Goal: Transaction & Acquisition: Book appointment/travel/reservation

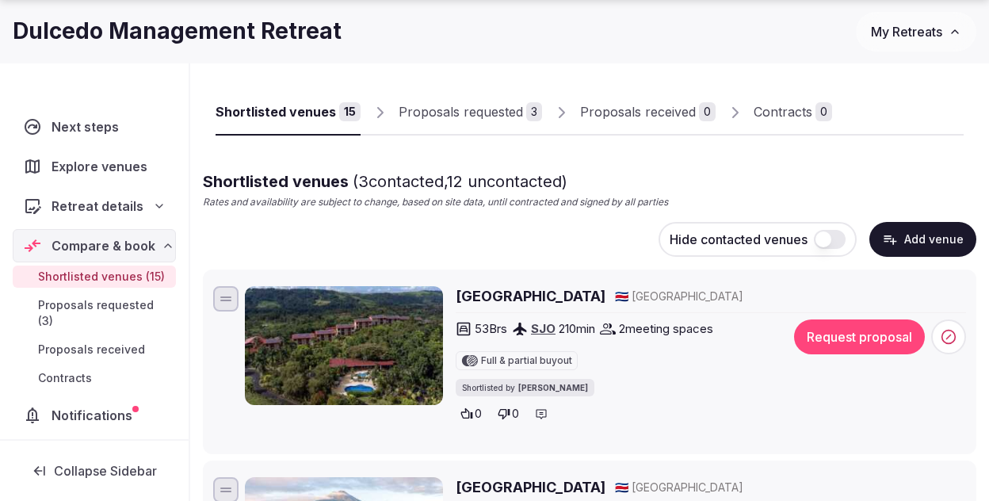
scroll to position [172, 0]
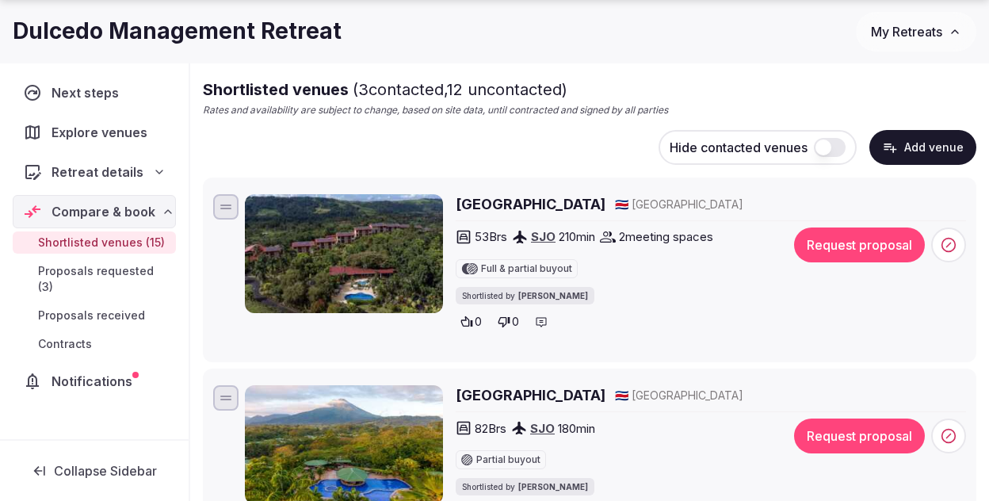
click at [357, 236] on img at bounding box center [344, 253] width 198 height 119
click at [459, 200] on h2 "[GEOGRAPHIC_DATA]" at bounding box center [531, 204] width 150 height 20
click at [836, 243] on button "Request proposal" at bounding box center [859, 244] width 131 height 35
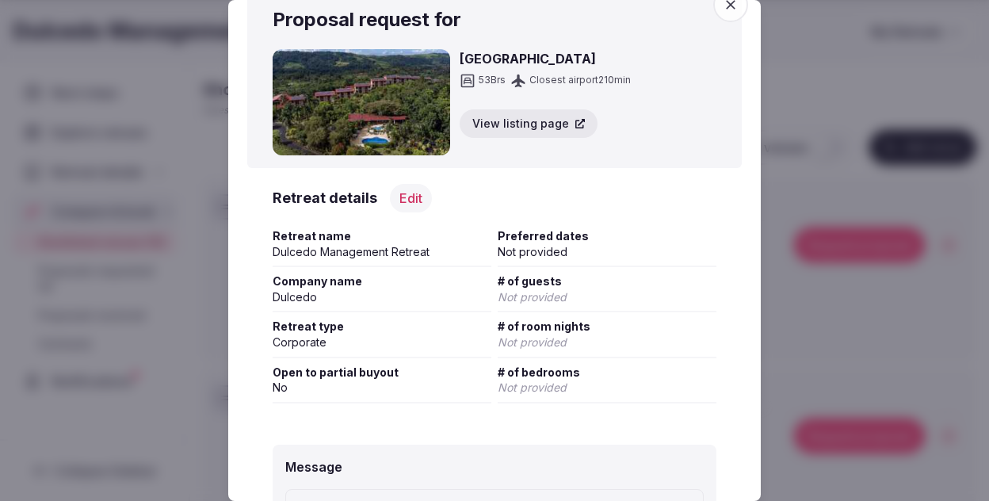
scroll to position [0, 0]
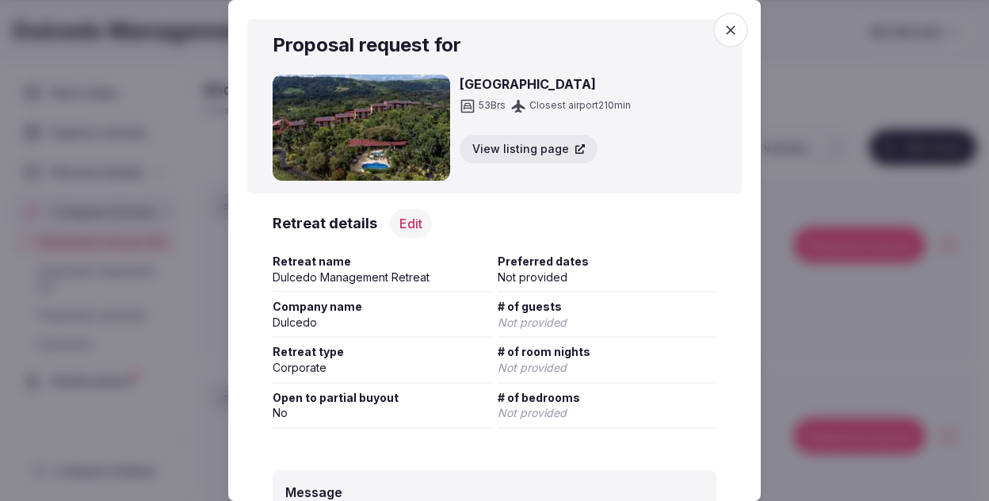
click at [404, 223] on button "Edit" at bounding box center [411, 223] width 42 height 29
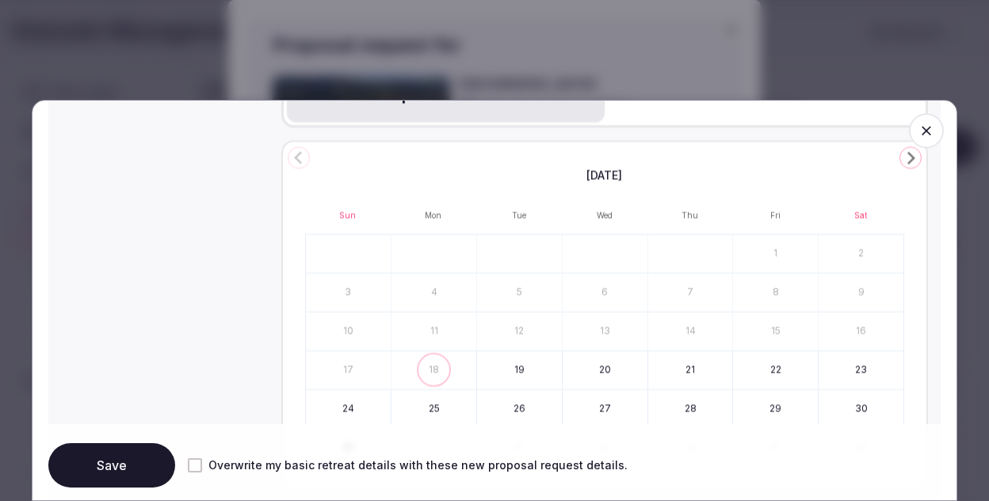
scroll to position [706, 0]
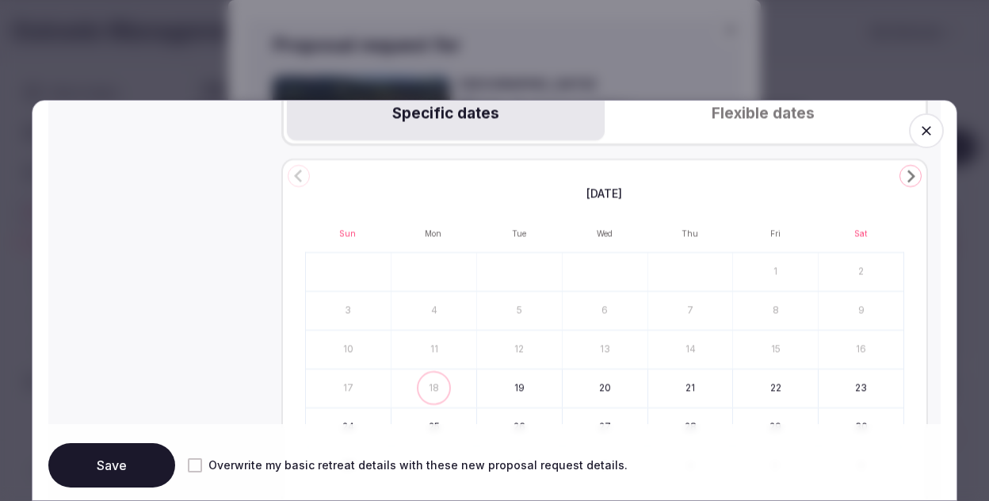
click at [734, 116] on button "Flexible dates" at bounding box center [763, 114] width 318 height 52
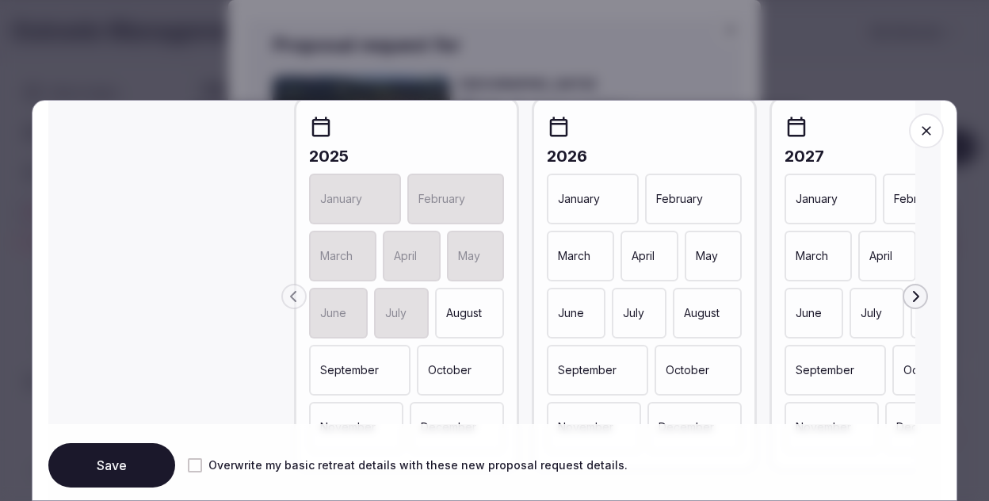
scroll to position [840, 0]
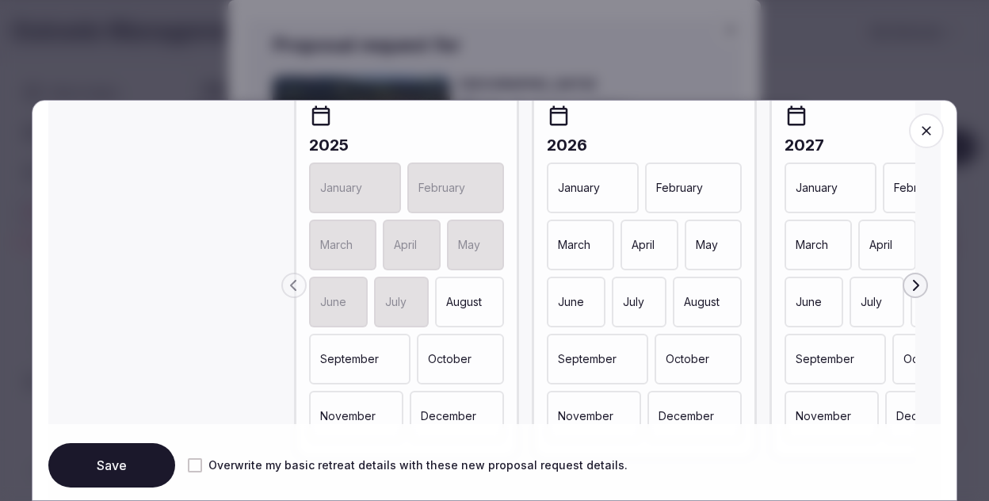
click at [685, 194] on p "February" at bounding box center [679, 188] width 47 height 16
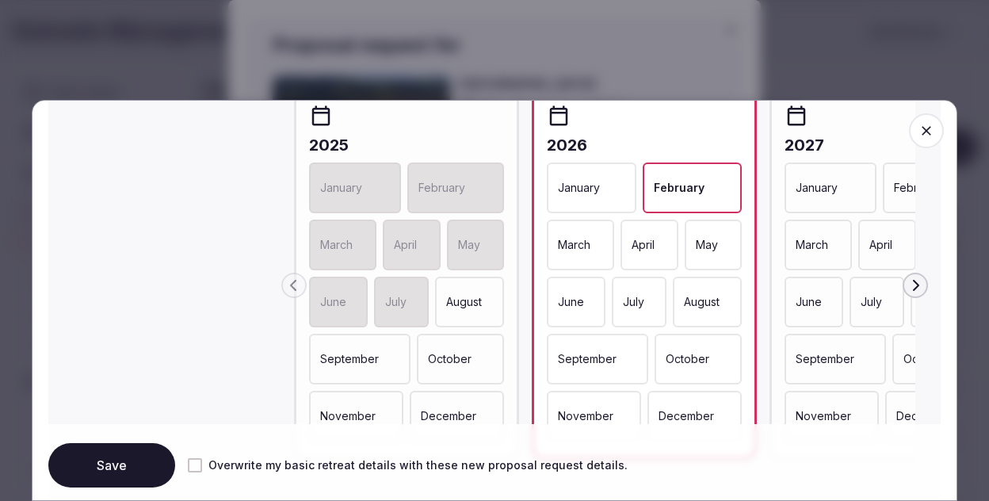
click at [576, 238] on div "March" at bounding box center [580, 244] width 67 height 51
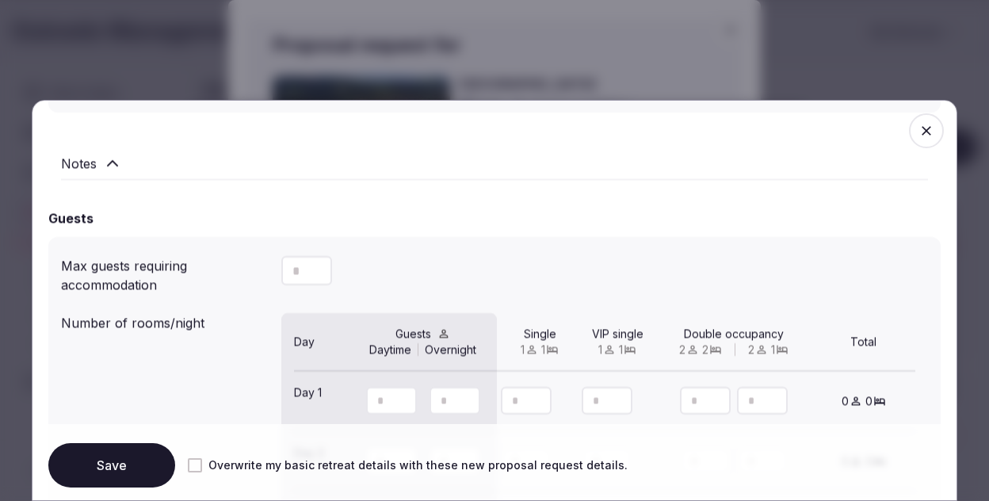
scroll to position [1288, 0]
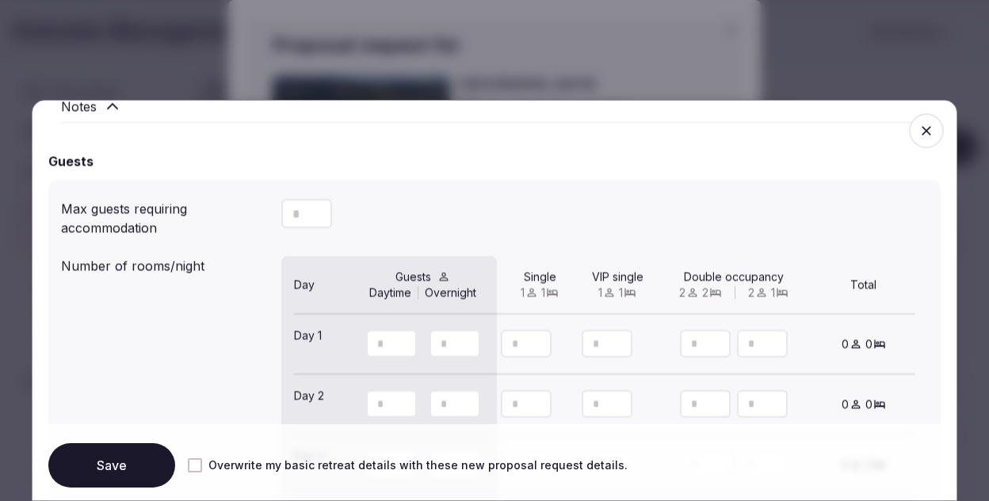
click at [305, 219] on input "number" at bounding box center [306, 213] width 51 height 29
type input "**"
click at [427, 217] on div "**" at bounding box center [604, 214] width 647 height 42
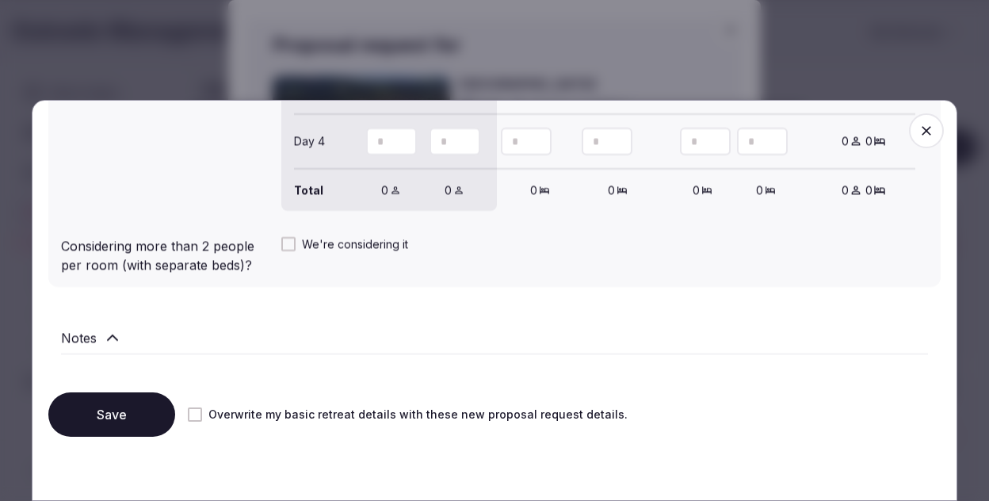
scroll to position [1685, 0]
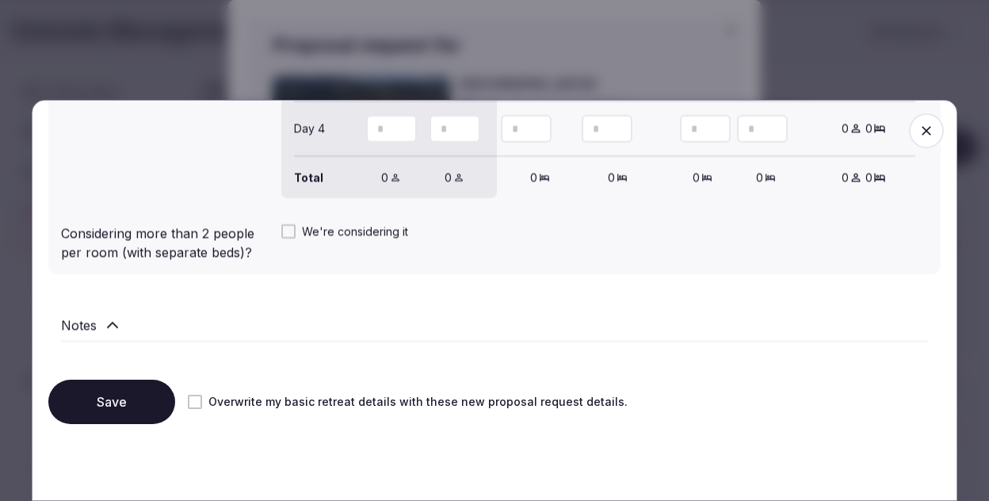
click at [129, 400] on button "Save" at bounding box center [111, 401] width 127 height 44
click at [921, 112] on div at bounding box center [926, 131] width 60 height 60
click at [921, 122] on span "button" at bounding box center [926, 130] width 35 height 35
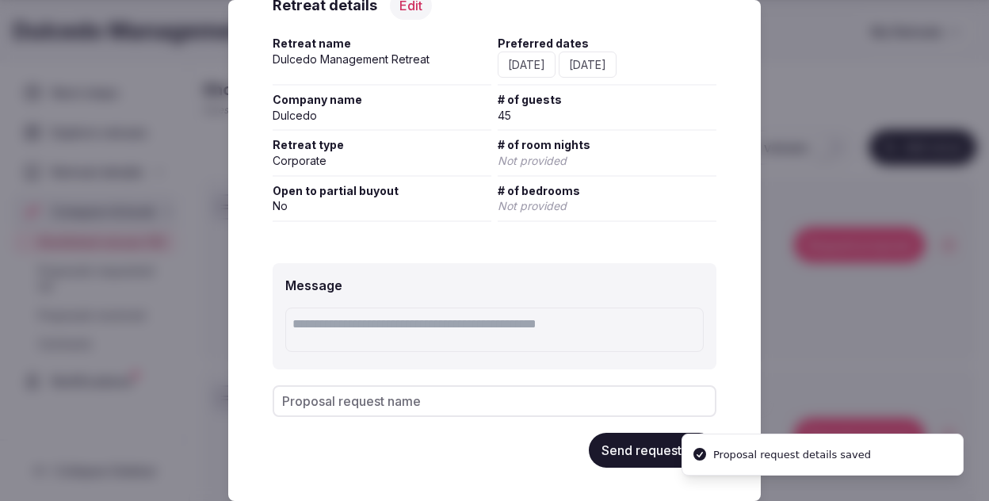
scroll to position [229, 0]
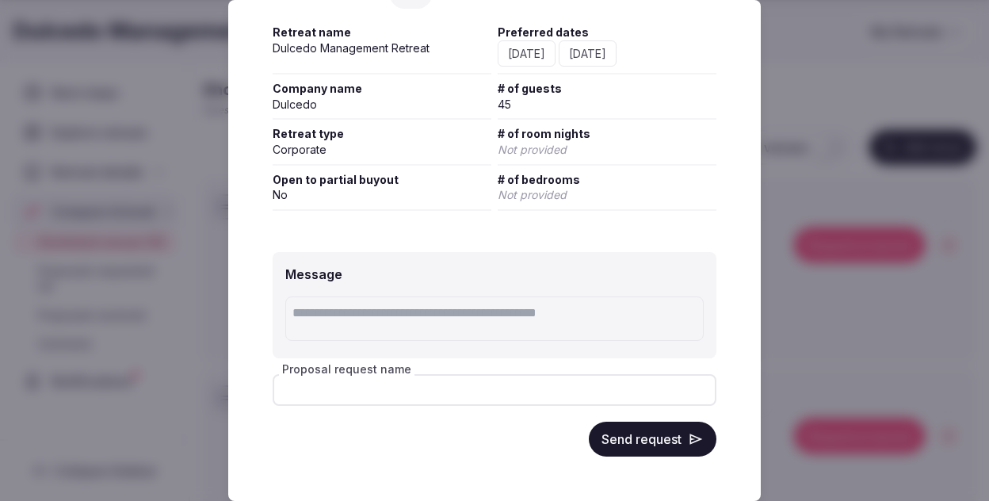
click at [582, 397] on input "Proposal request name" at bounding box center [495, 390] width 444 height 32
click at [603, 445] on button "Send request" at bounding box center [653, 438] width 128 height 35
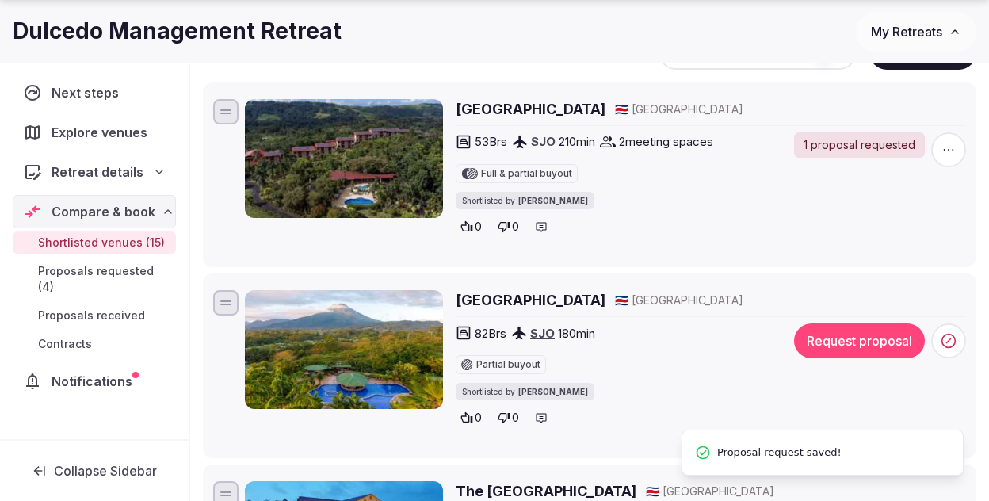
scroll to position [269, 0]
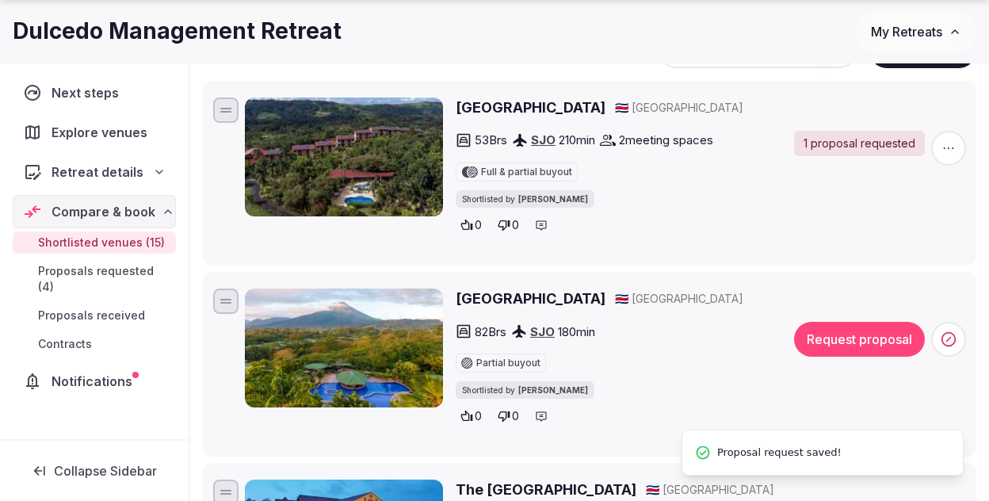
click at [80, 307] on span "Proposals received" at bounding box center [91, 315] width 107 height 16
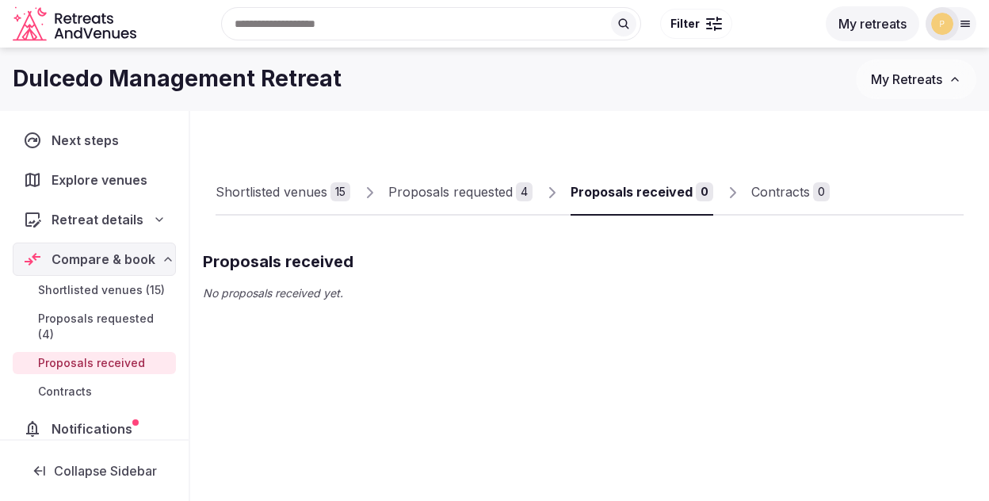
click at [90, 329] on link "Proposals requested (4)" at bounding box center [94, 326] width 163 height 38
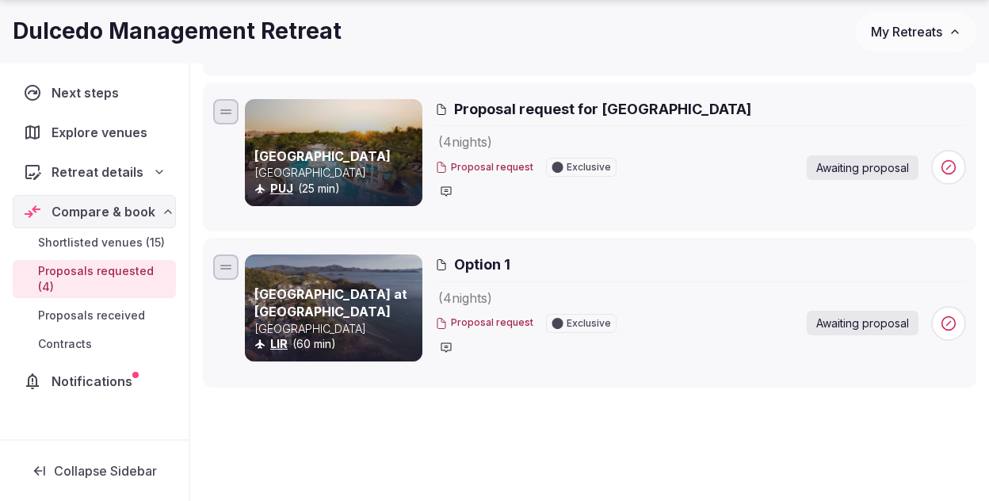
scroll to position [558, 0]
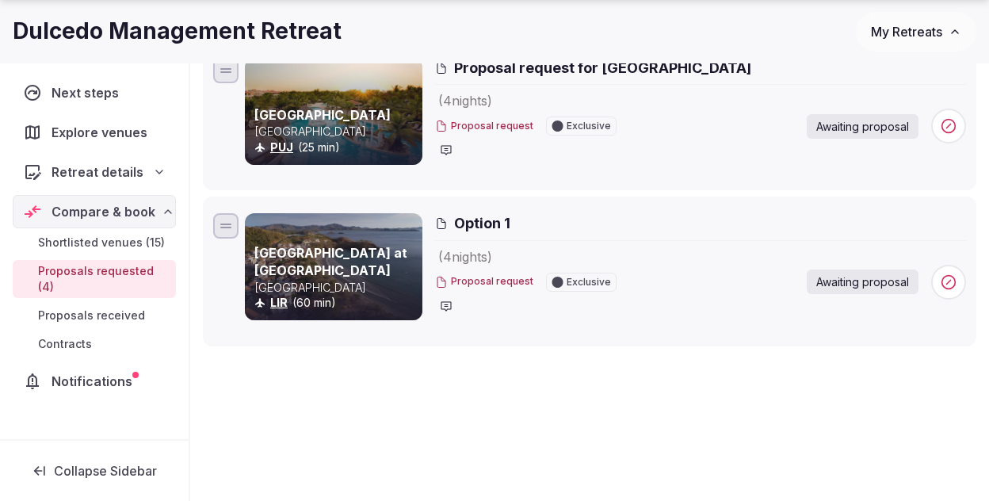
click at [96, 243] on span "Shortlisted venues (15)" at bounding box center [101, 242] width 127 height 16
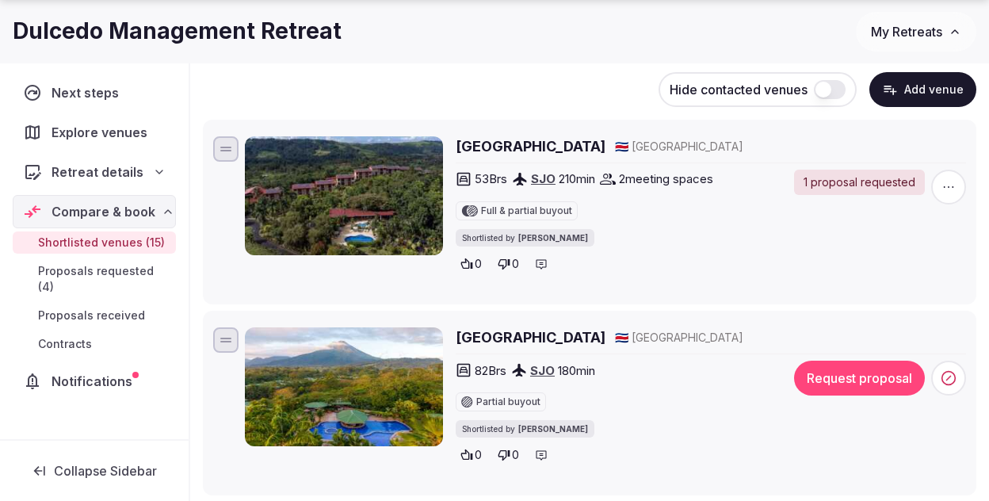
scroll to position [322, 0]
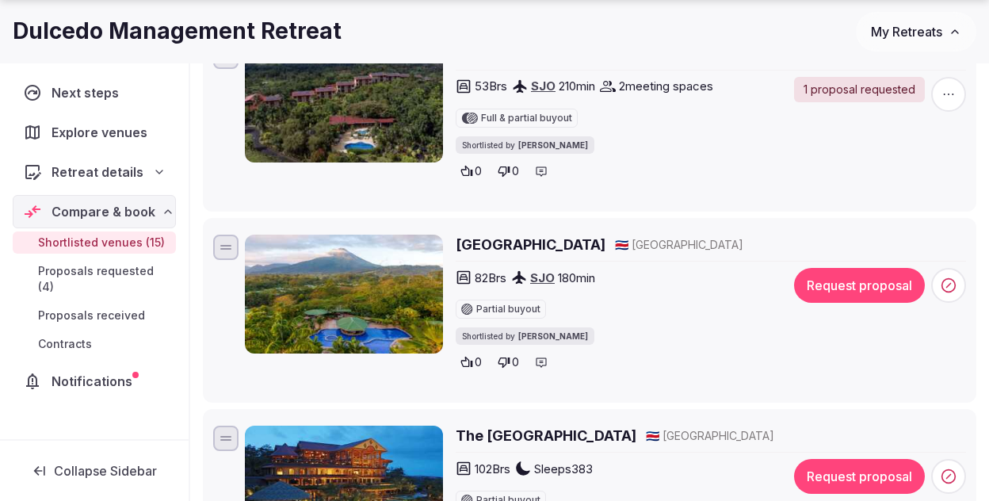
click at [357, 274] on img at bounding box center [344, 293] width 198 height 119
click at [478, 243] on h2 "Arenal Manoa Resort Hotel & Hot Springs" at bounding box center [531, 244] width 150 height 20
click at [951, 282] on icon at bounding box center [948, 285] width 16 height 16
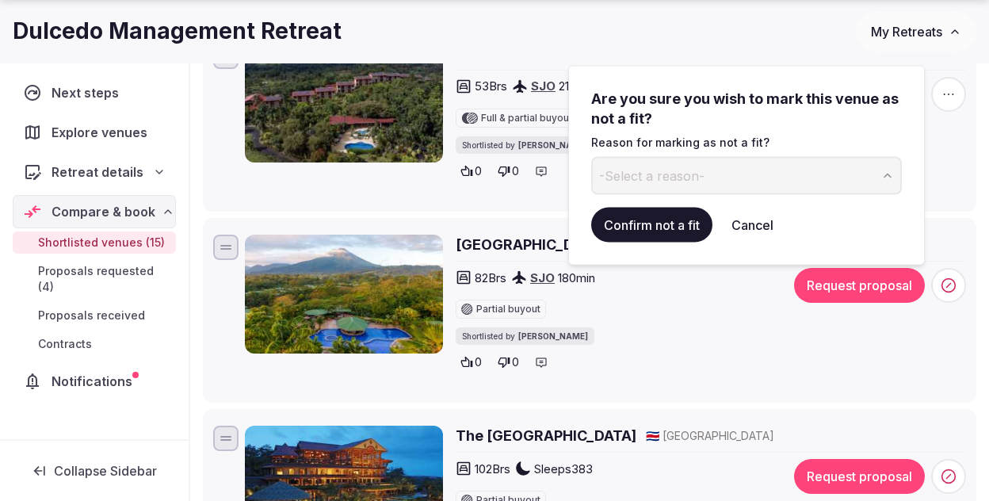
click at [691, 182] on span "-Select a reason-" at bounding box center [651, 174] width 105 height 17
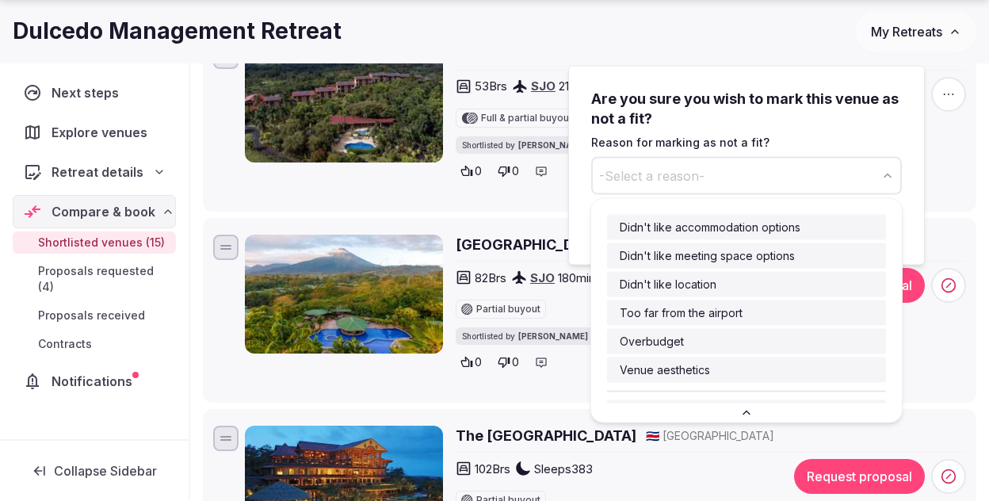
click at [685, 151] on div "Are you sure you wish to mark this venue as not a fit? Reason for marking as no…" at bounding box center [746, 142] width 311 height 106
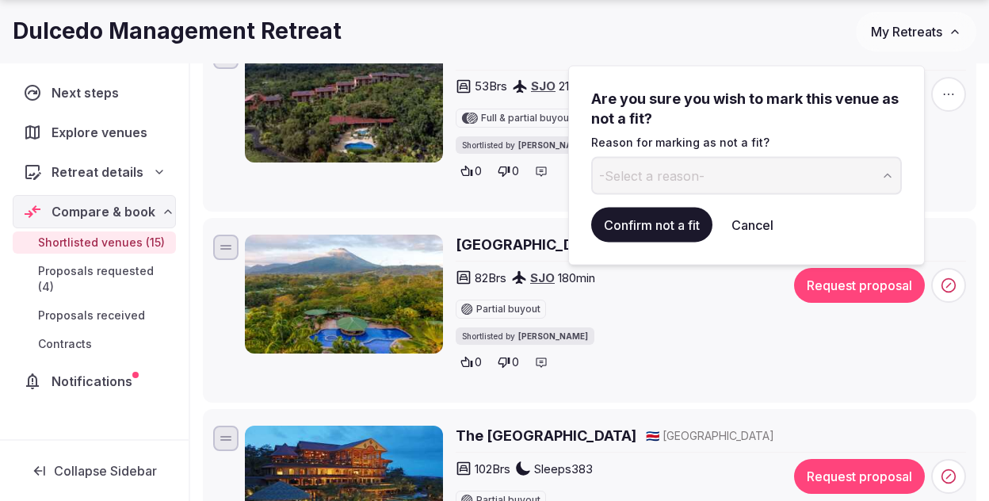
click at [672, 219] on button "Confirm not a fit" at bounding box center [651, 224] width 121 height 35
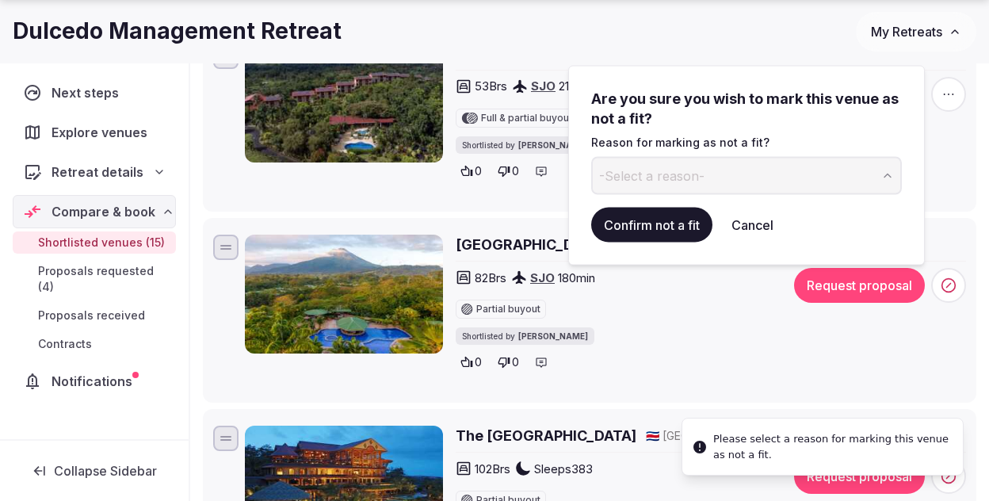
click at [765, 160] on button "-Select a reason-" at bounding box center [746, 175] width 311 height 38
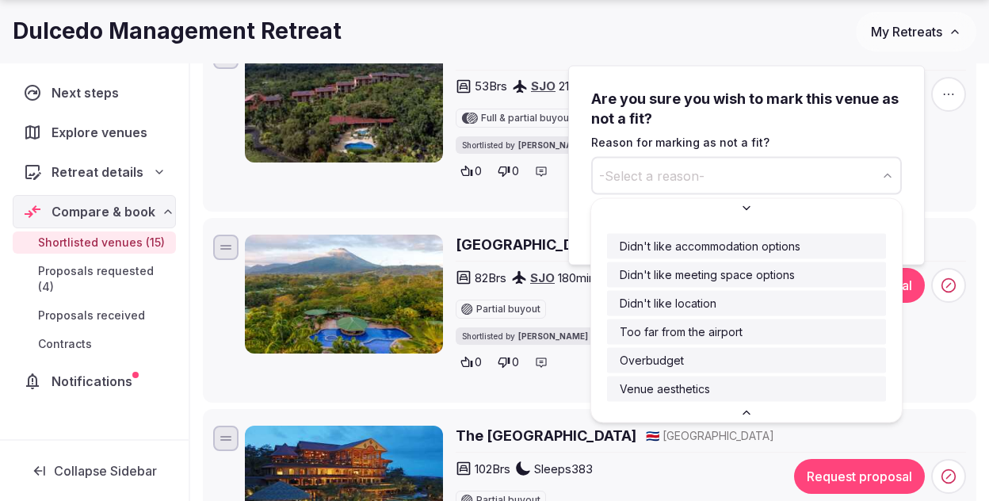
scroll to position [8, 0]
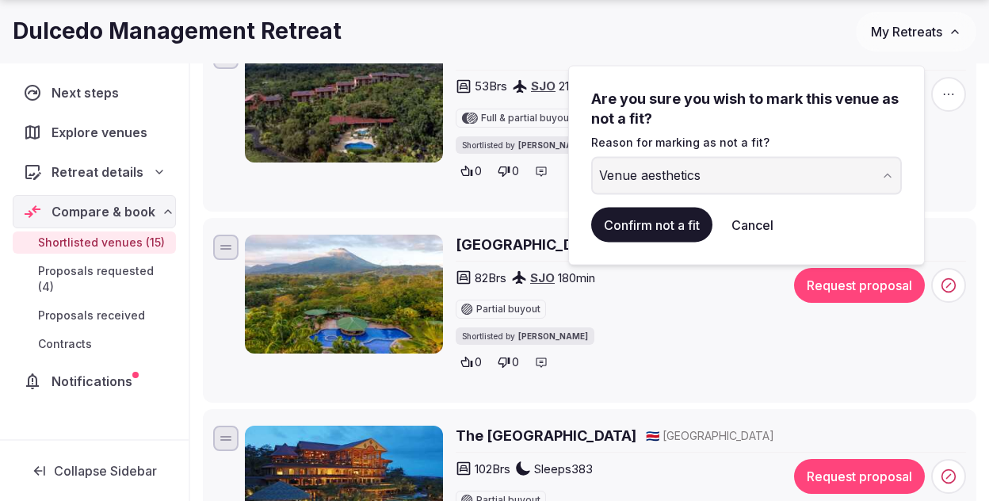
click at [653, 223] on button "Confirm not a fit" at bounding box center [651, 224] width 121 height 35
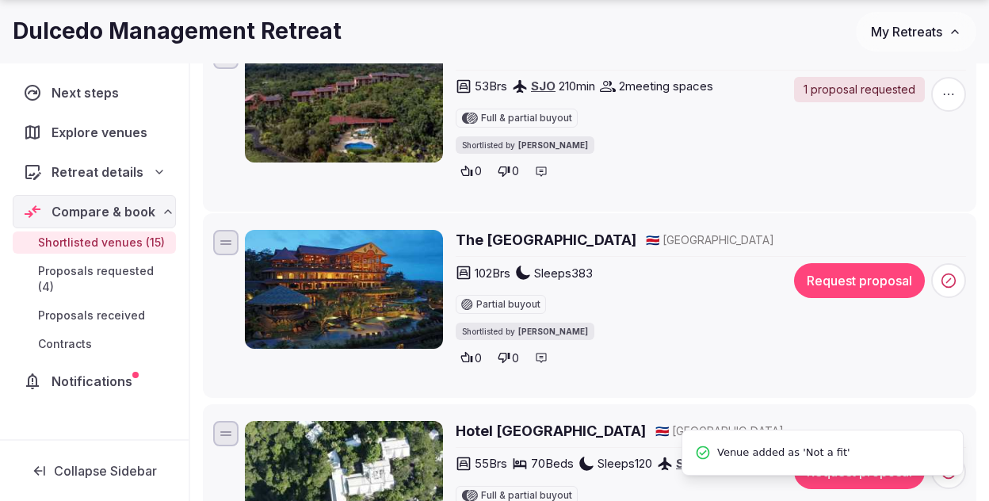
scroll to position [0, 0]
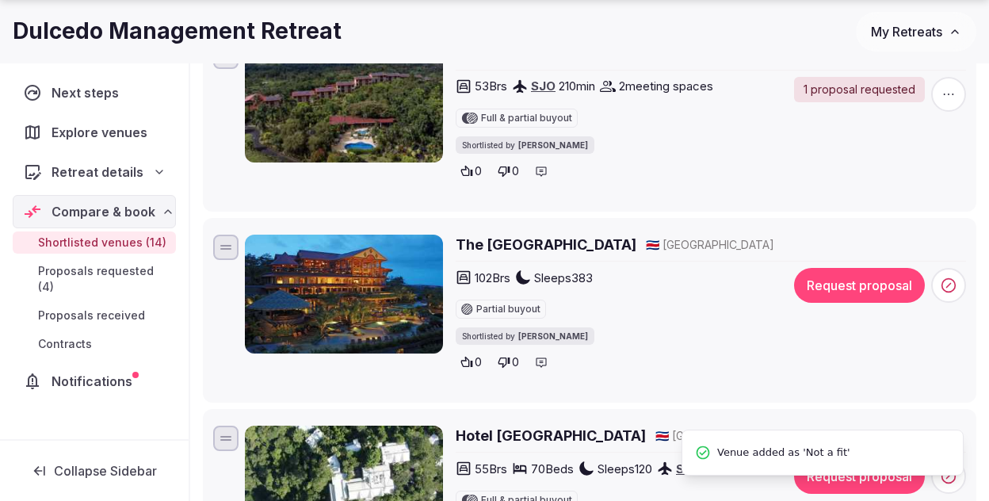
click at [389, 283] on img at bounding box center [344, 293] width 198 height 119
click at [501, 242] on h2 "The Springs Resort and Spa" at bounding box center [546, 244] width 181 height 20
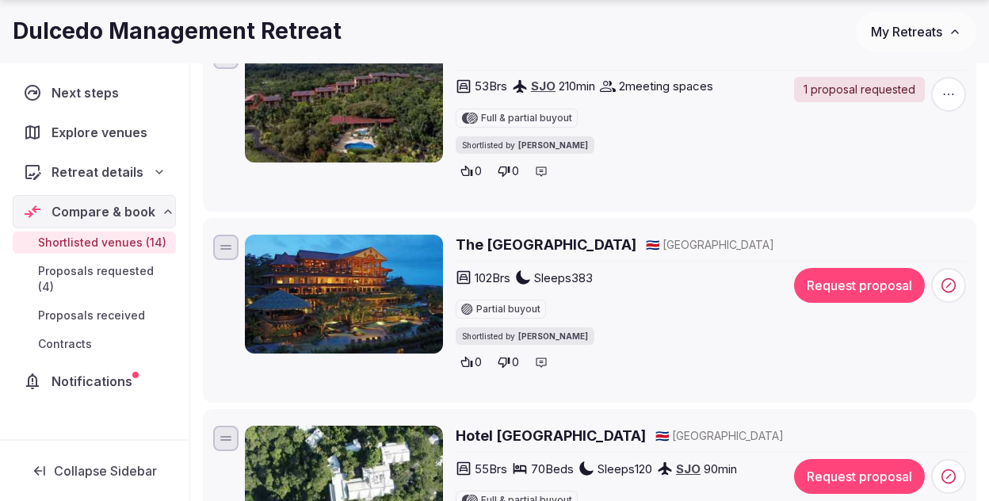
click at [850, 281] on button "Request proposal" at bounding box center [859, 285] width 131 height 35
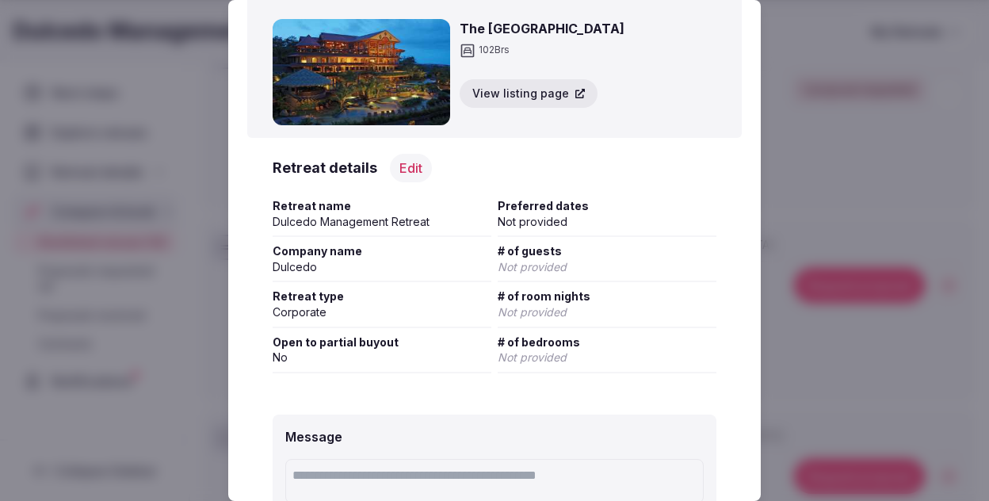
scroll to position [65, 0]
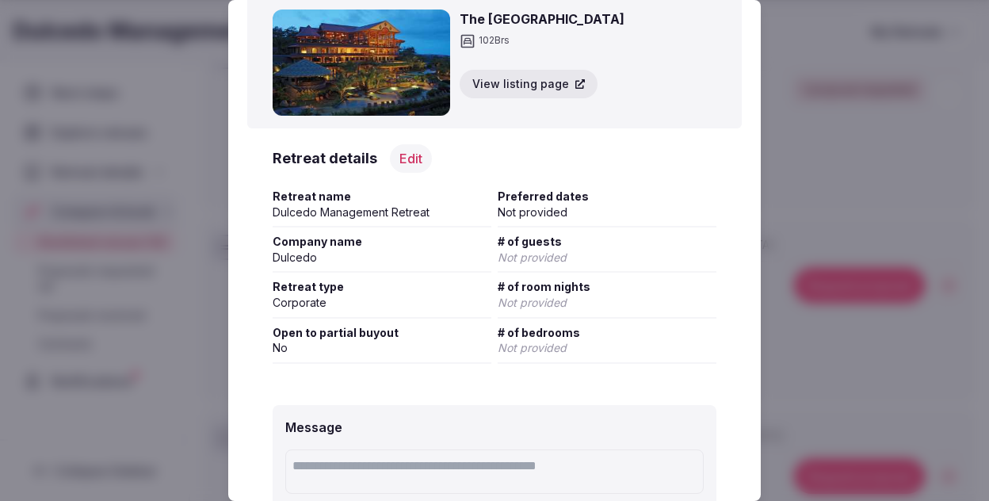
click at [410, 158] on button "Edit" at bounding box center [411, 158] width 42 height 29
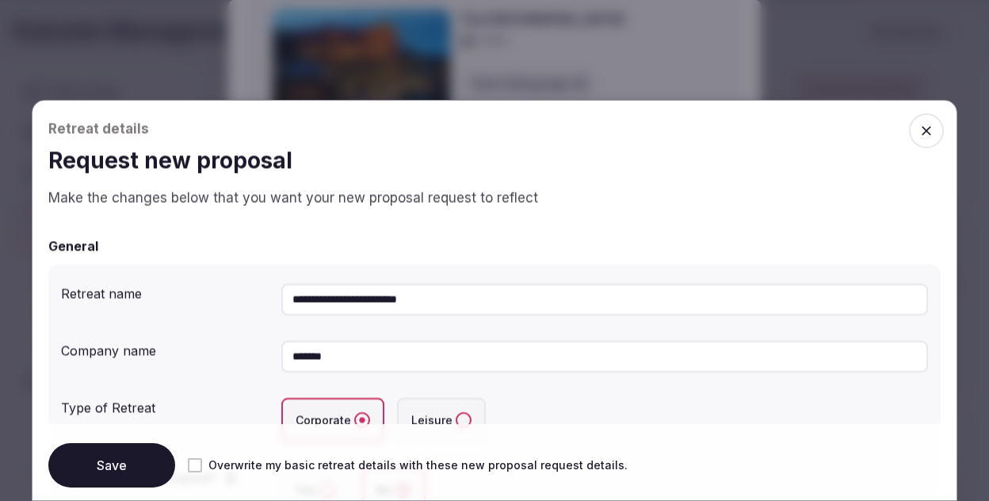
scroll to position [296, 0]
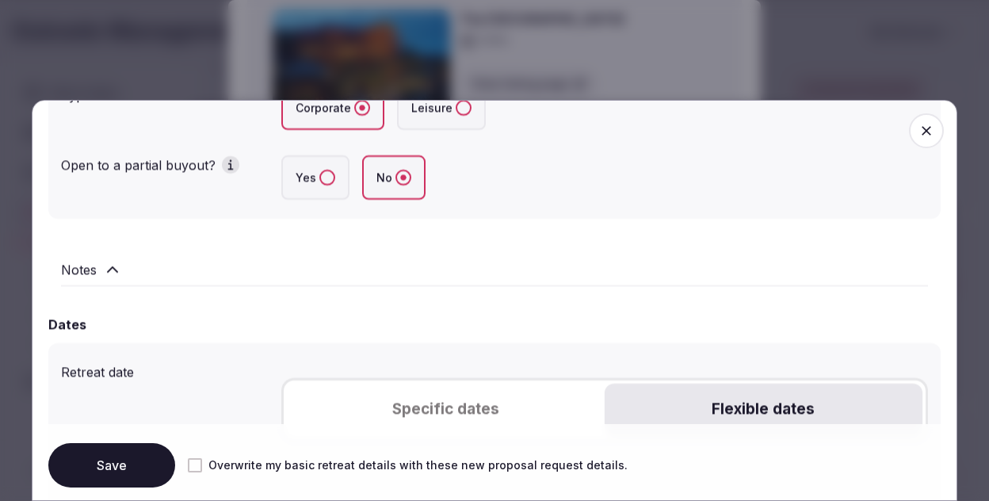
click at [721, 384] on button "Flexible dates" at bounding box center [763, 409] width 318 height 52
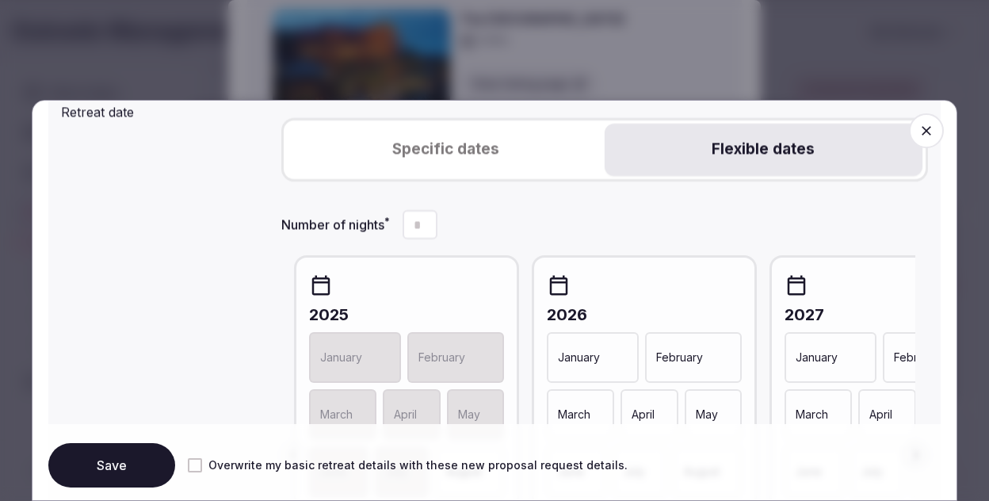
scroll to position [729, 0]
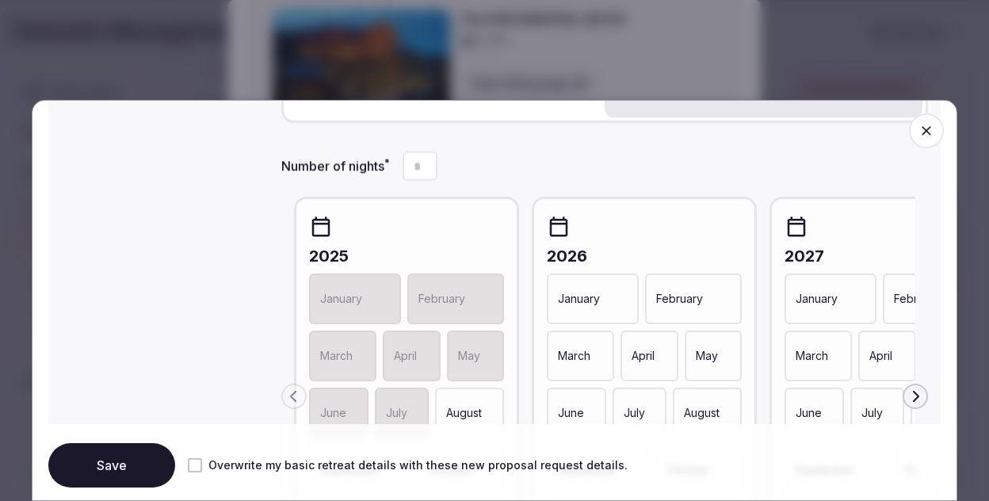
click at [690, 304] on p "February" at bounding box center [679, 299] width 47 height 16
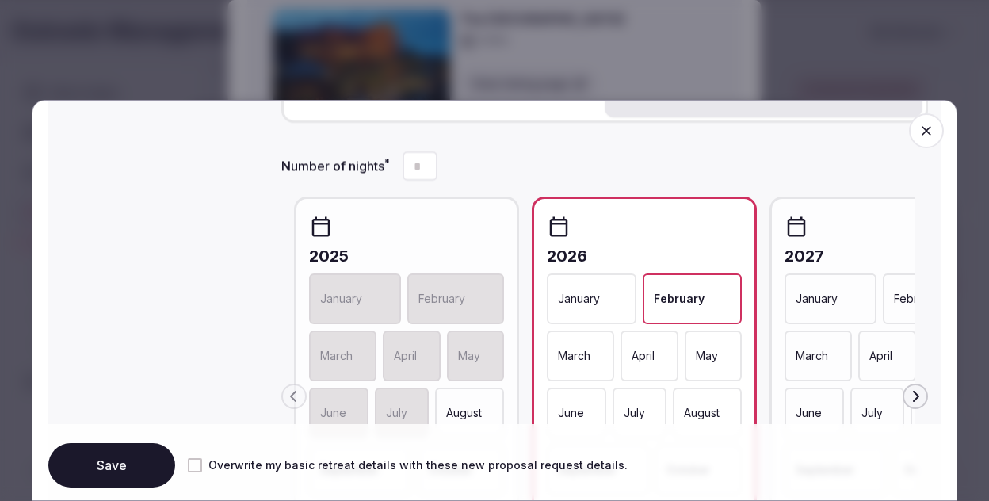
click at [585, 346] on div "March" at bounding box center [580, 355] width 67 height 51
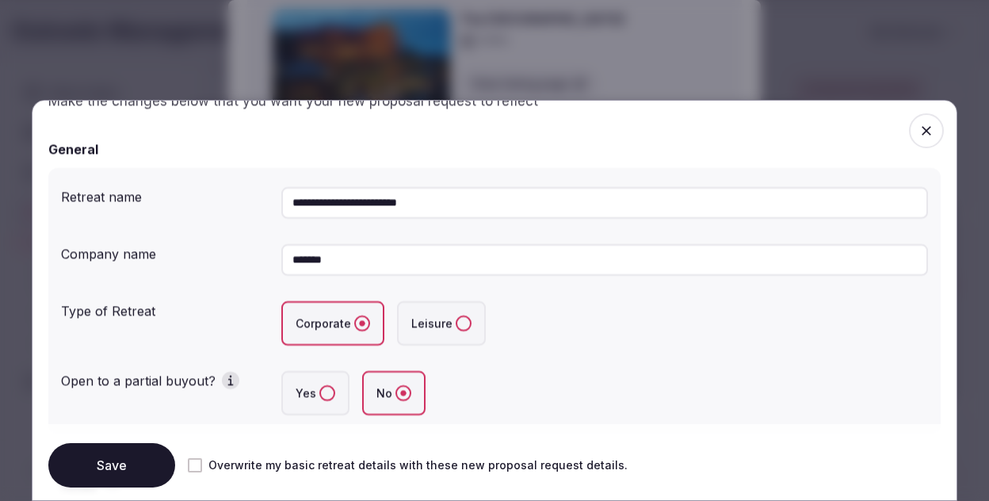
click at [314, 393] on label "Yes" at bounding box center [315, 393] width 68 height 44
click at [319, 393] on button "Yes" at bounding box center [327, 393] width 16 height 16
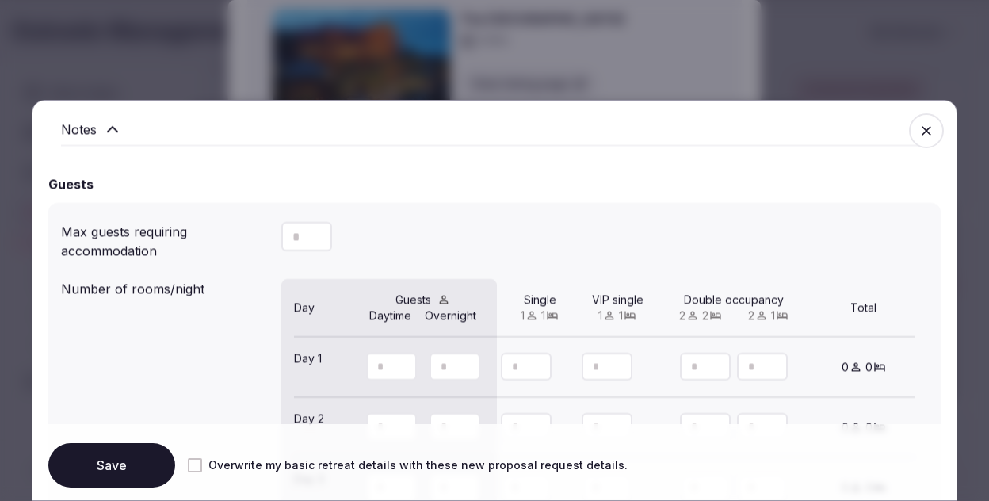
scroll to position [1280, 0]
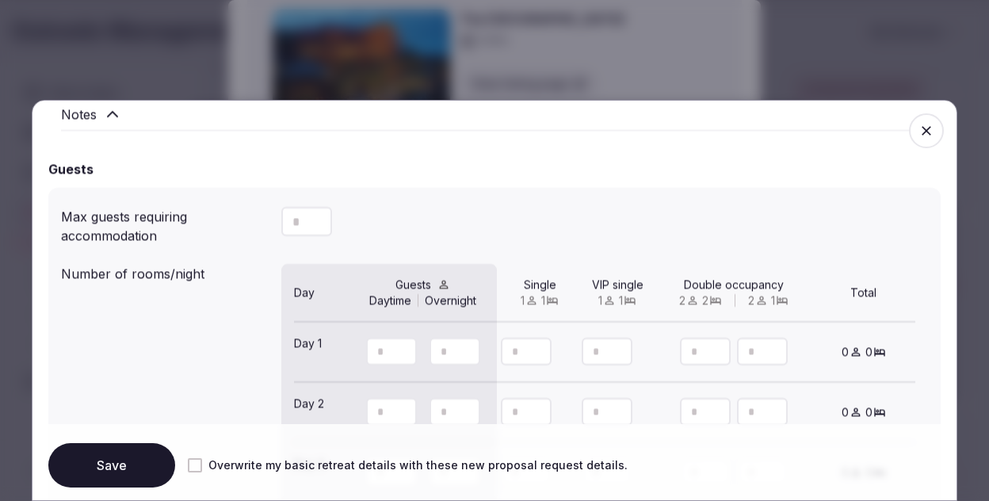
click at [303, 225] on input "number" at bounding box center [306, 221] width 51 height 29
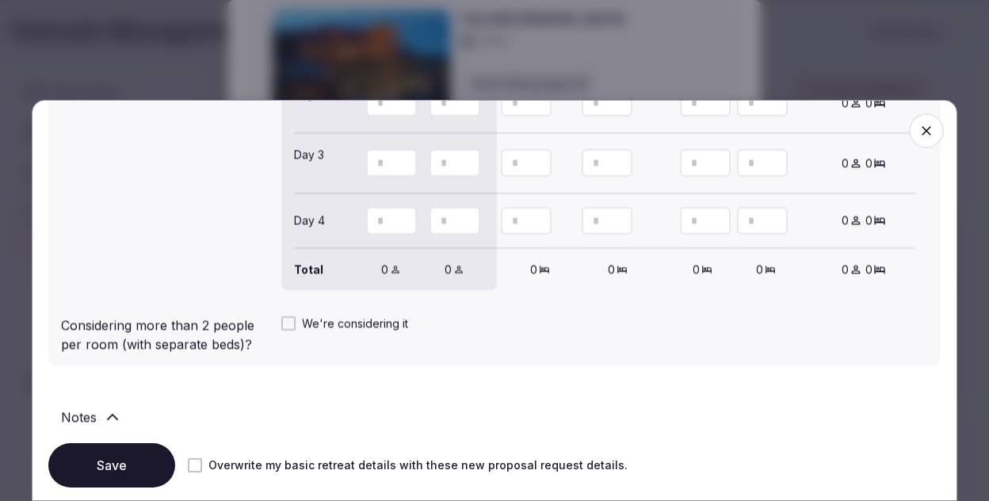
scroll to position [1685, 0]
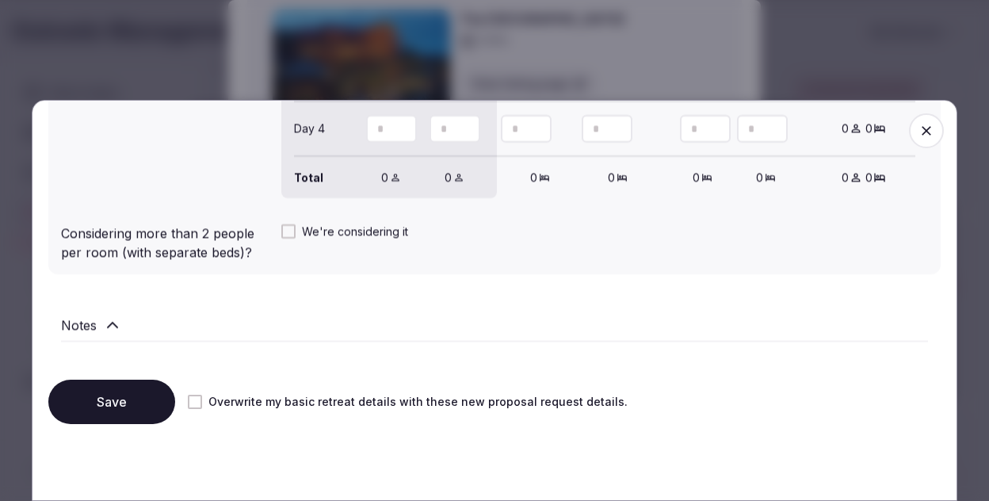
type input "**"
click at [111, 413] on button "Save" at bounding box center [111, 401] width 127 height 44
click at [922, 128] on icon "button" at bounding box center [926, 132] width 10 height 10
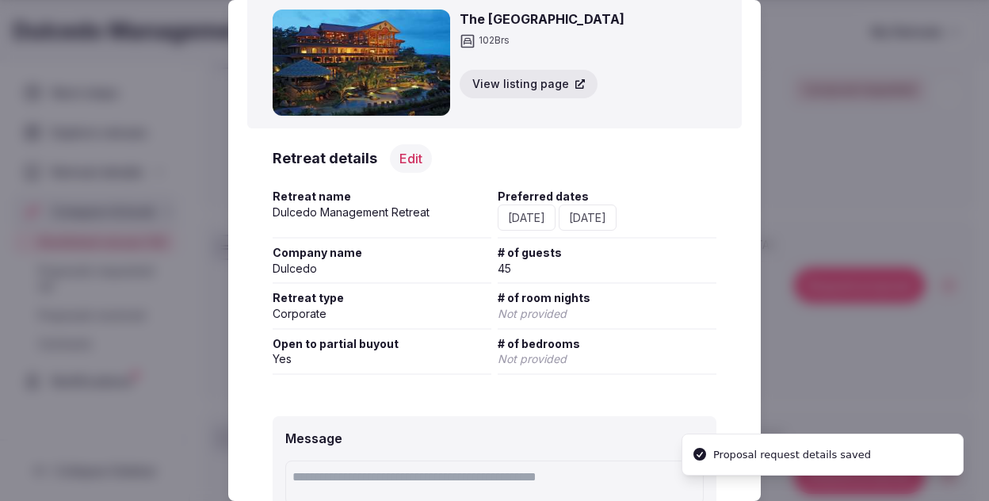
scroll to position [229, 0]
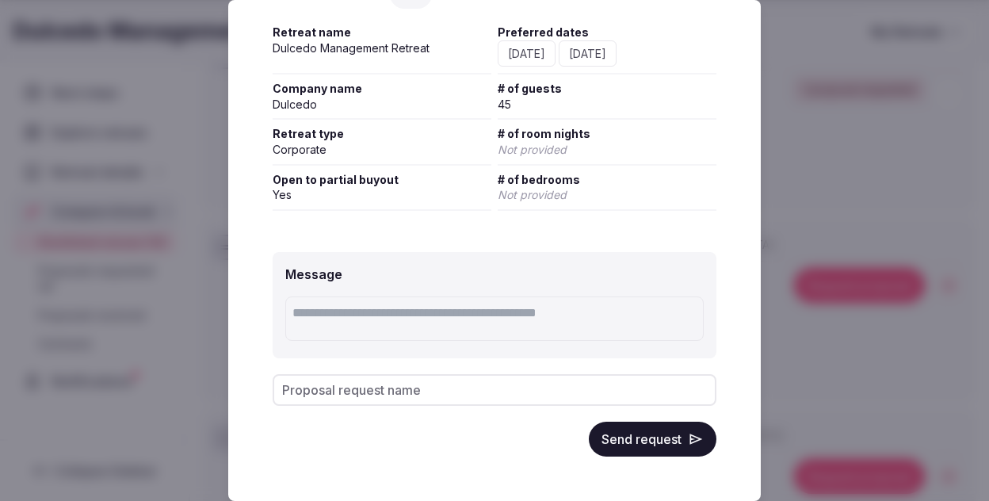
click at [617, 446] on button "Send request" at bounding box center [653, 438] width 128 height 35
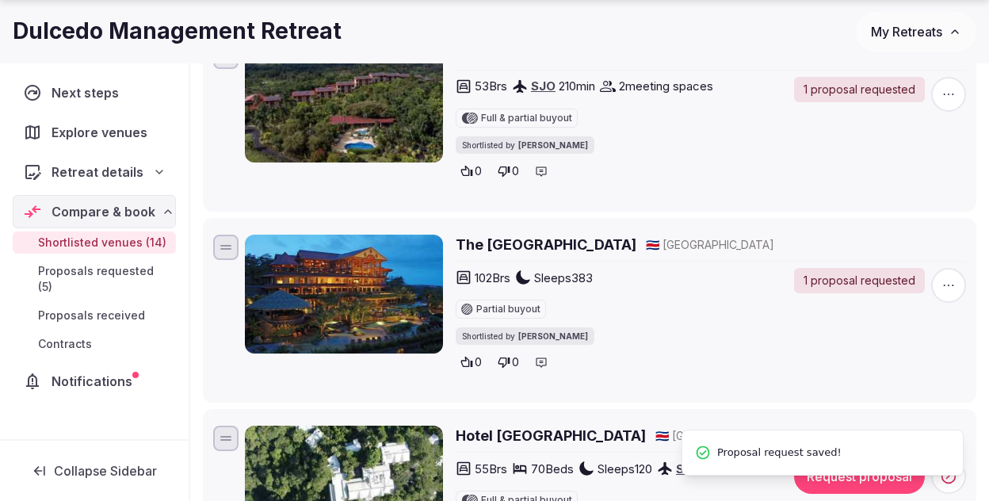
scroll to position [547, 0]
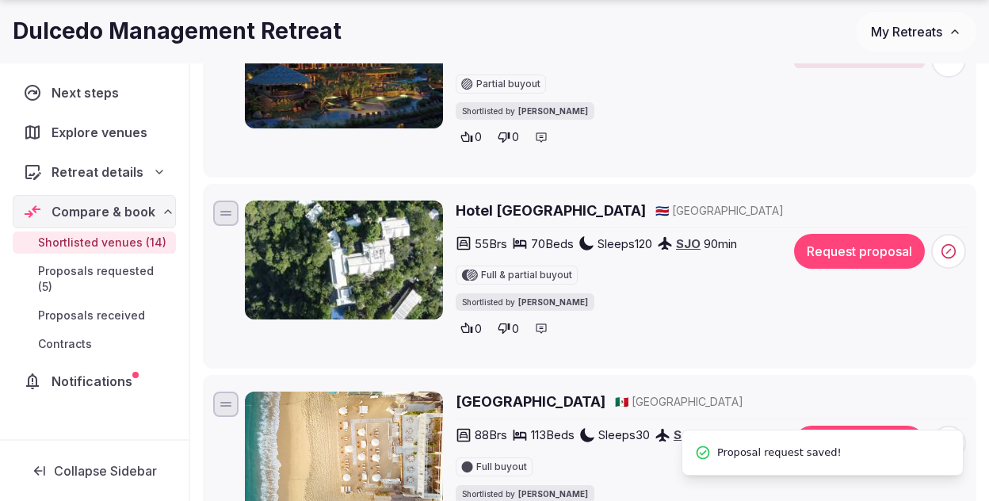
click at [529, 212] on h2 "Hotel [GEOGRAPHIC_DATA]" at bounding box center [551, 210] width 190 height 20
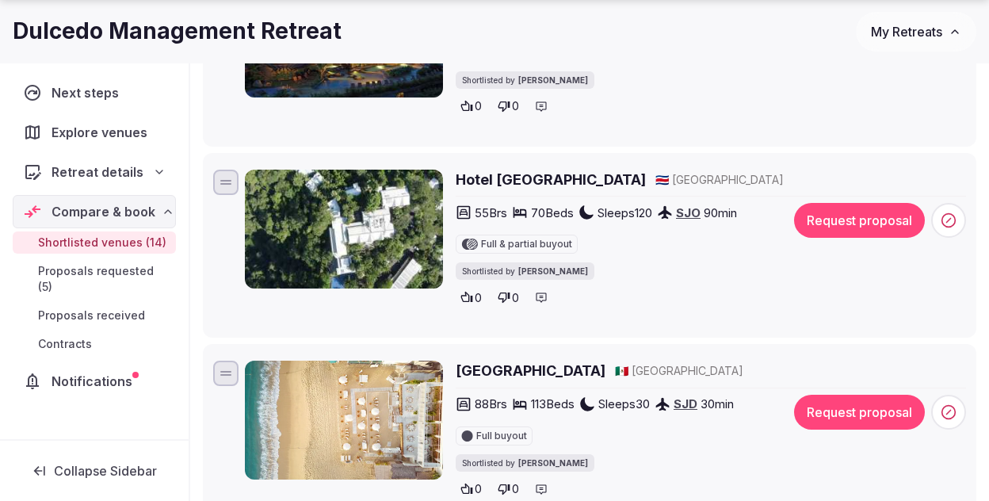
scroll to position [582, 0]
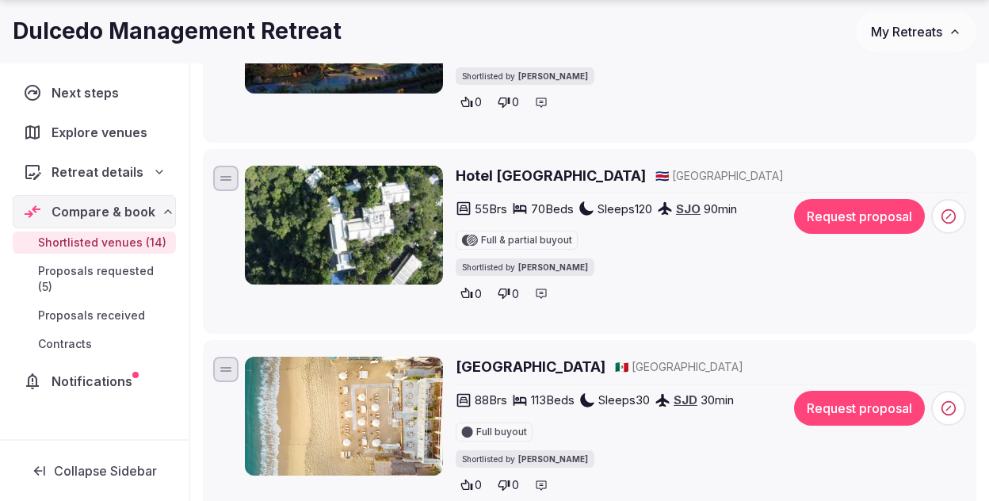
click at [494, 177] on h2 "Hotel [GEOGRAPHIC_DATA]" at bounding box center [551, 176] width 190 height 20
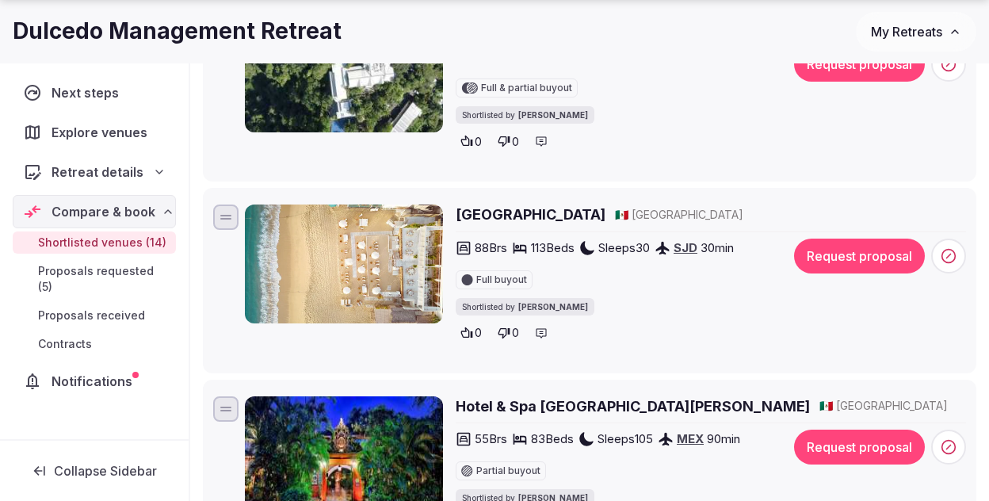
scroll to position [753, 0]
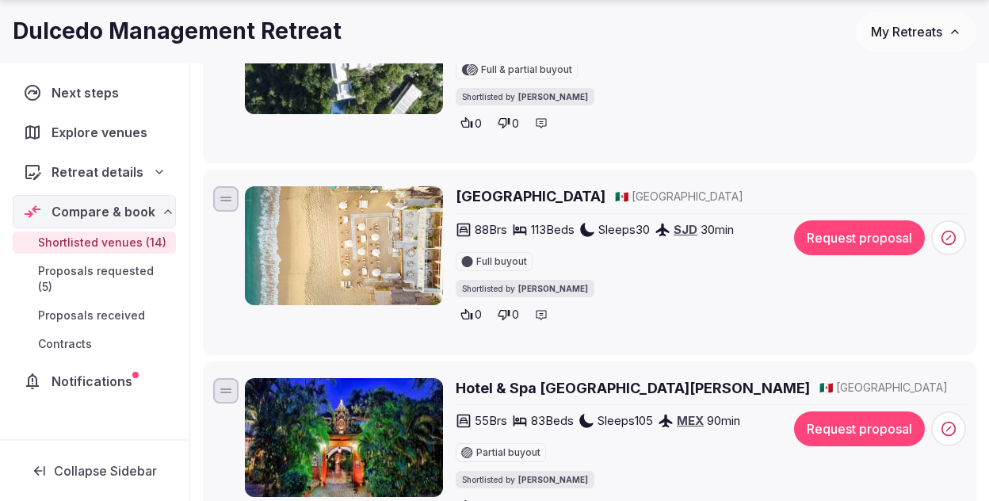
click at [579, 205] on h2 "Bahia Hotel & Beach House" at bounding box center [531, 196] width 150 height 20
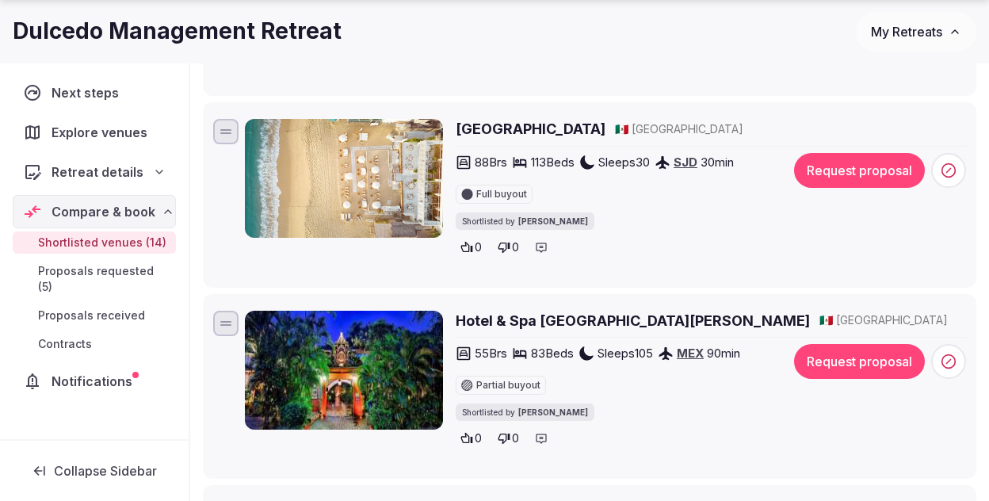
scroll to position [971, 0]
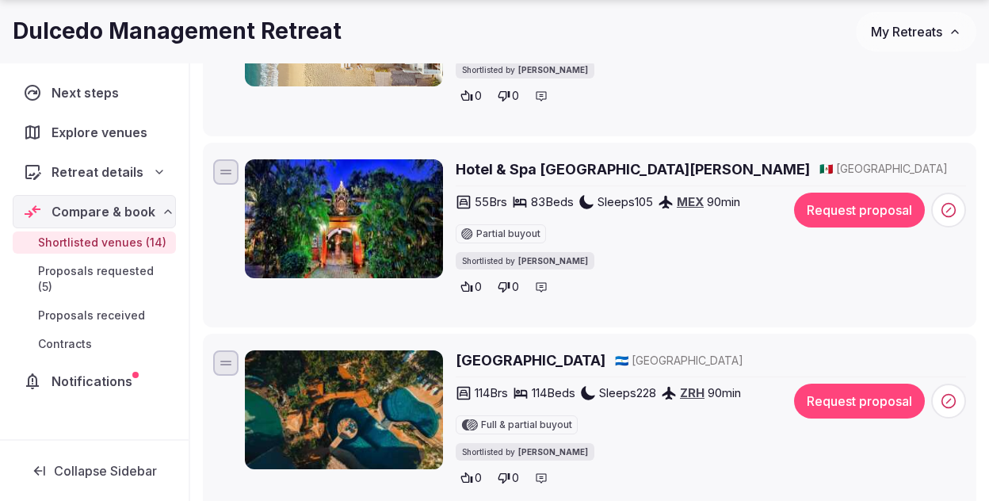
click at [484, 170] on h2 "Hotel & Spa Hacienda de Cortés" at bounding box center [633, 169] width 354 height 20
click at [840, 212] on button "Request proposal" at bounding box center [859, 210] width 131 height 35
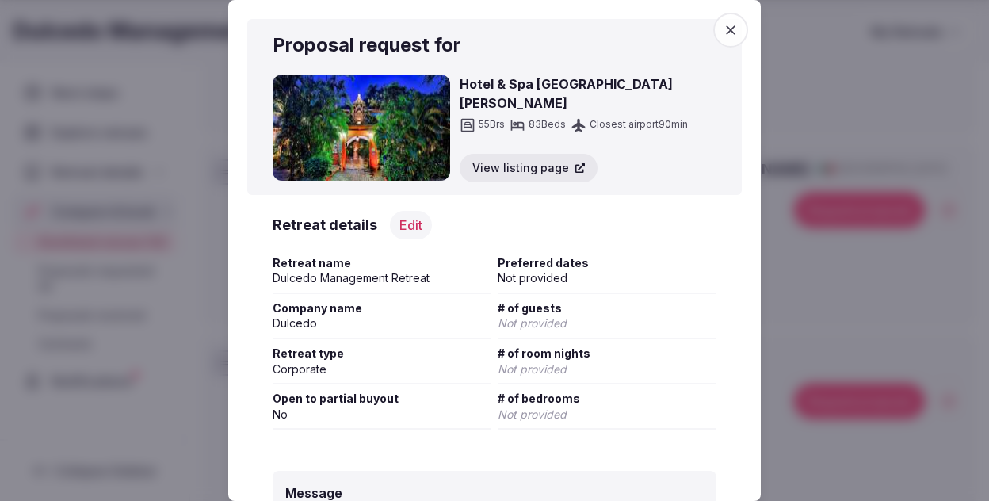
click at [399, 223] on button "Edit" at bounding box center [411, 225] width 42 height 29
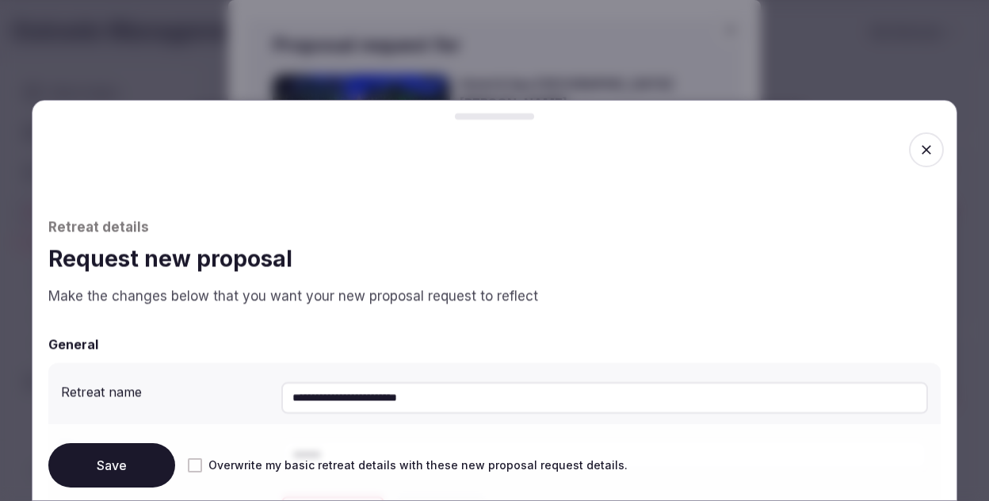
scroll to position [253, 0]
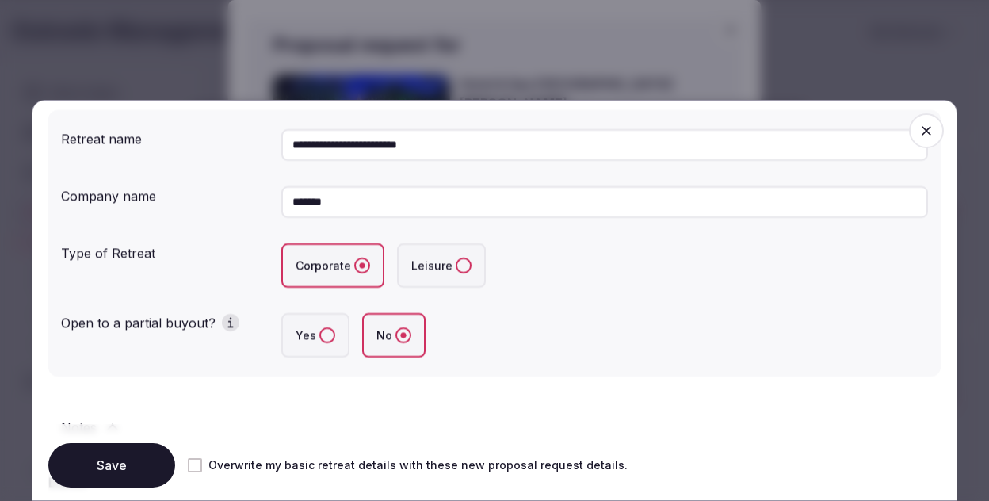
click at [314, 348] on label "Yes" at bounding box center [315, 335] width 68 height 44
click at [319, 343] on button "Yes" at bounding box center [327, 335] width 16 height 16
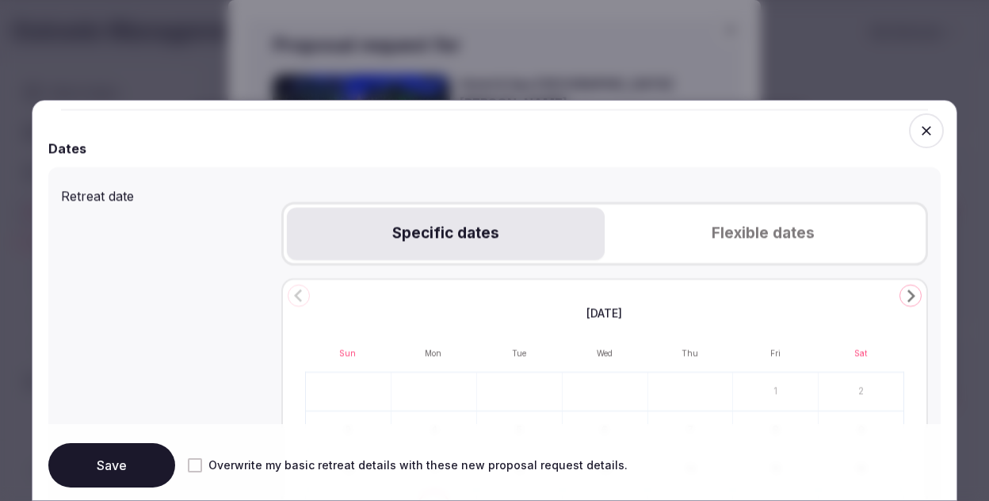
scroll to position [633, 0]
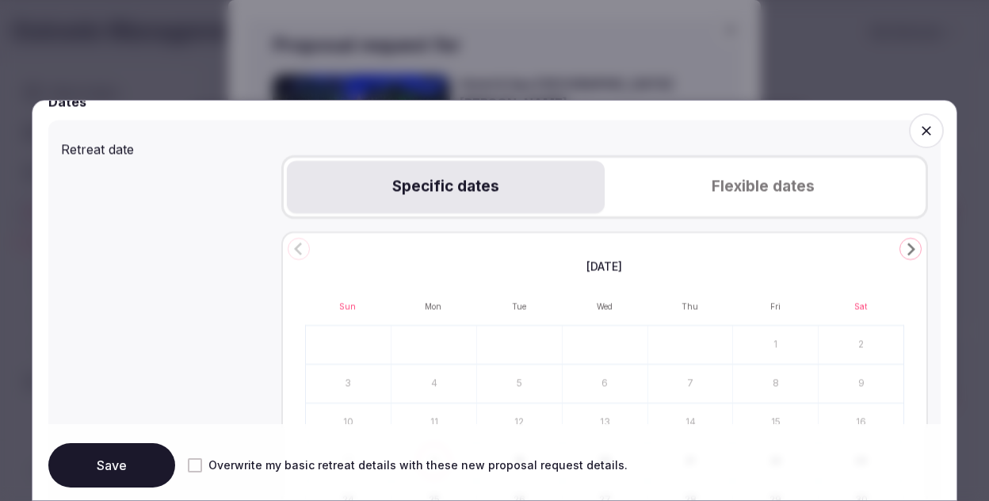
click at [716, 177] on button "Flexible dates" at bounding box center [763, 187] width 318 height 52
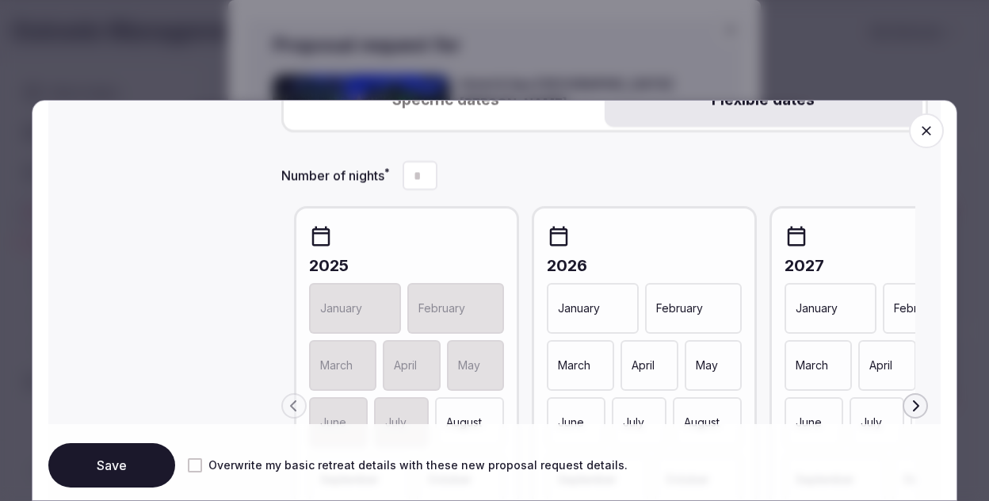
scroll to position [863, 0]
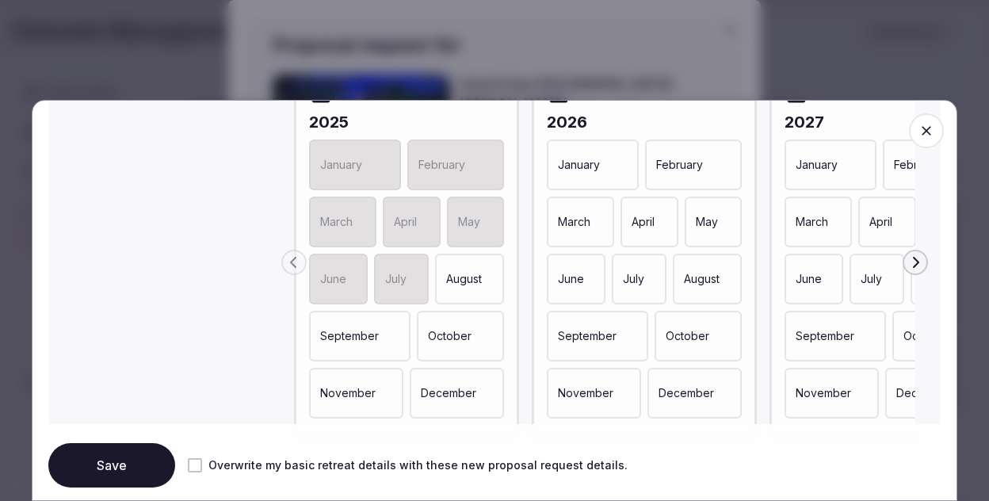
click at [687, 169] on p "February" at bounding box center [679, 165] width 47 height 16
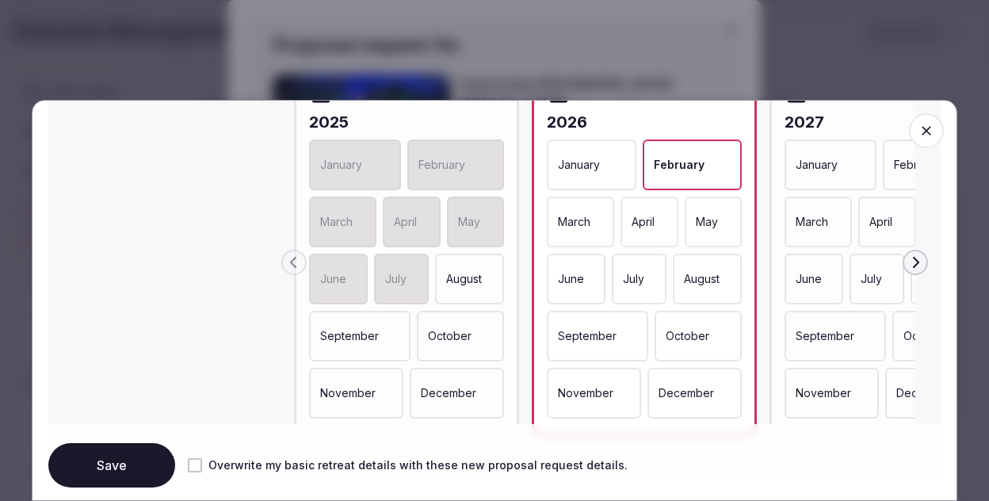
click at [580, 225] on p "March" at bounding box center [574, 222] width 32 height 16
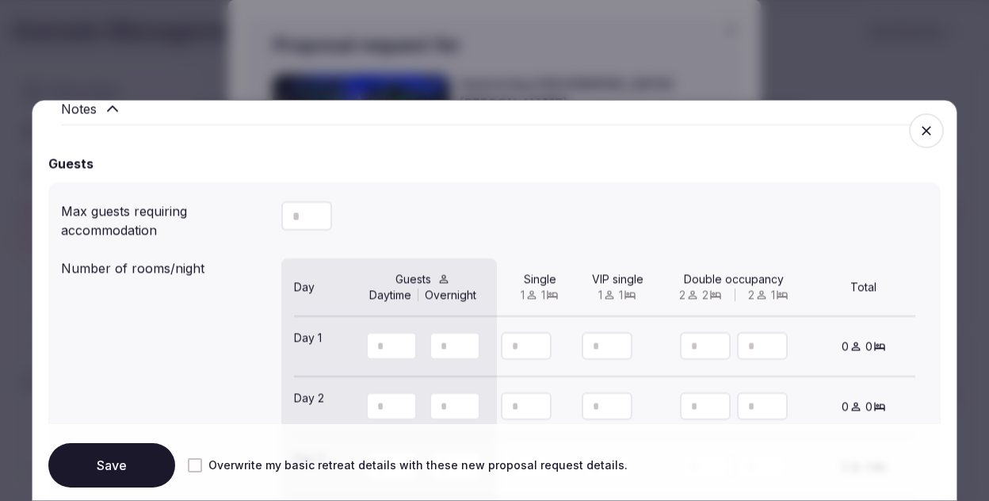
scroll to position [1295, 0]
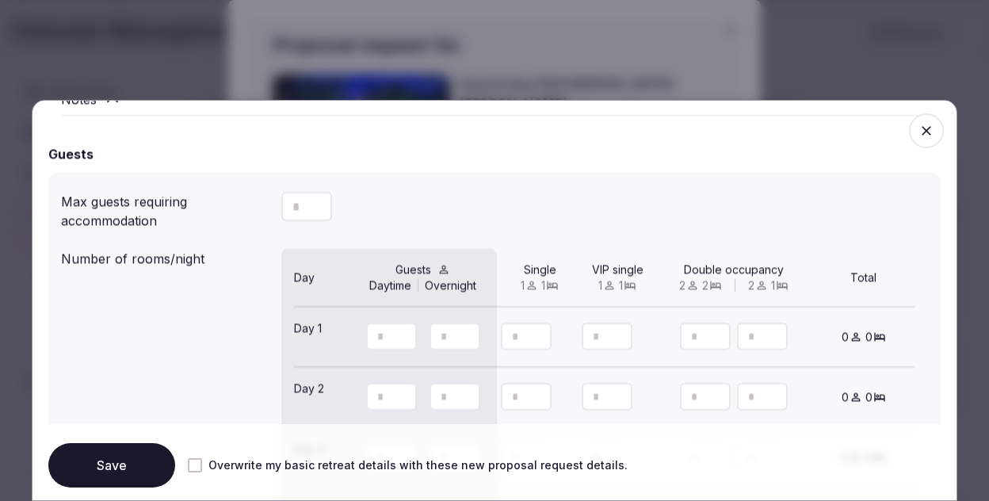
click at [304, 213] on input "number" at bounding box center [306, 206] width 51 height 29
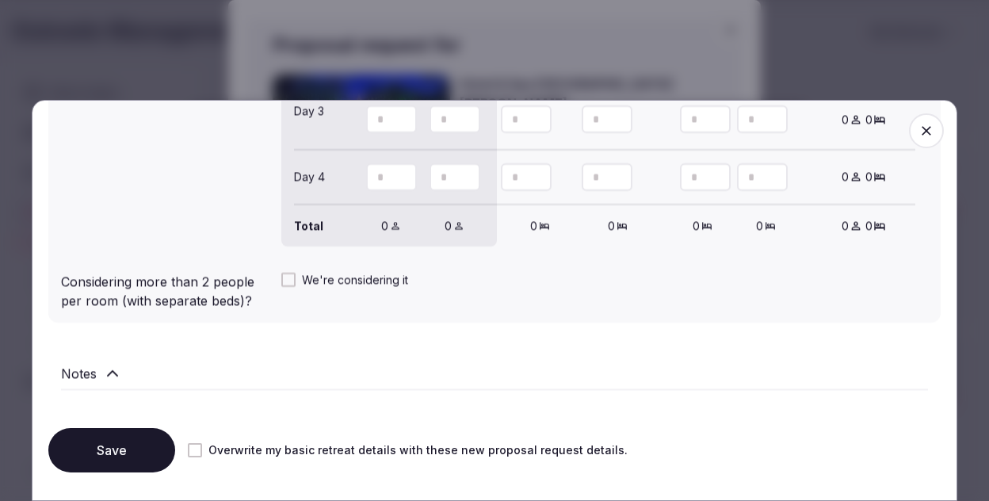
scroll to position [1685, 0]
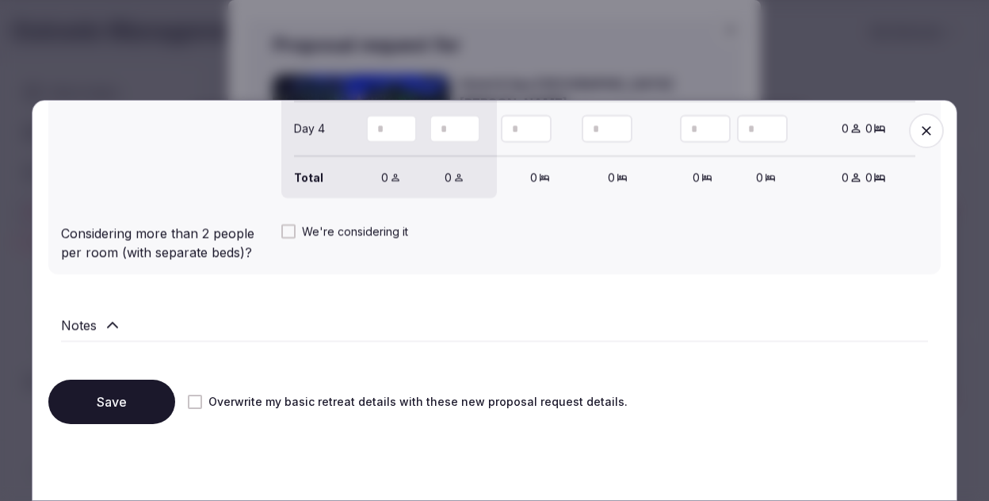
type input "**"
click at [112, 411] on button "Save" at bounding box center [111, 401] width 127 height 44
click at [925, 133] on icon "button" at bounding box center [926, 131] width 16 height 16
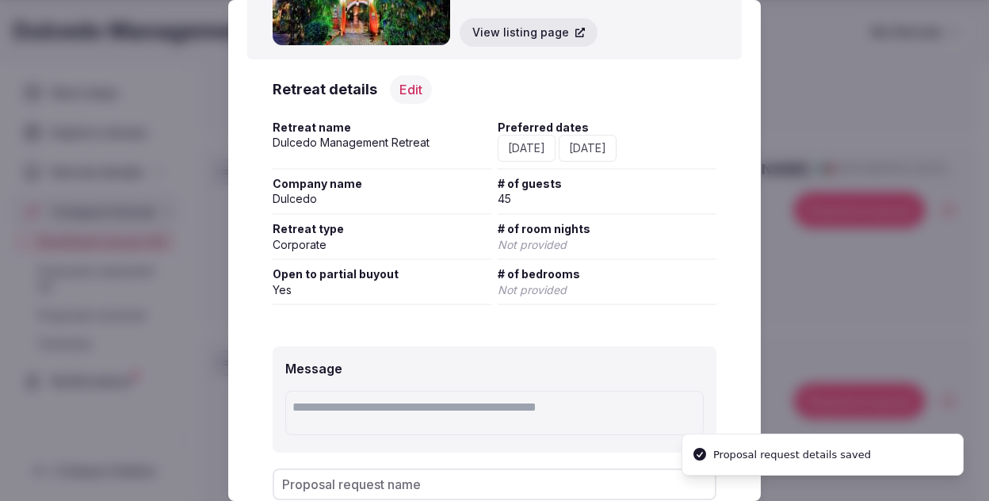
scroll to position [229, 0]
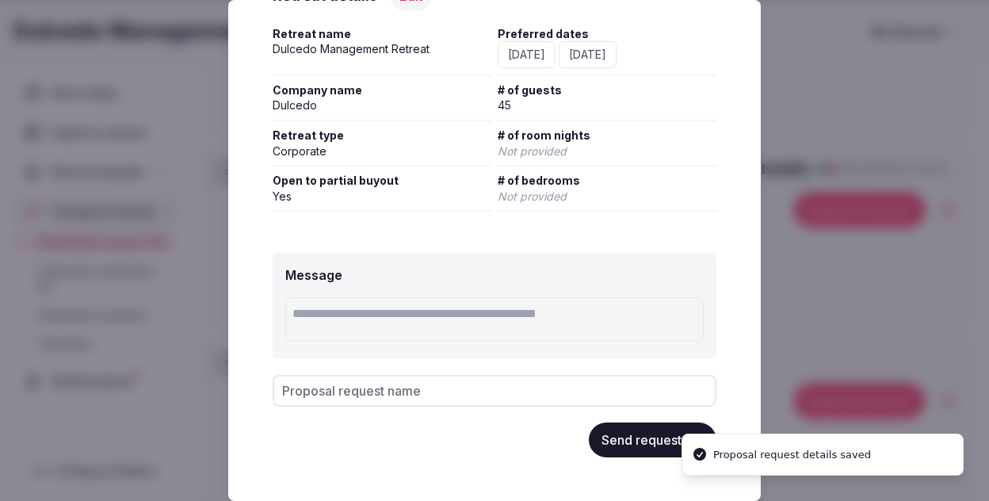
click at [620, 450] on button "Send request" at bounding box center [653, 439] width 128 height 35
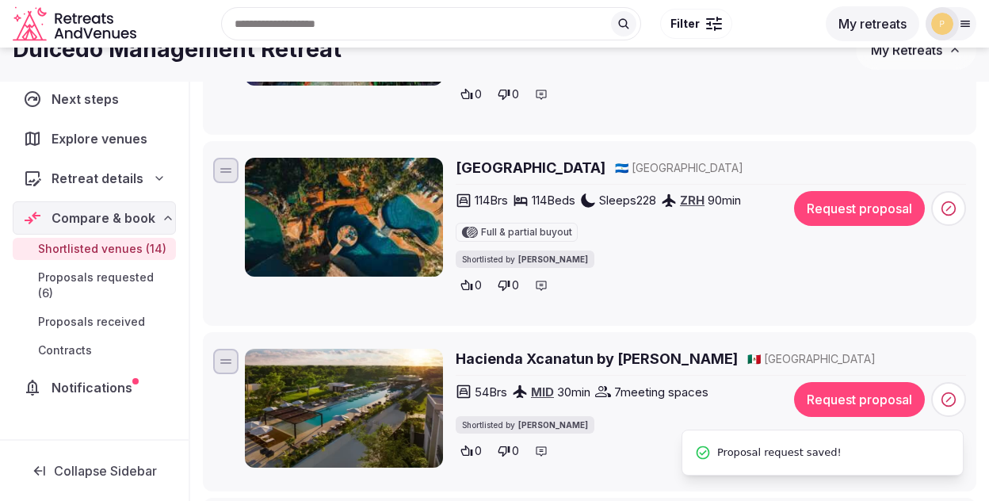
scroll to position [1158, 0]
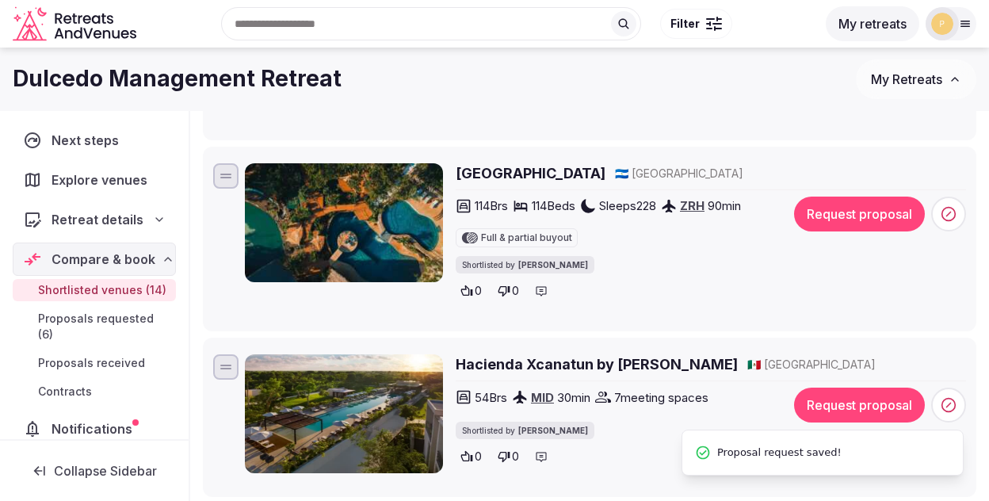
click at [552, 177] on h2 "TreeCasa Hotel & Resort" at bounding box center [531, 173] width 150 height 20
click at [821, 219] on button "Request proposal" at bounding box center [859, 213] width 131 height 35
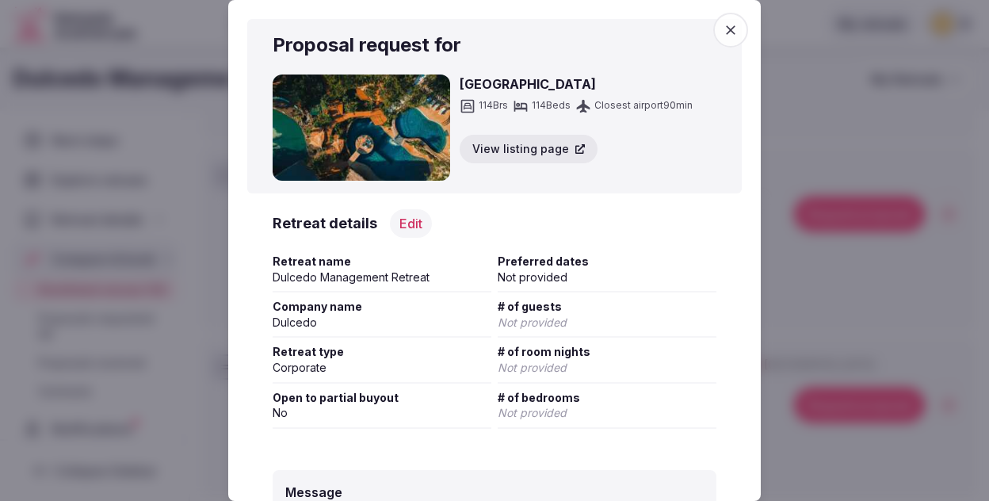
click at [409, 219] on button "Edit" at bounding box center [411, 223] width 42 height 29
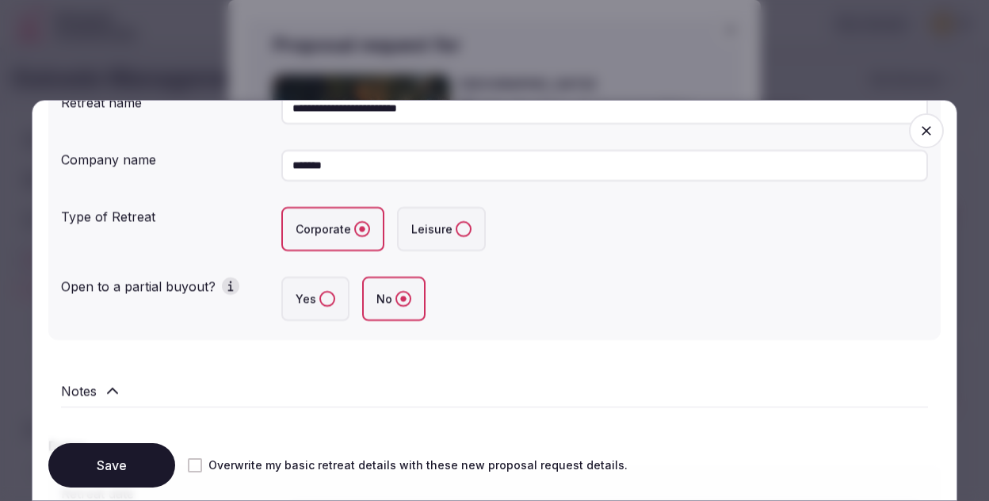
click at [300, 295] on label "Yes" at bounding box center [315, 298] width 68 height 44
click at [319, 295] on button "Yes" at bounding box center [327, 299] width 16 height 16
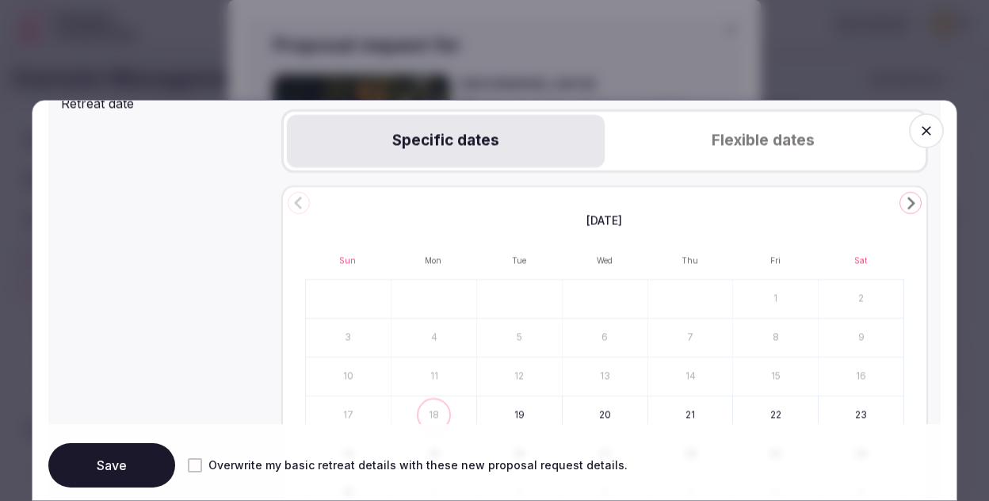
scroll to position [619, 0]
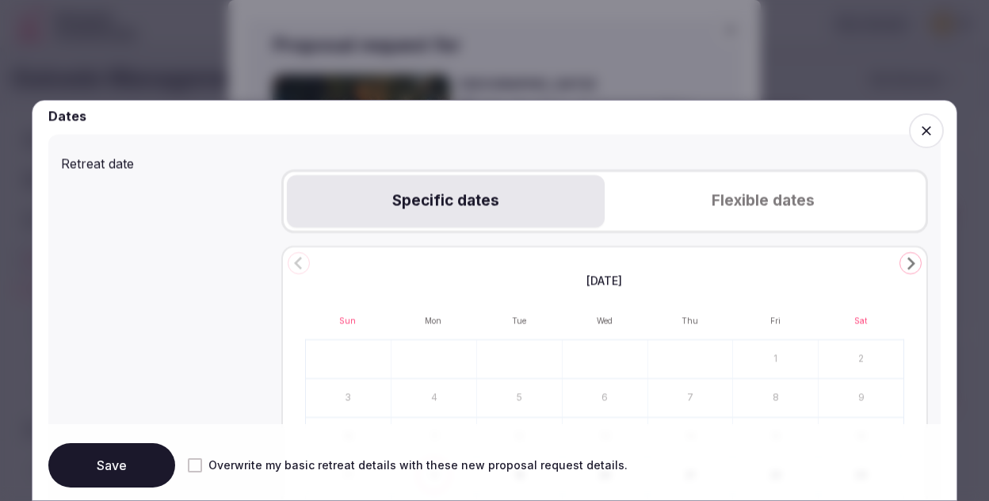
click at [733, 229] on div "Specific dates Flexible dates" at bounding box center [604, 201] width 647 height 63
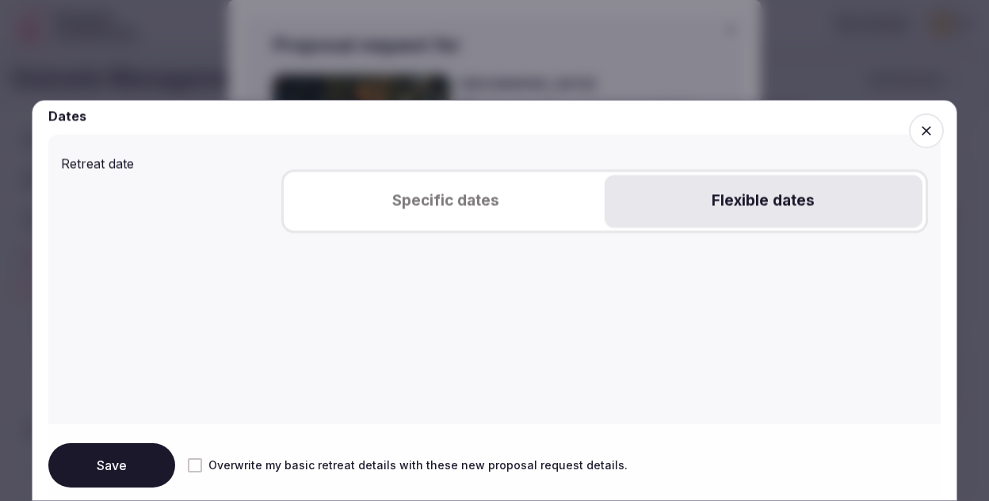
click at [733, 198] on button "Flexible dates" at bounding box center [763, 201] width 318 height 52
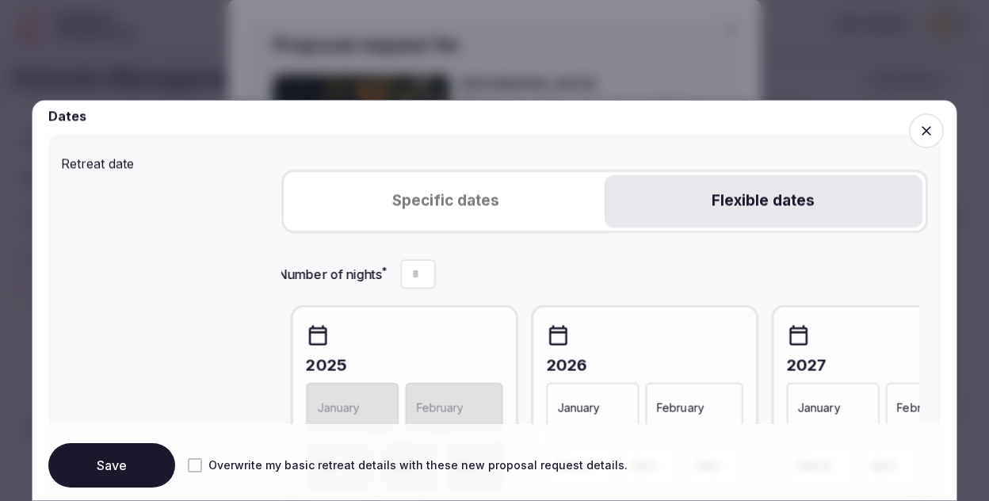
scroll to position [689, 0]
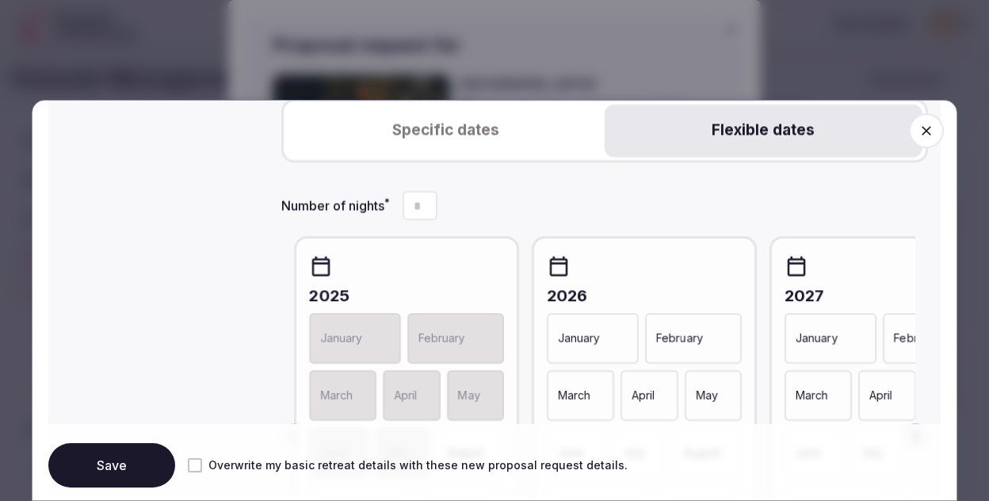
click at [688, 344] on p "February" at bounding box center [679, 338] width 47 height 16
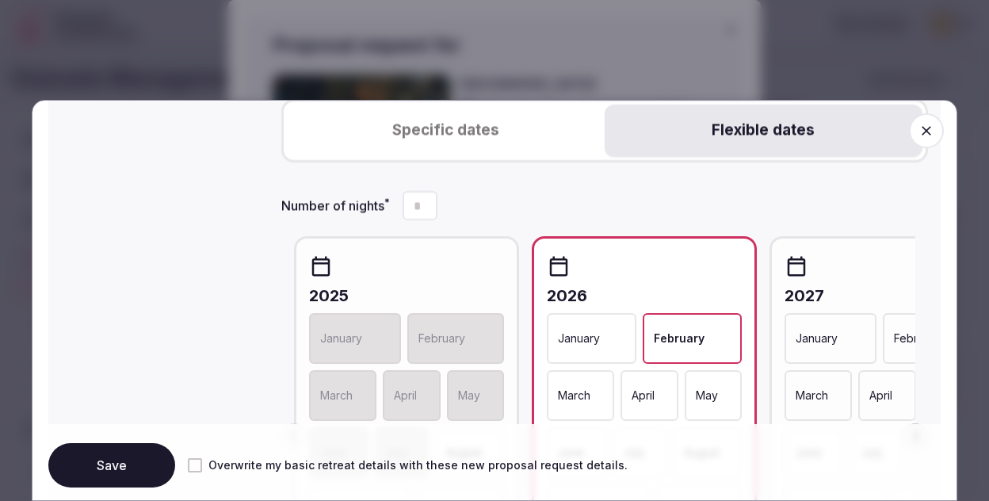
click at [582, 395] on p "March" at bounding box center [574, 395] width 32 height 16
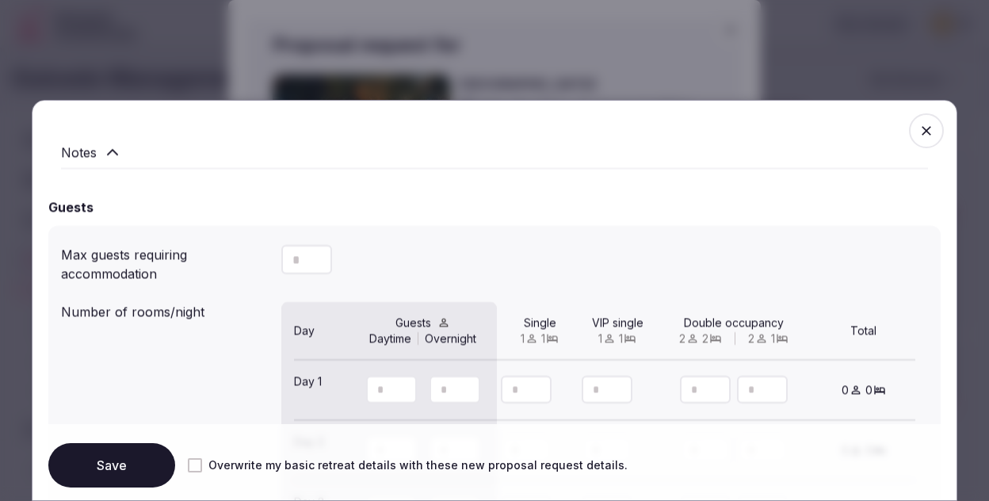
scroll to position [1332, 0]
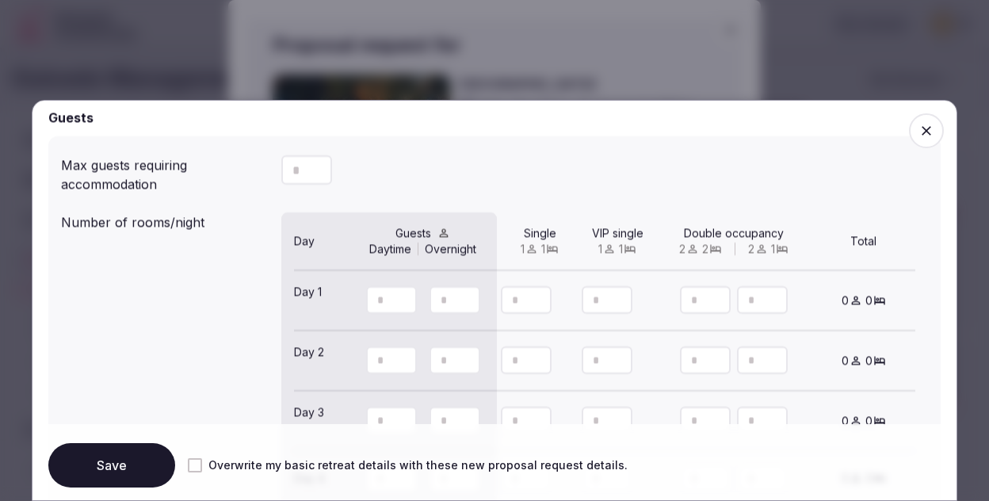
click at [295, 173] on input "number" at bounding box center [306, 169] width 51 height 29
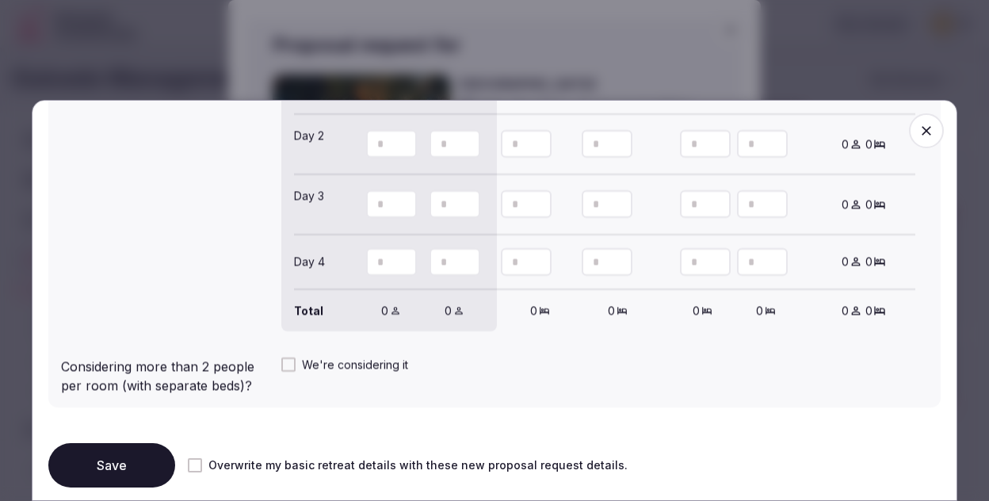
type input "**"
click at [129, 451] on button "Save" at bounding box center [111, 465] width 127 height 44
click at [927, 130] on icon "button" at bounding box center [926, 132] width 10 height 10
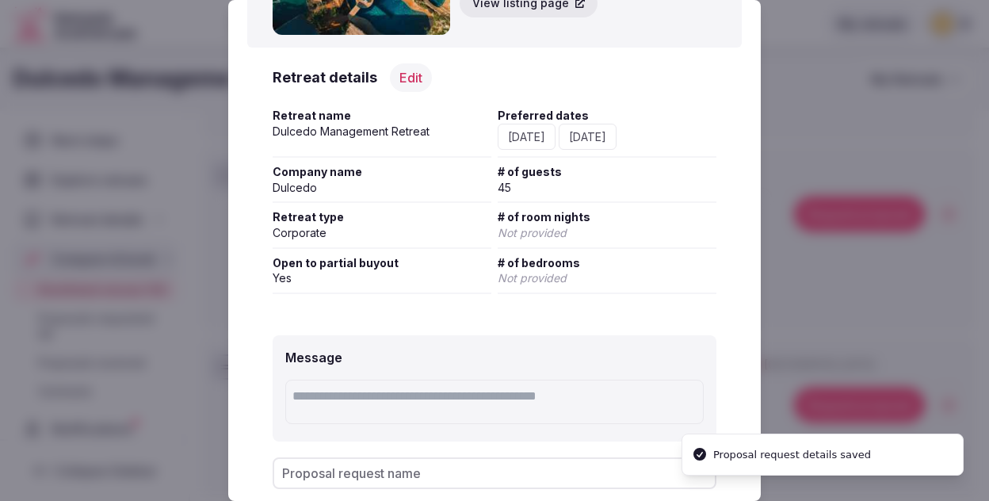
scroll to position [229, 0]
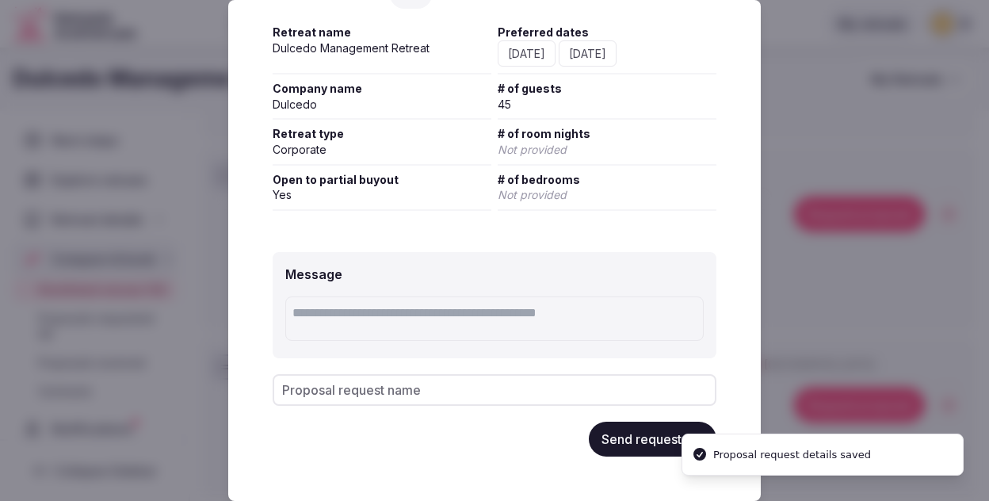
click at [596, 438] on button "Send request" at bounding box center [653, 438] width 128 height 35
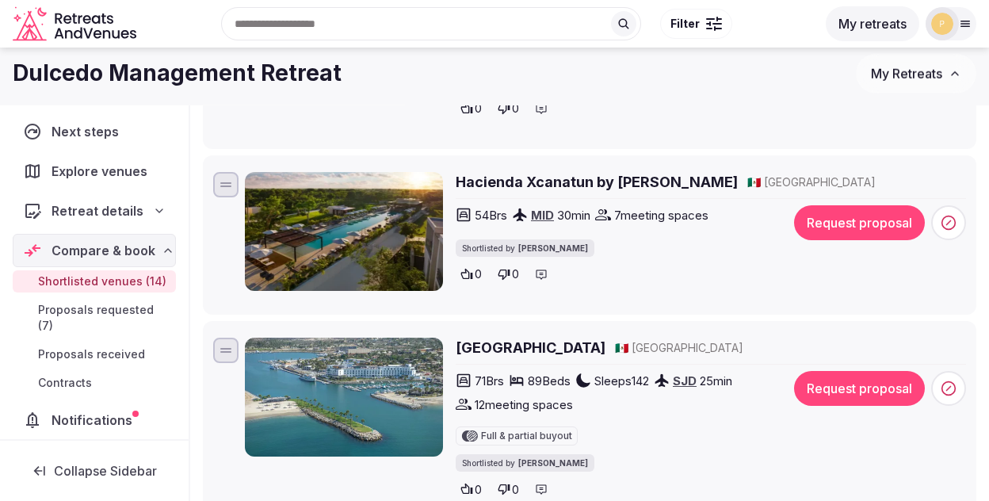
scroll to position [1312, 0]
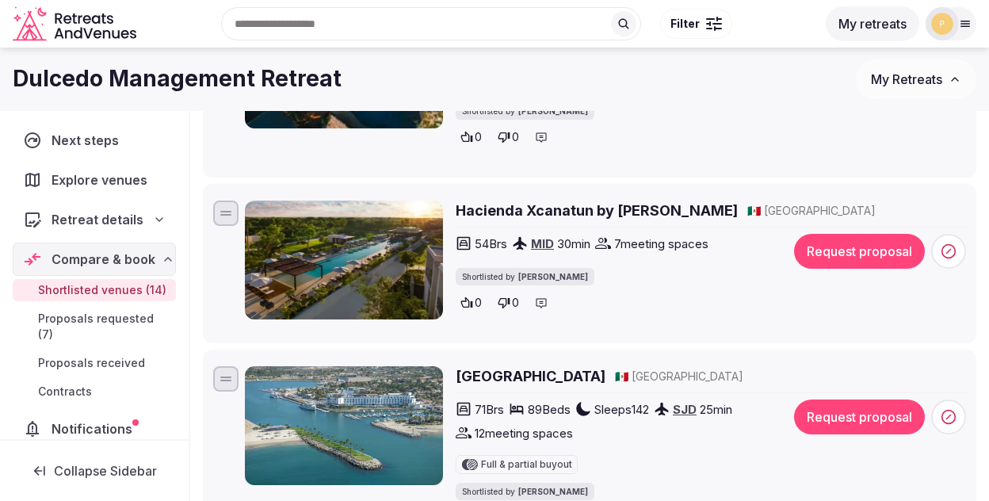
click at [381, 279] on img at bounding box center [344, 259] width 198 height 119
click at [502, 211] on h2 "Hacienda Xcanatun by Angsana" at bounding box center [597, 210] width 282 height 20
click at [879, 250] on button "Request proposal" at bounding box center [859, 251] width 131 height 35
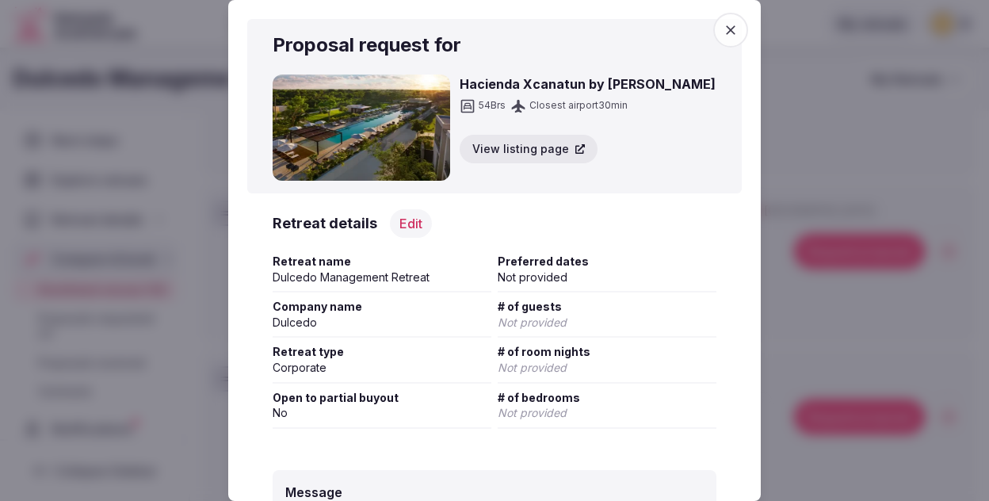
click at [412, 224] on button "Edit" at bounding box center [411, 223] width 42 height 29
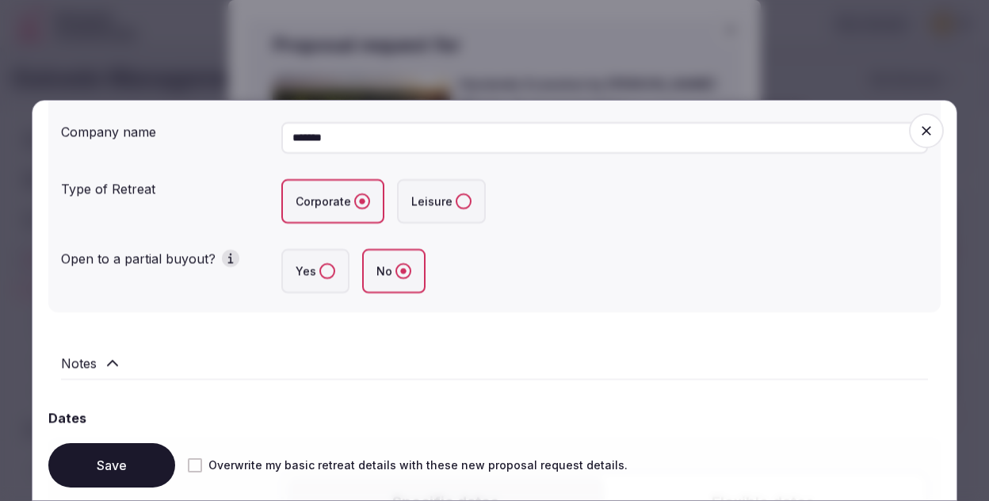
click at [319, 275] on button "Yes" at bounding box center [327, 271] width 16 height 16
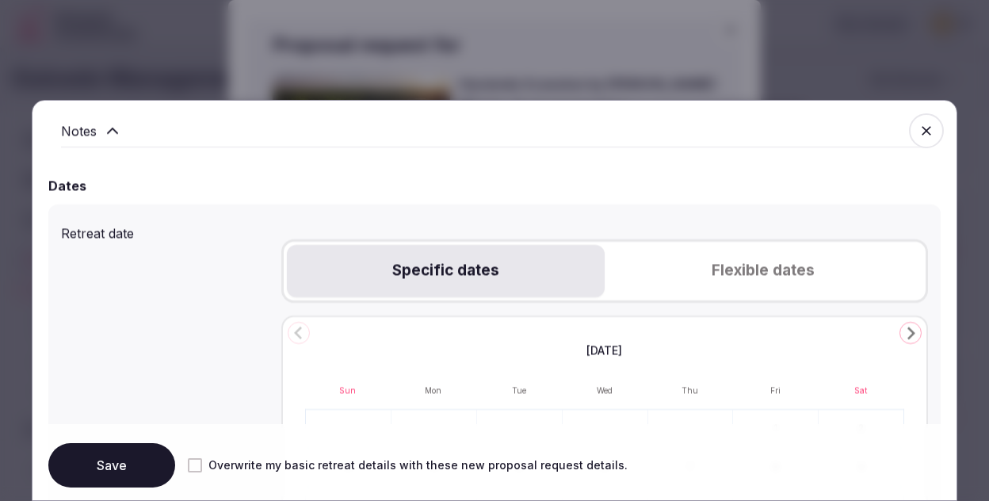
scroll to position [611, 0]
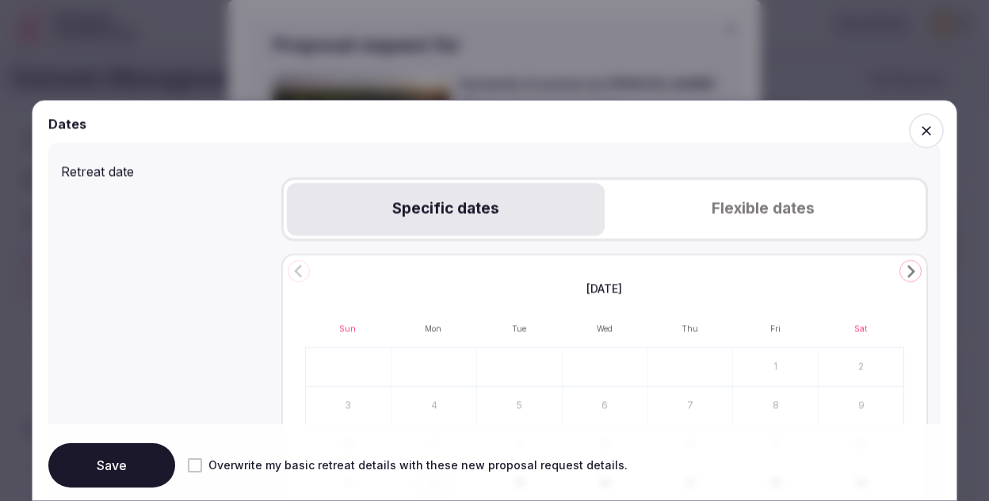
click at [753, 218] on button "Flexible dates" at bounding box center [763, 209] width 318 height 52
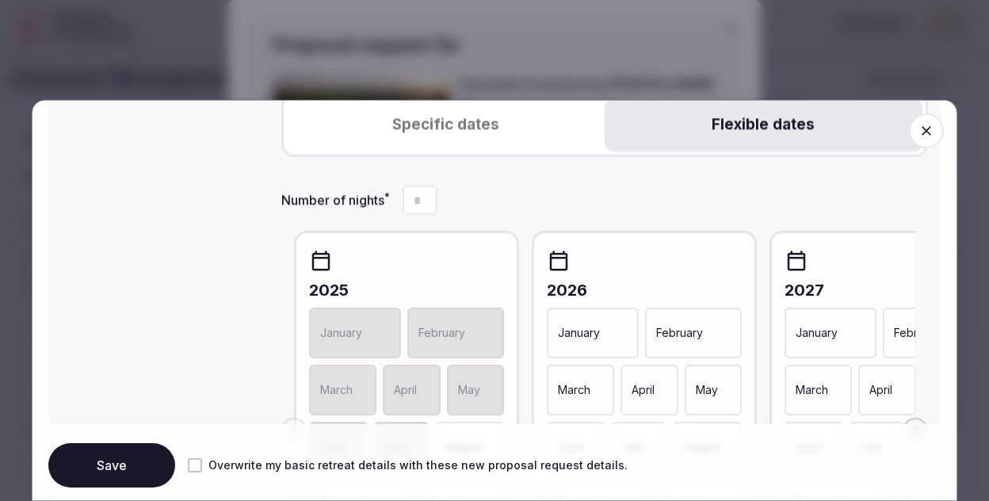
scroll to position [735, 0]
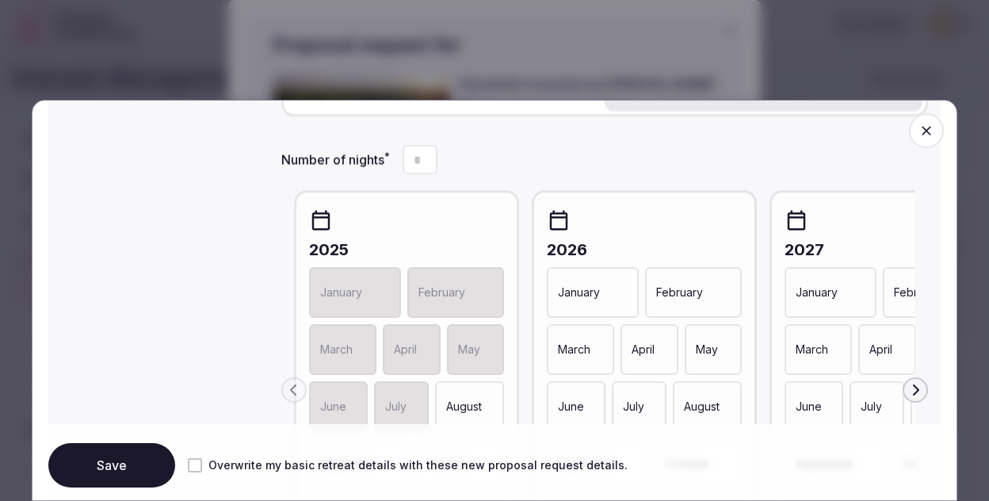
click at [688, 302] on div "February" at bounding box center [693, 292] width 97 height 51
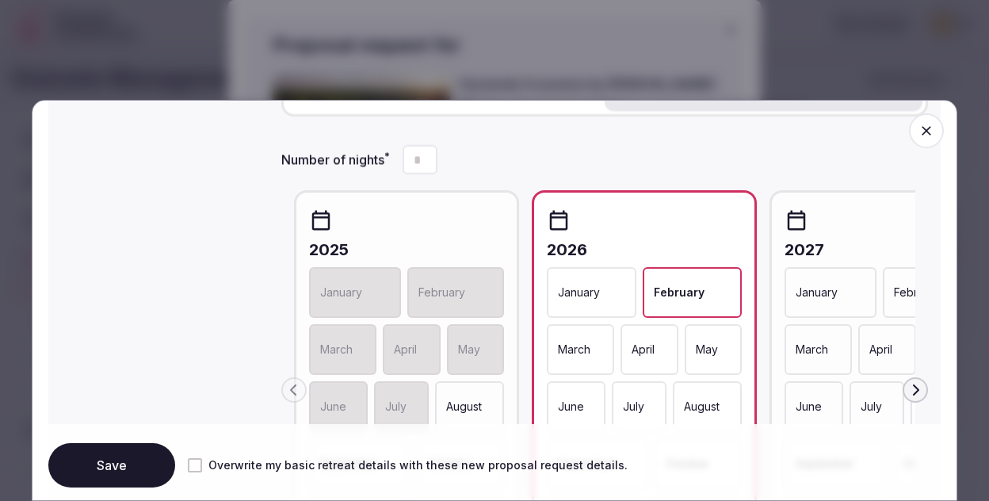
click at [595, 341] on div "March" at bounding box center [580, 349] width 67 height 51
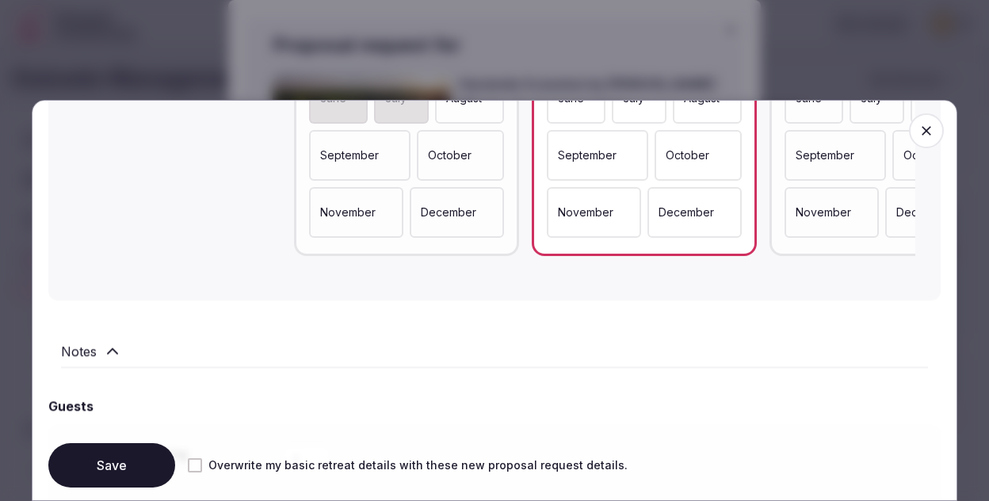
scroll to position [1260, 0]
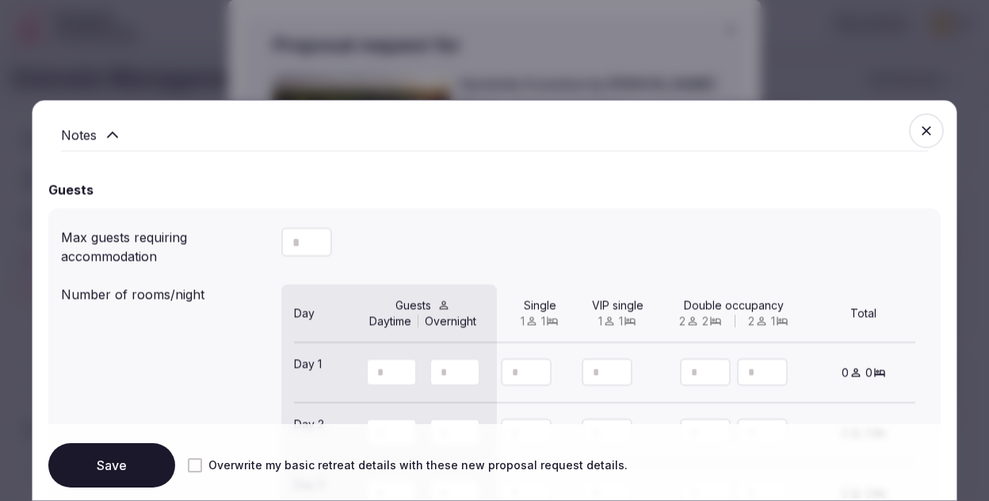
click at [296, 249] on input "number" at bounding box center [306, 241] width 51 height 29
type input "**"
click at [116, 476] on button "Save" at bounding box center [111, 465] width 127 height 44
click at [932, 135] on icon "button" at bounding box center [926, 131] width 16 height 16
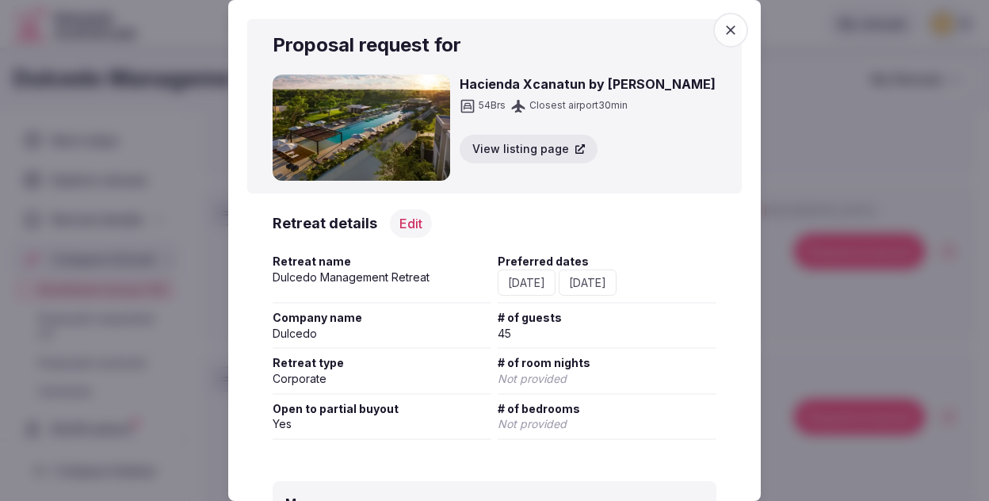
scroll to position [229, 0]
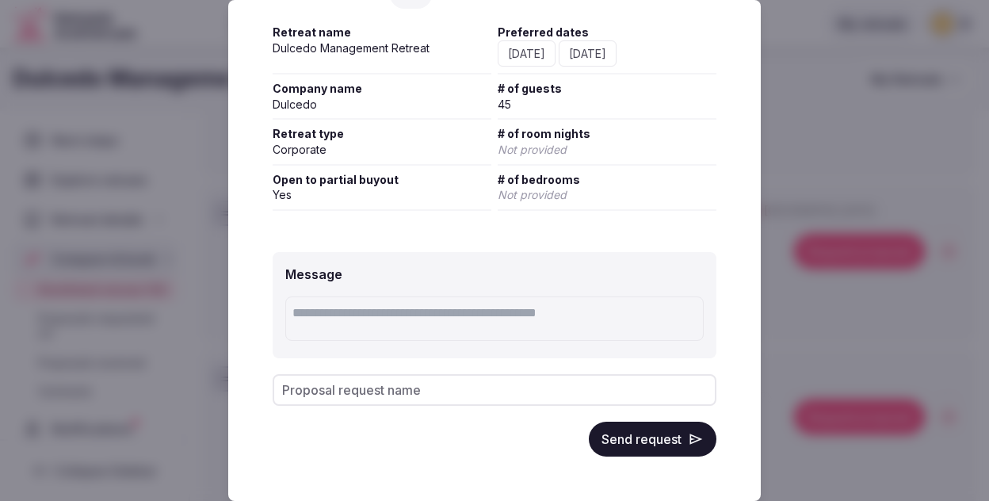
click at [605, 434] on button "Send request" at bounding box center [653, 438] width 128 height 35
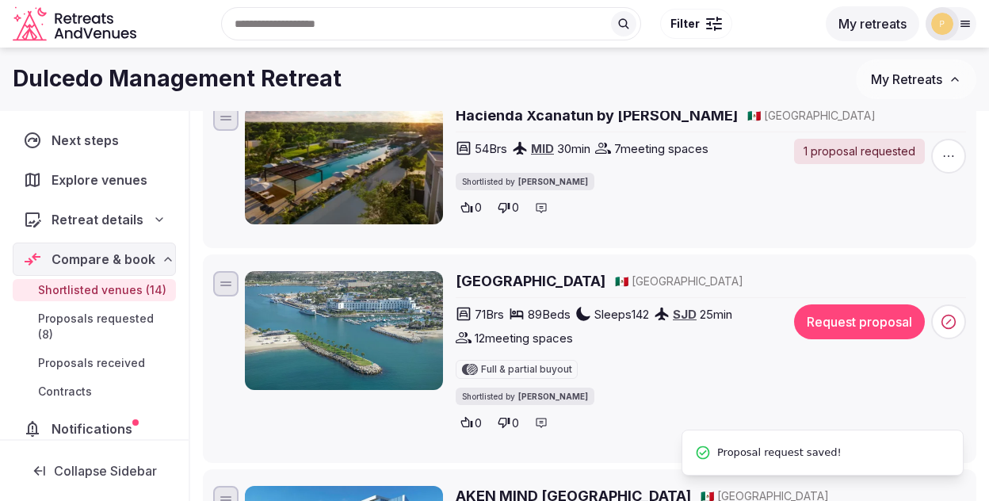
scroll to position [1581, 0]
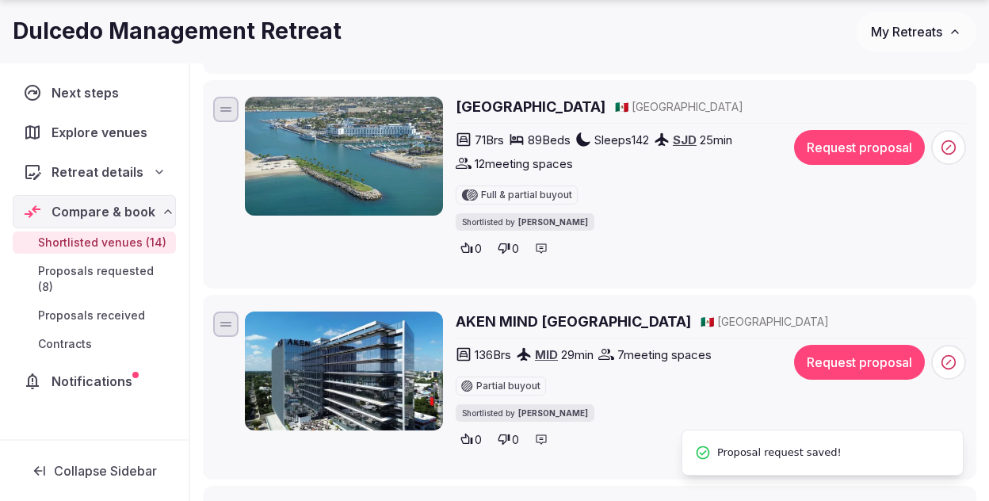
click at [524, 110] on h2 "Hotel El Ganzo" at bounding box center [531, 107] width 150 height 20
click at [946, 141] on span at bounding box center [948, 147] width 35 height 35
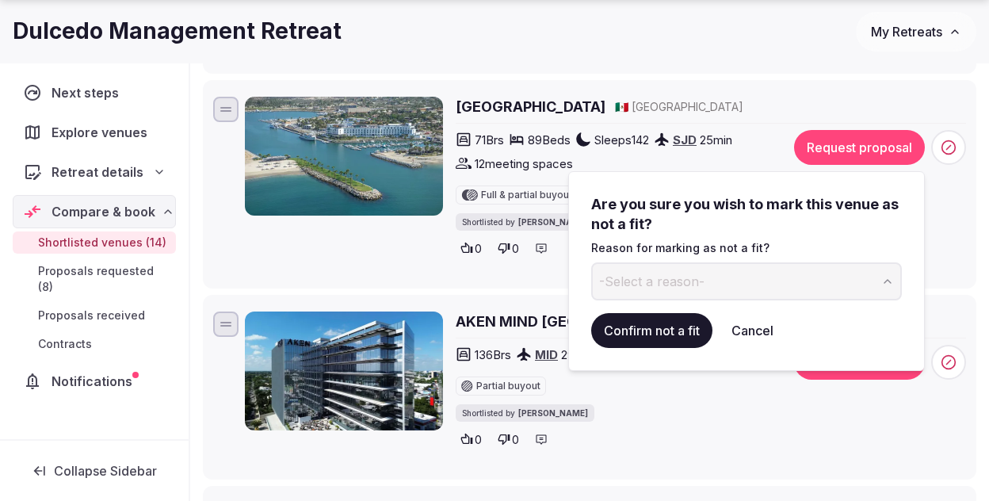
click at [757, 280] on button "-Select a reason-" at bounding box center [746, 281] width 311 height 38
click at [653, 334] on button "Confirm not a fit" at bounding box center [651, 330] width 121 height 35
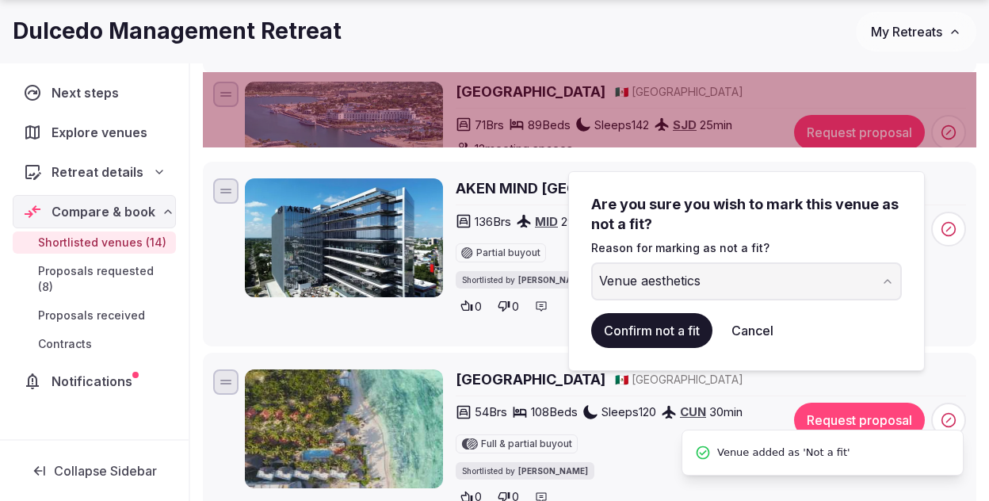
scroll to position [0, 0]
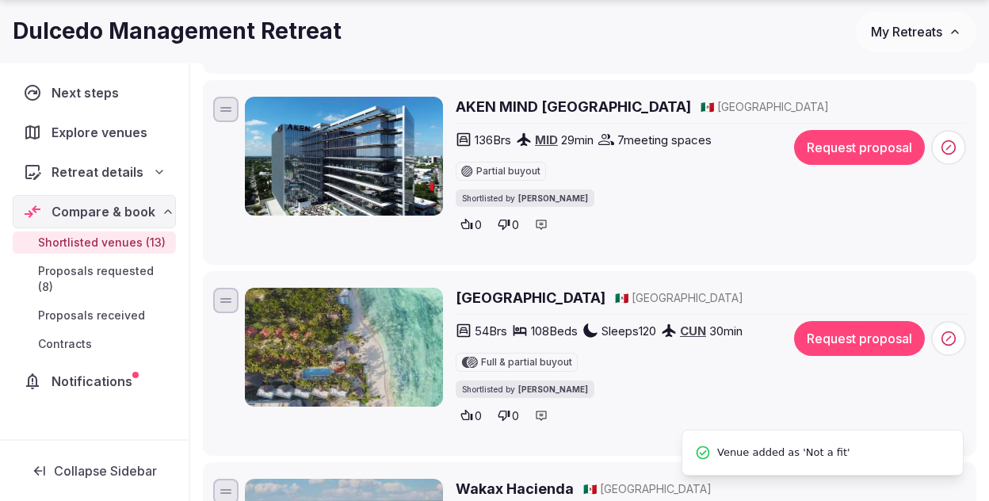
click at [563, 114] on h2 "AKEN MIND Mérida Hotel" at bounding box center [573, 107] width 235 height 20
click at [949, 150] on icon at bounding box center [949, 148] width 4 height 4
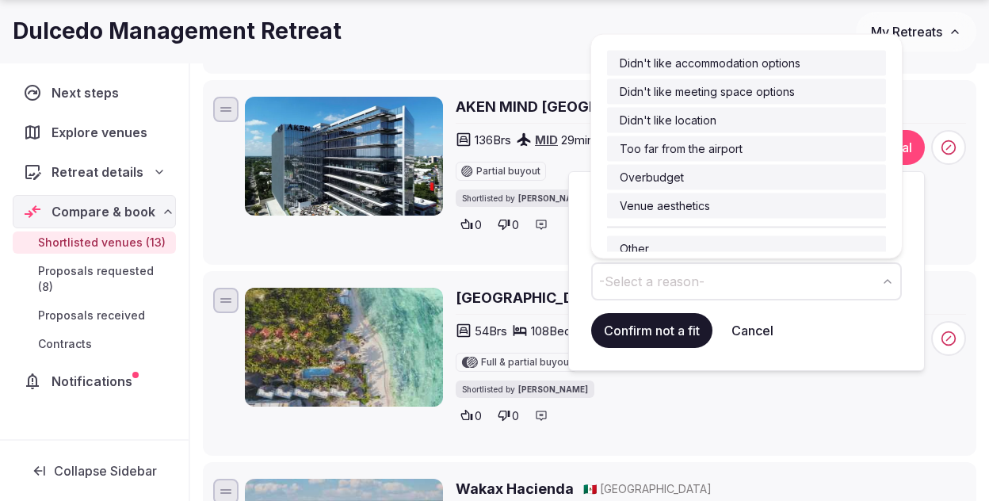
click at [700, 293] on button "-Select a reason-" at bounding box center [746, 281] width 311 height 38
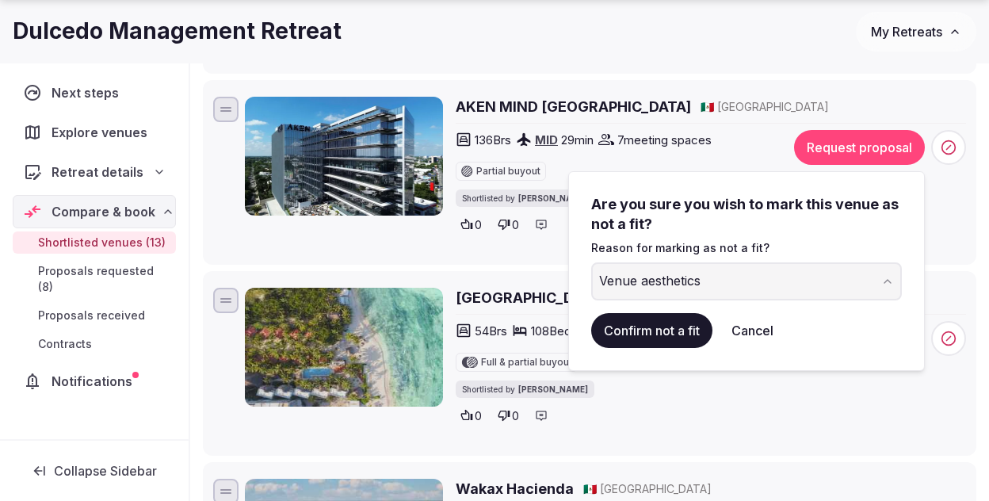
click at [658, 335] on button "Confirm not a fit" at bounding box center [651, 330] width 121 height 35
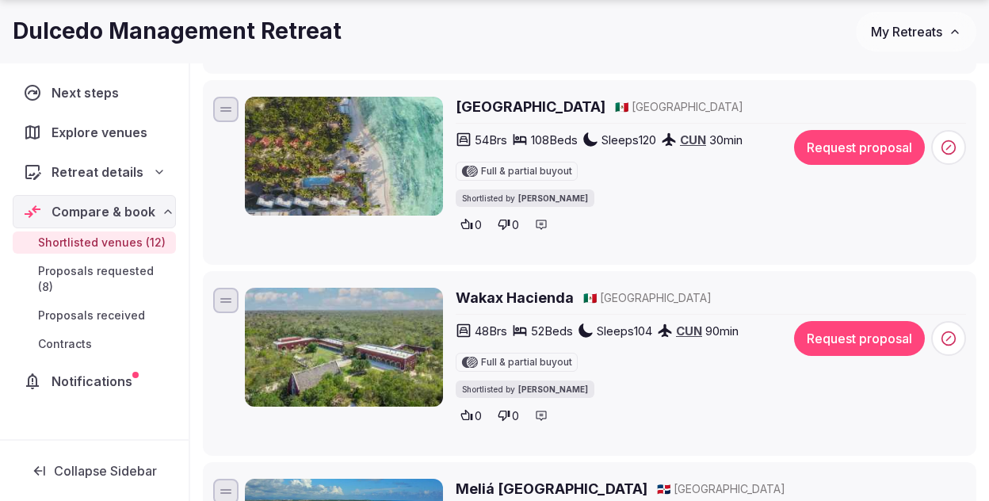
click at [499, 101] on h2 "Petit Lafitte Hotel" at bounding box center [531, 107] width 150 height 20
click at [828, 158] on button "Request proposal" at bounding box center [859, 147] width 131 height 35
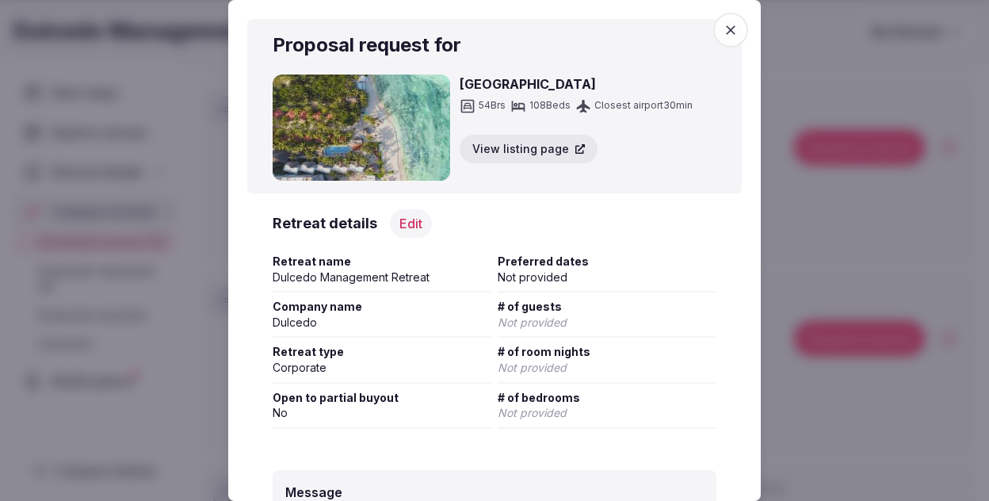
scroll to position [82, 0]
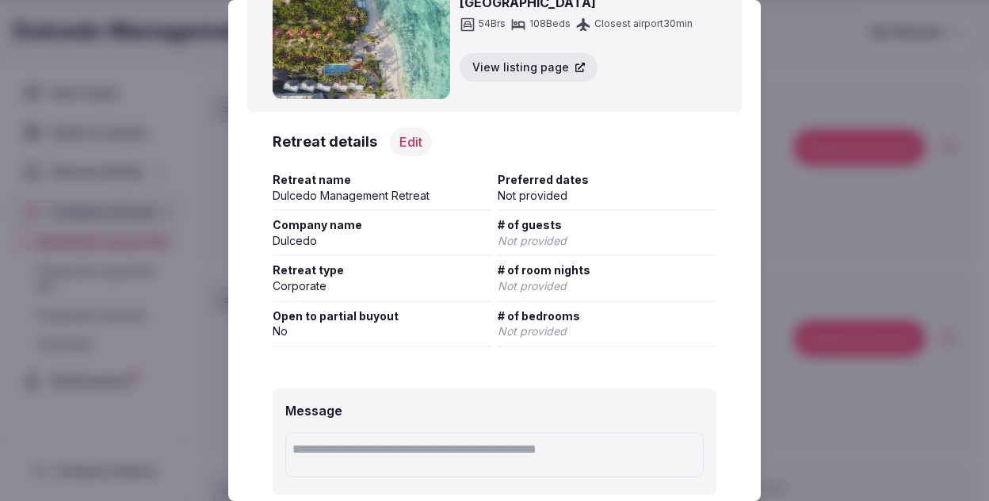
click at [396, 140] on button "Edit" at bounding box center [411, 142] width 42 height 29
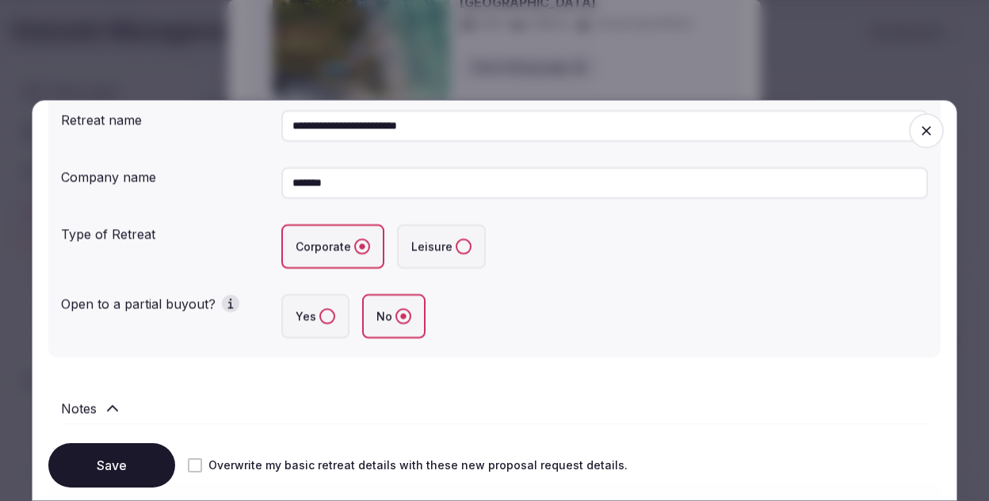
click at [319, 306] on label "Yes" at bounding box center [315, 316] width 68 height 44
click at [319, 308] on button "Yes" at bounding box center [327, 316] width 16 height 16
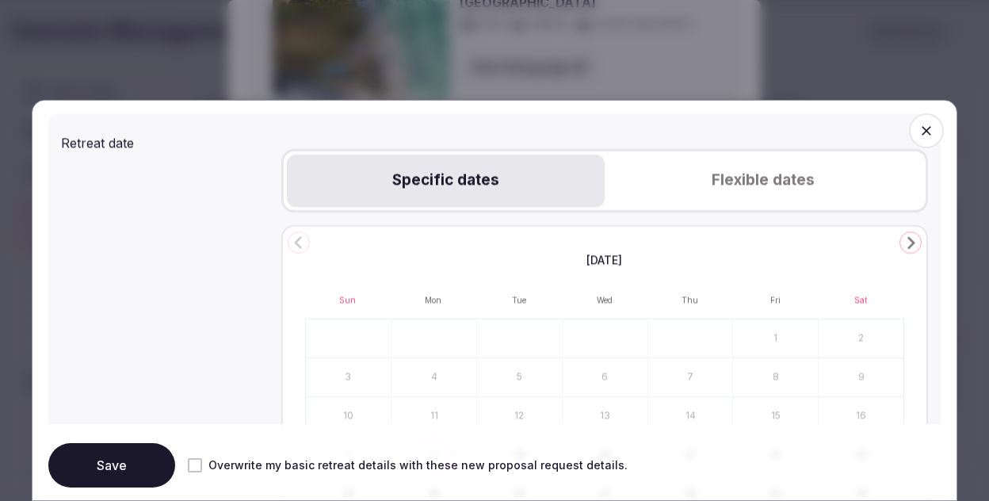
scroll to position [657, 0]
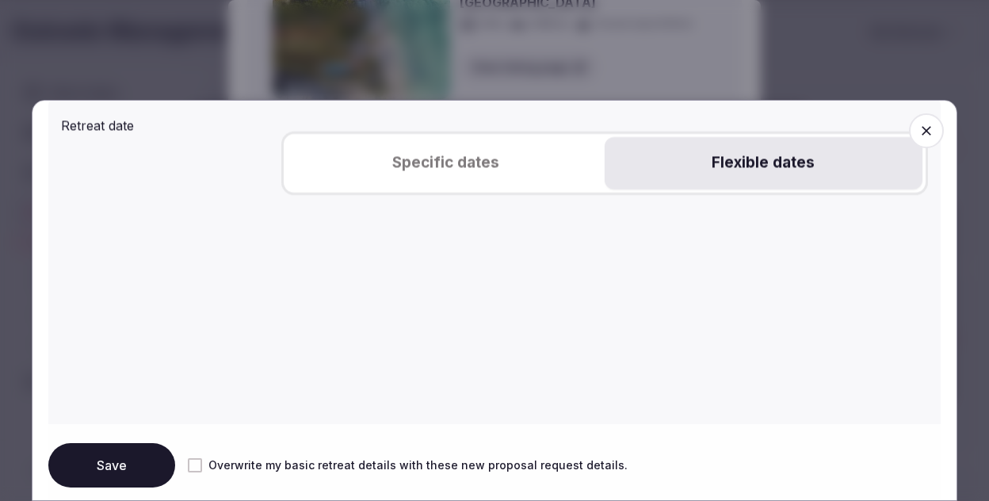
click at [738, 176] on button "Flexible dates" at bounding box center [763, 163] width 318 height 52
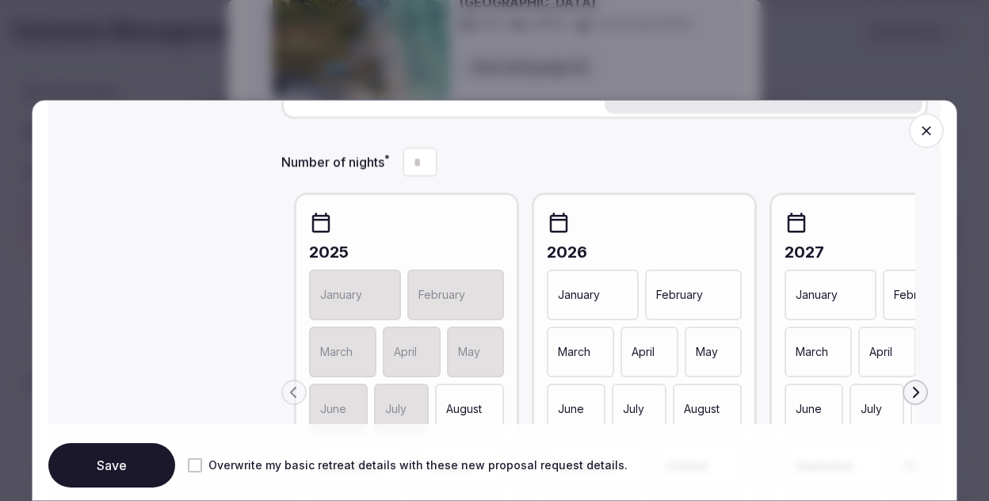
scroll to position [772, 0]
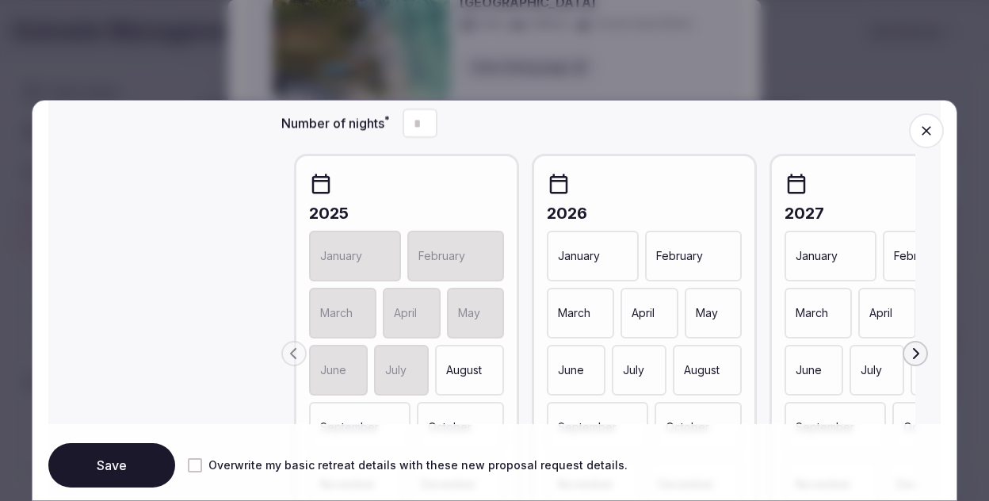
drag, startPoint x: 692, startPoint y: 267, endPoint x: 657, endPoint y: 289, distance: 42.0
click at [692, 266] on div "February" at bounding box center [693, 256] width 97 height 51
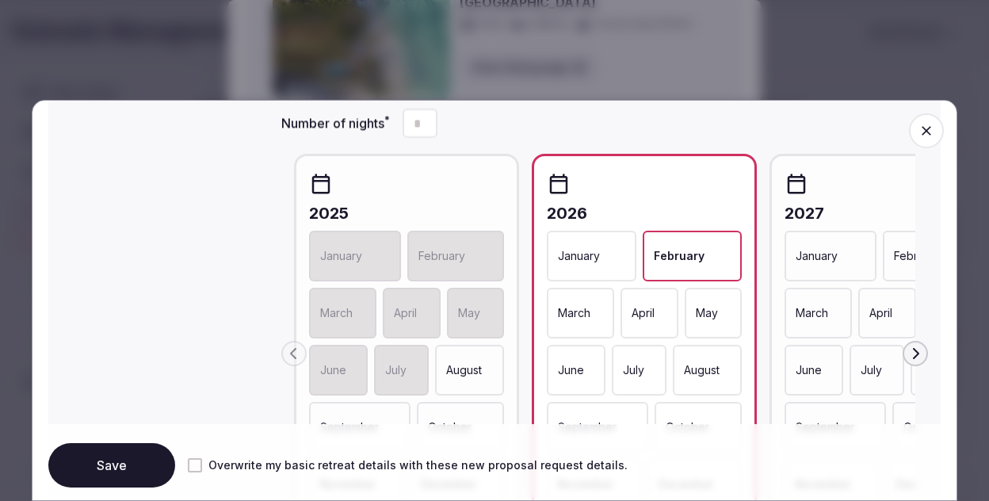
click at [588, 298] on div "March" at bounding box center [580, 313] width 67 height 51
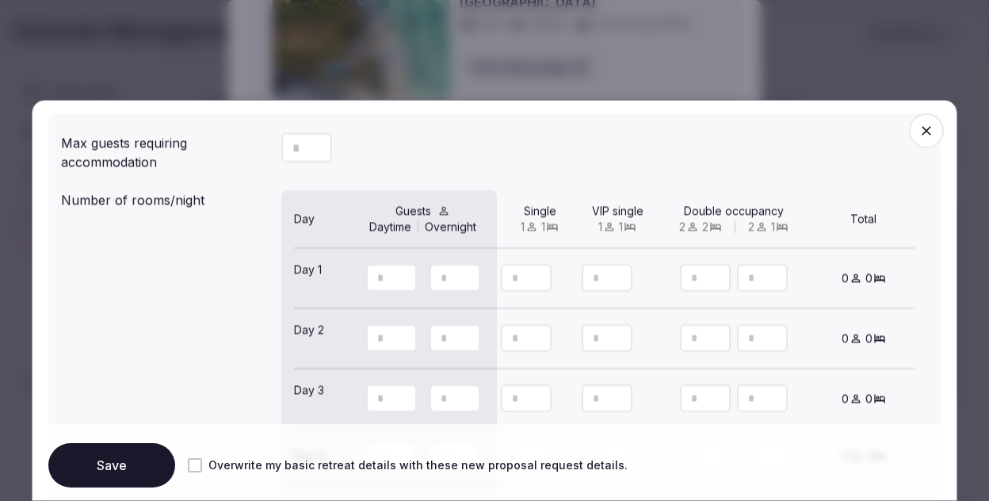
scroll to position [1328, 0]
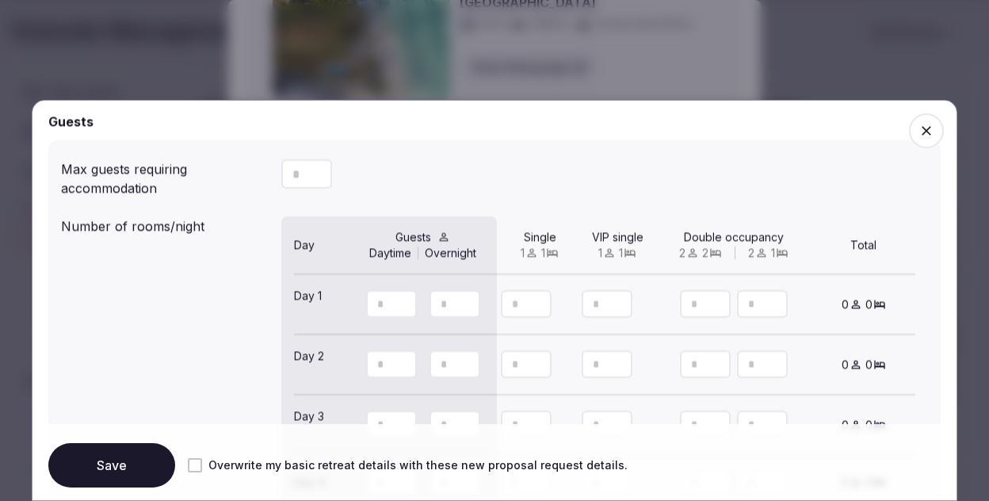
click at [311, 189] on button "Decrement" at bounding box center [319, 181] width 25 height 15
click at [291, 169] on input "number" at bounding box center [306, 173] width 51 height 29
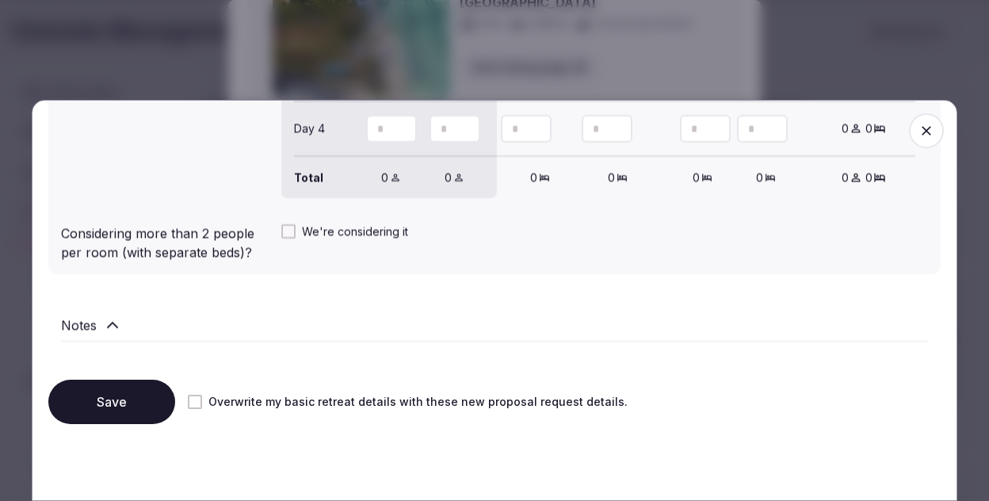
type input "**"
click at [165, 410] on button "Save" at bounding box center [111, 401] width 127 height 44
click at [924, 136] on icon "button" at bounding box center [926, 131] width 16 height 16
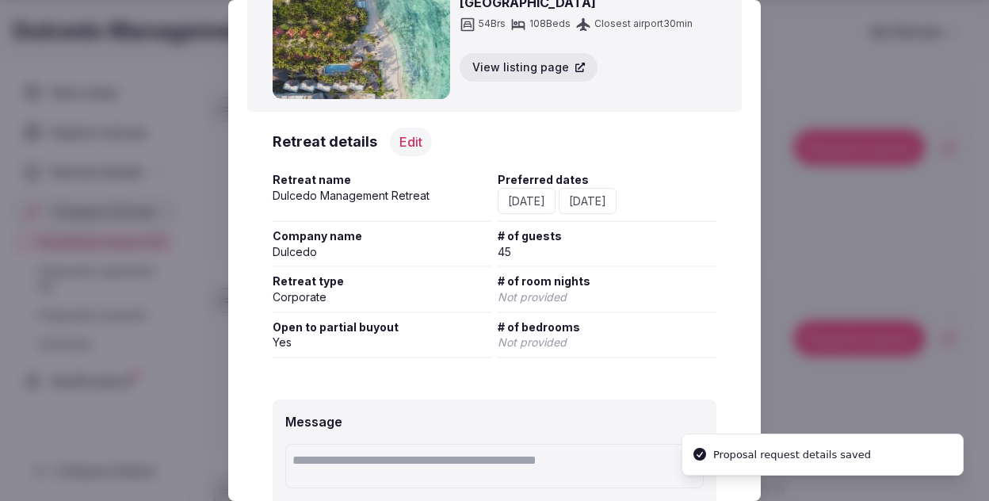
scroll to position [229, 0]
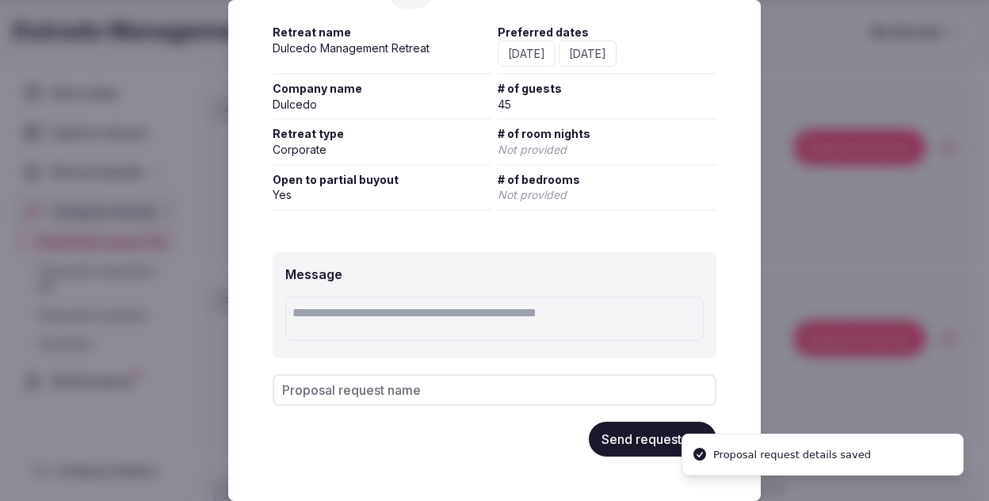
click at [635, 447] on button "Send request" at bounding box center [653, 438] width 128 height 35
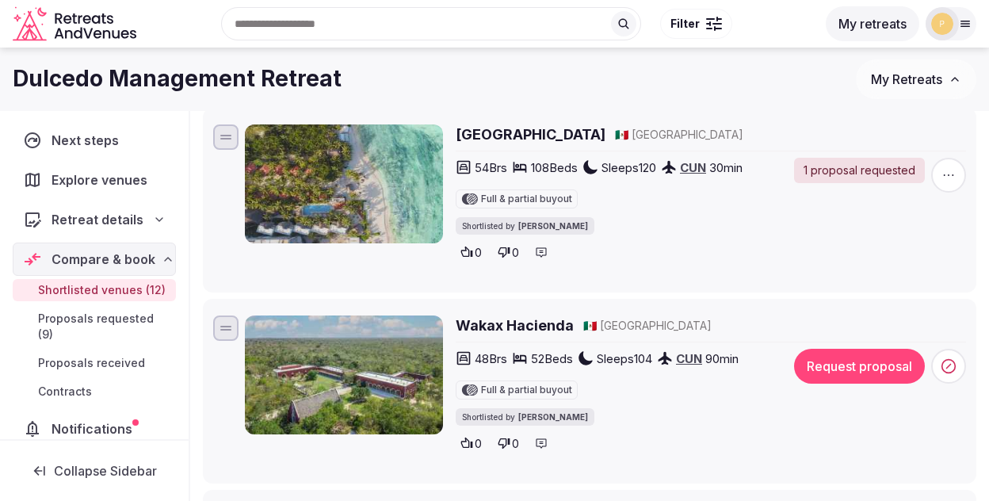
scroll to position [1534, 0]
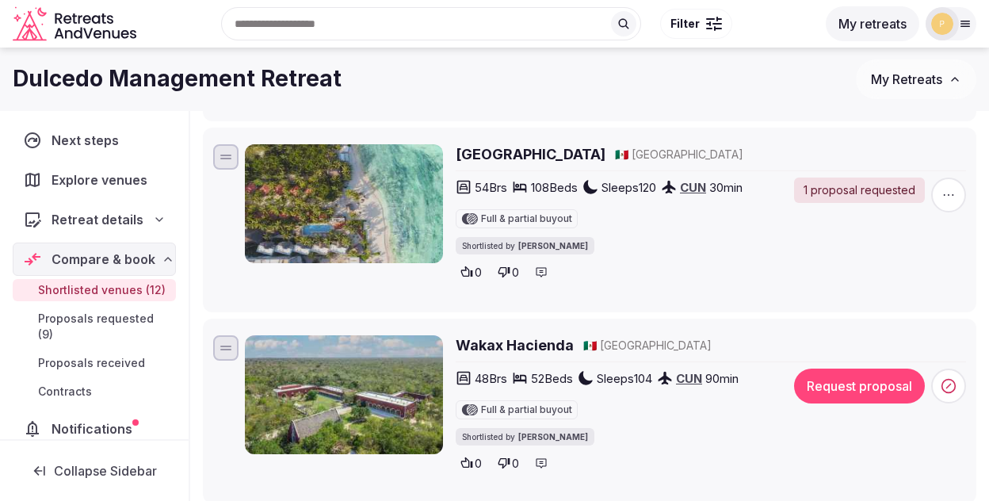
click at [501, 359] on div "Wakax Hacienda 🇲🇽 Mexico" at bounding box center [711, 348] width 510 height 27
click at [501, 355] on h2 "Wakax Hacienda" at bounding box center [515, 345] width 118 height 20
click at [842, 390] on button "Request proposal" at bounding box center [859, 385] width 131 height 35
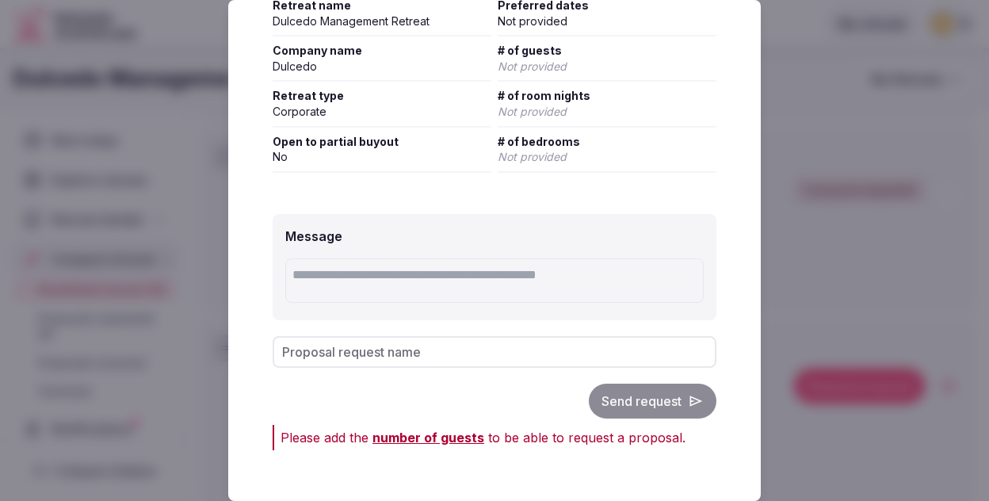
scroll to position [0, 0]
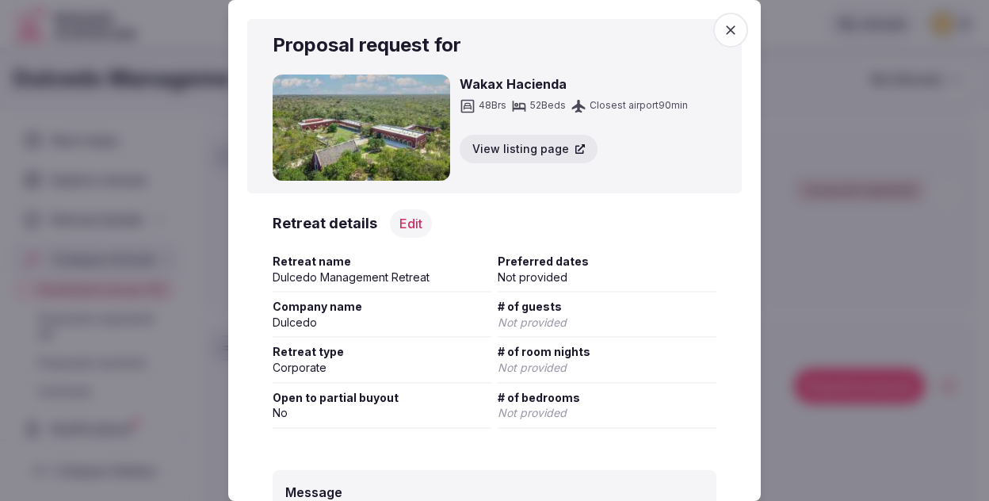
click at [395, 224] on button "Edit" at bounding box center [411, 223] width 42 height 29
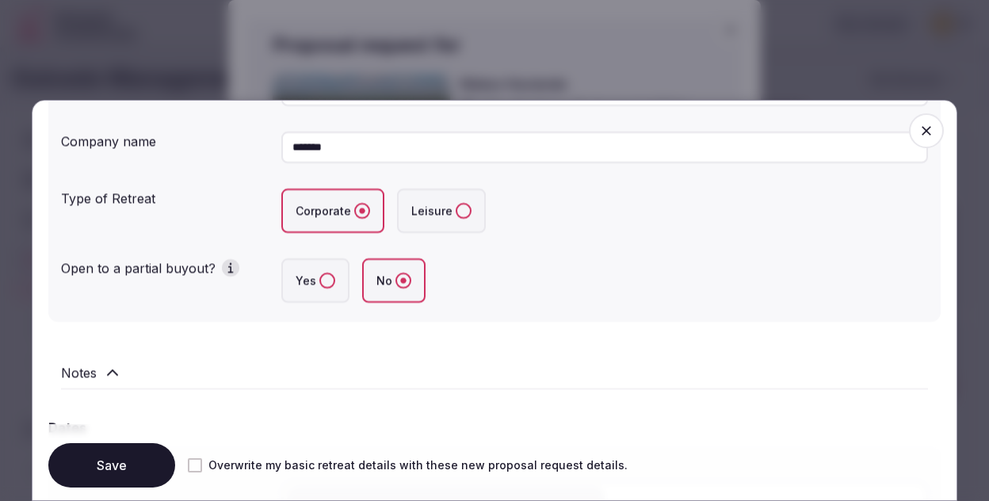
click at [309, 284] on label "Yes" at bounding box center [315, 280] width 68 height 44
click at [319, 284] on button "Yes" at bounding box center [327, 281] width 16 height 16
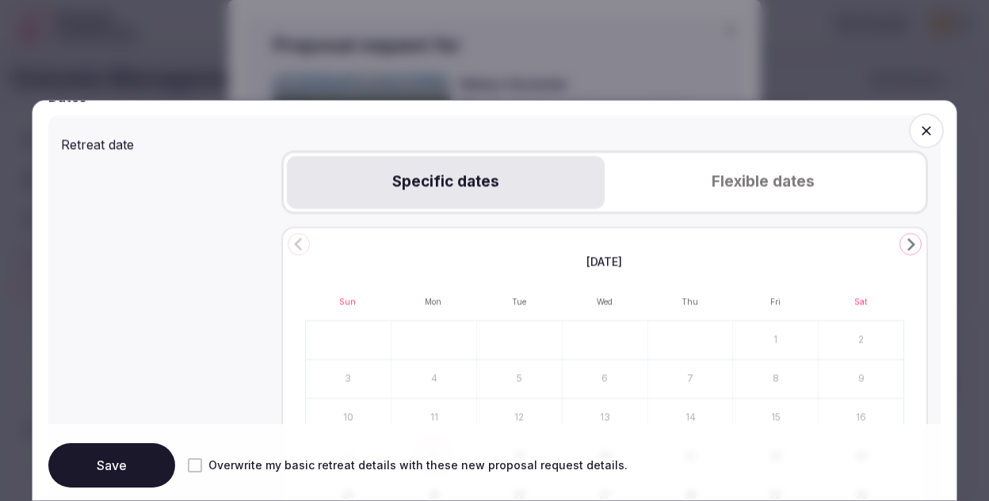
scroll to position [668, 0]
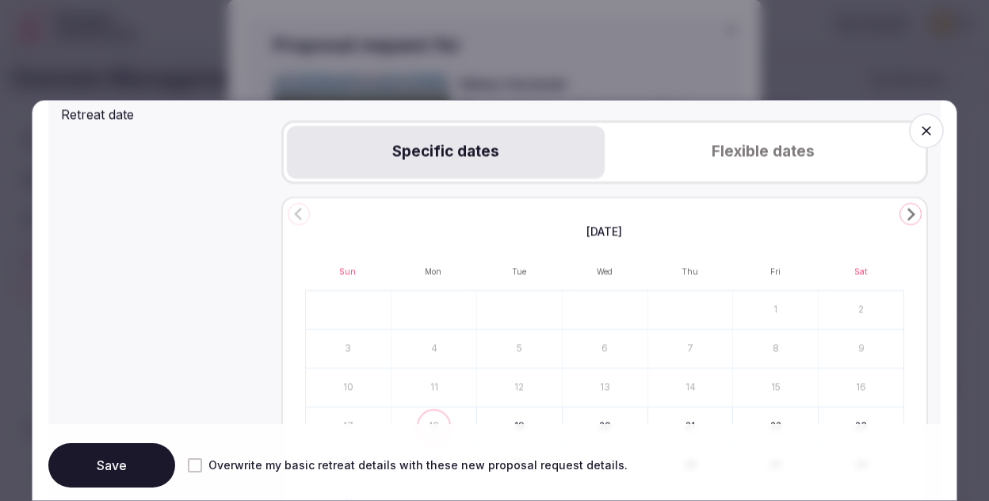
click at [765, 124] on div "Specific dates Flexible dates" at bounding box center [604, 151] width 647 height 63
click at [749, 162] on button "Flexible dates" at bounding box center [763, 152] width 318 height 52
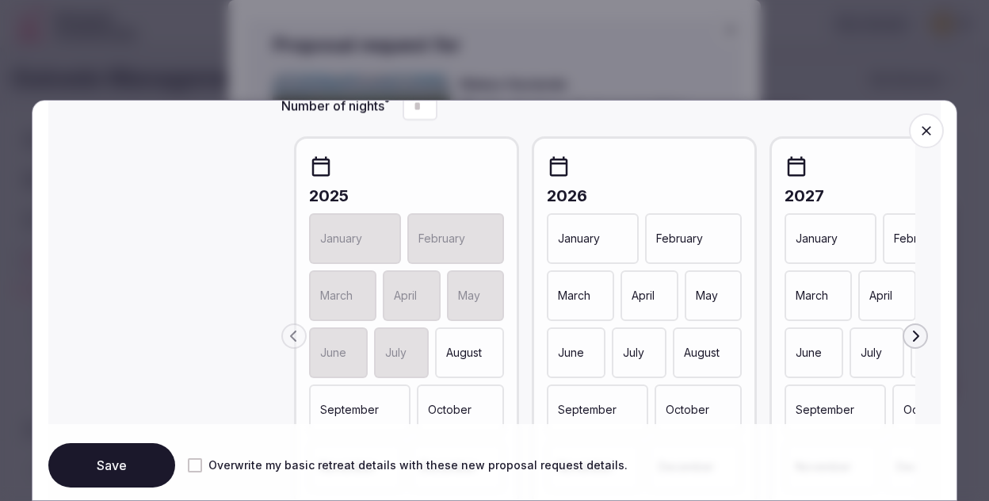
scroll to position [810, 0]
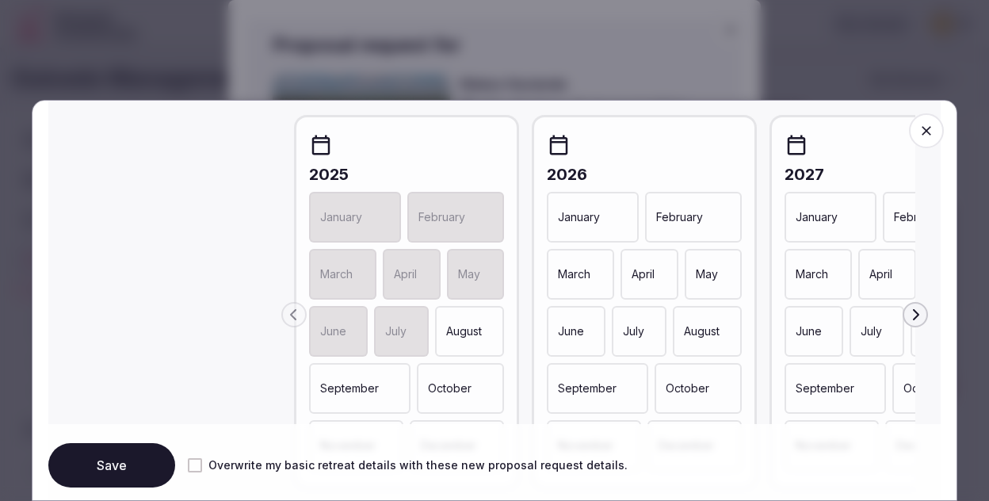
click at [693, 215] on p "February" at bounding box center [679, 217] width 47 height 16
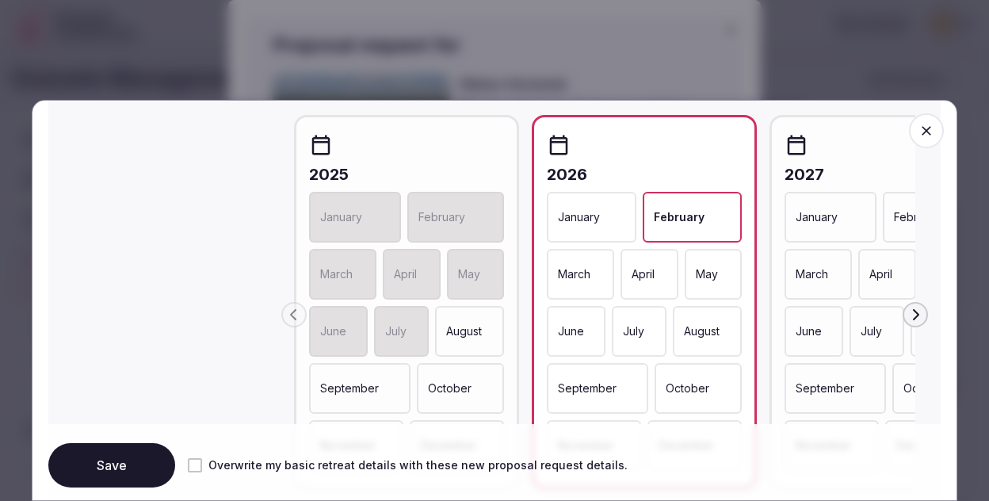
click at [576, 268] on div "March" at bounding box center [580, 274] width 67 height 51
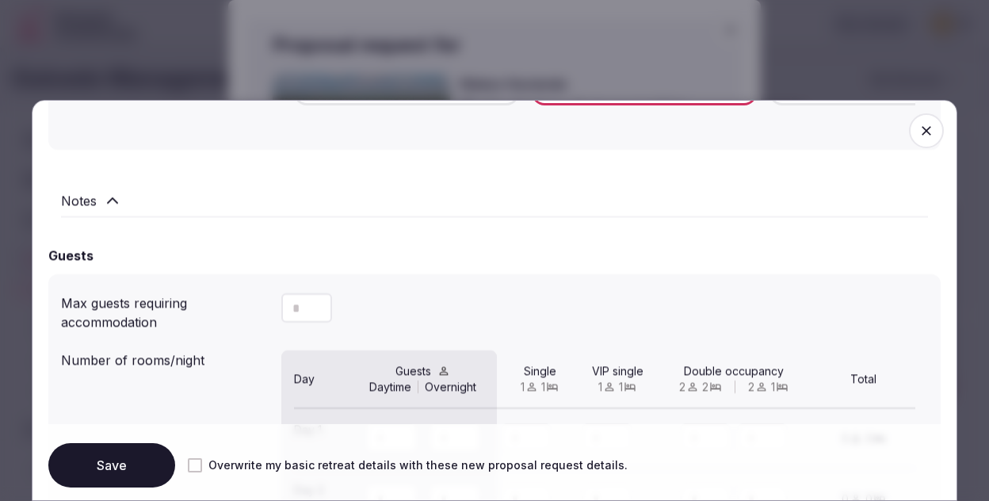
scroll to position [1391, 0]
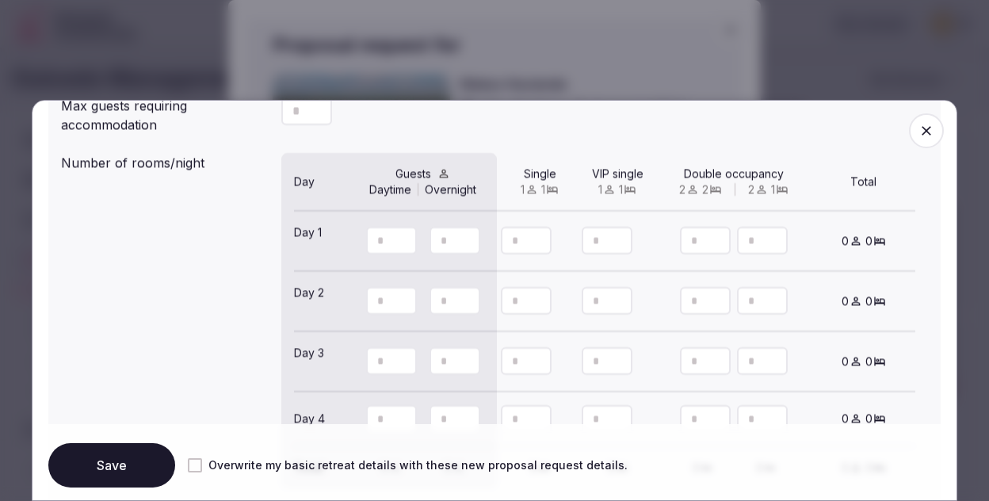
click at [307, 115] on button "Decrement" at bounding box center [319, 118] width 25 height 15
click at [295, 116] on input "number" at bounding box center [306, 110] width 51 height 29
type input "**"
click at [158, 327] on div "Number of rooms/night Day Guests Daytime Overnight Single 1 1 VIP single 1 1 Do…" at bounding box center [494, 321] width 867 height 348
click at [126, 469] on button "Save" at bounding box center [111, 465] width 127 height 44
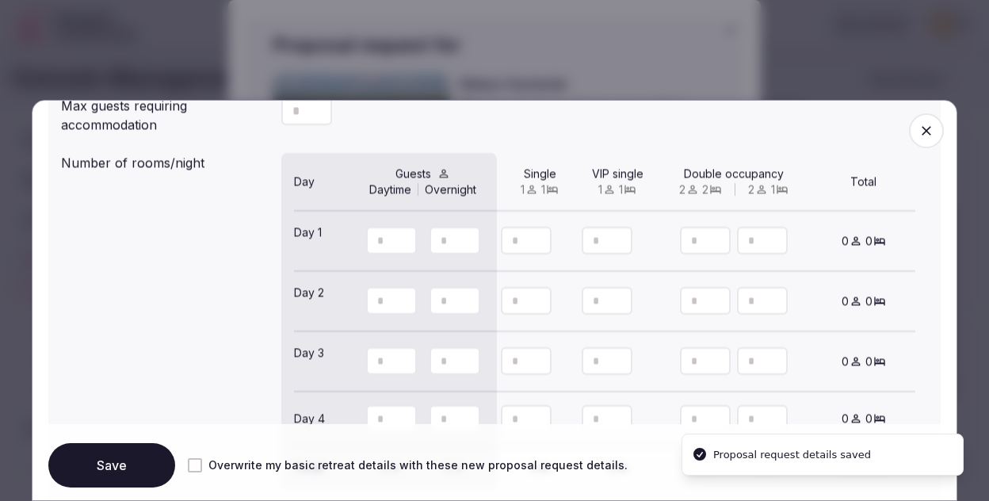
click at [929, 131] on icon "button" at bounding box center [926, 131] width 16 height 16
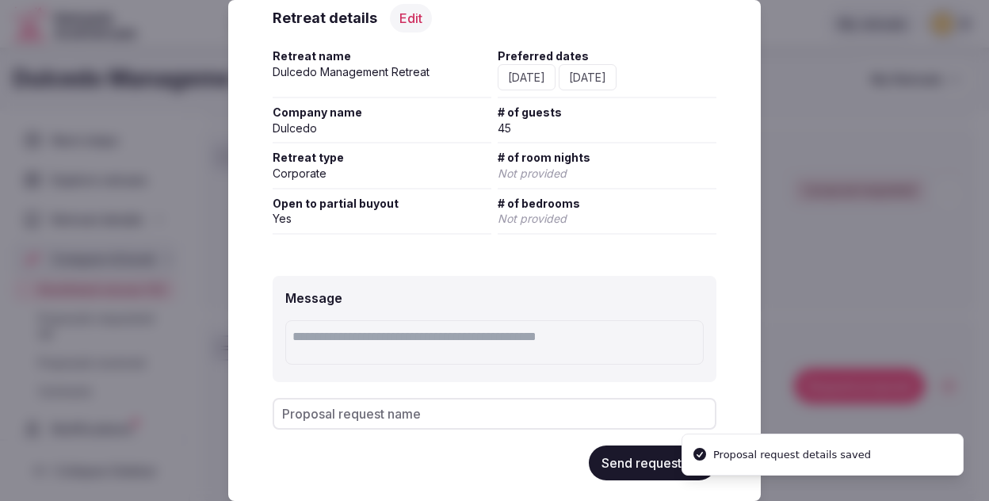
scroll to position [229, 0]
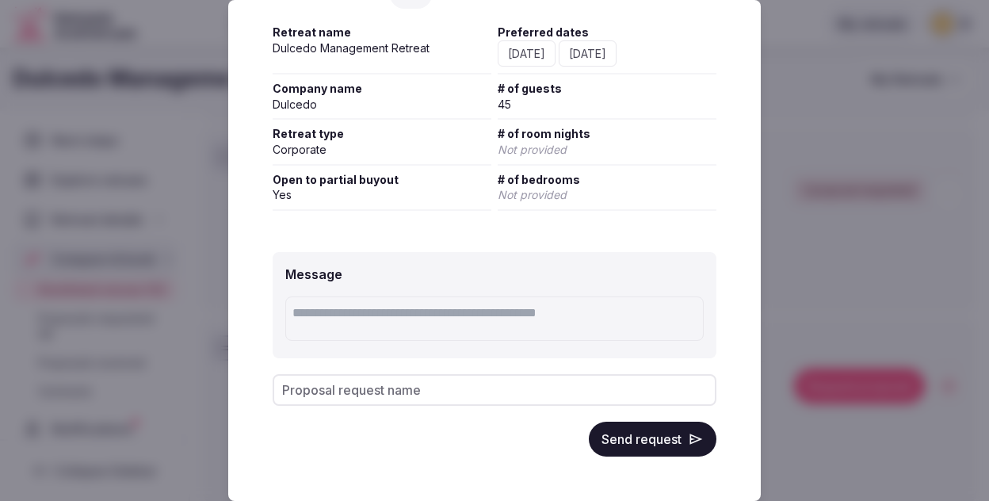
click at [614, 447] on button "Send request" at bounding box center [653, 438] width 128 height 35
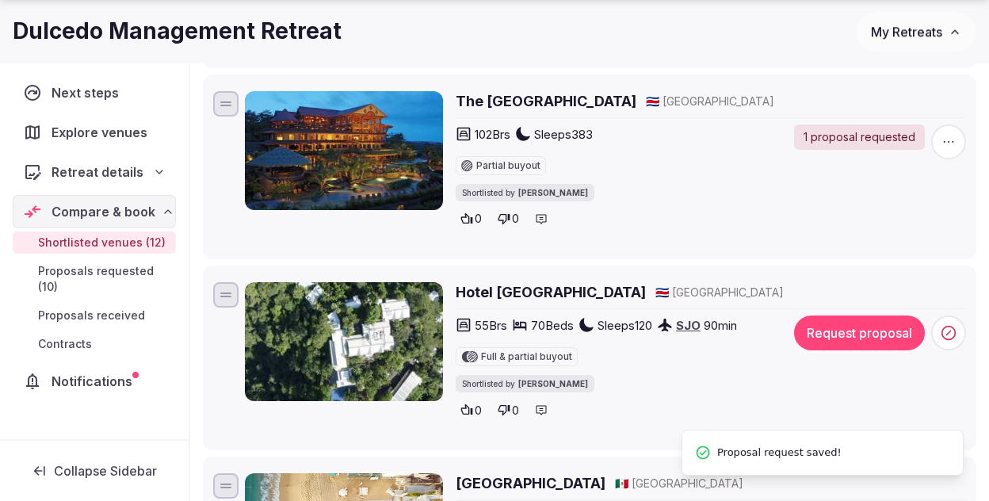
scroll to position [525, 0]
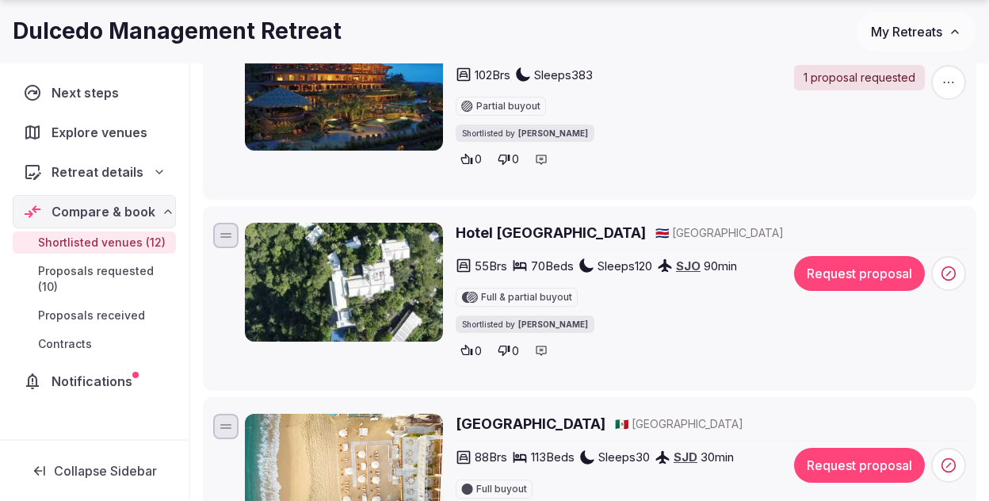
click at [512, 237] on h2 "Hotel Villa Caletas" at bounding box center [551, 233] width 190 height 20
click at [953, 277] on icon at bounding box center [948, 273] width 16 height 16
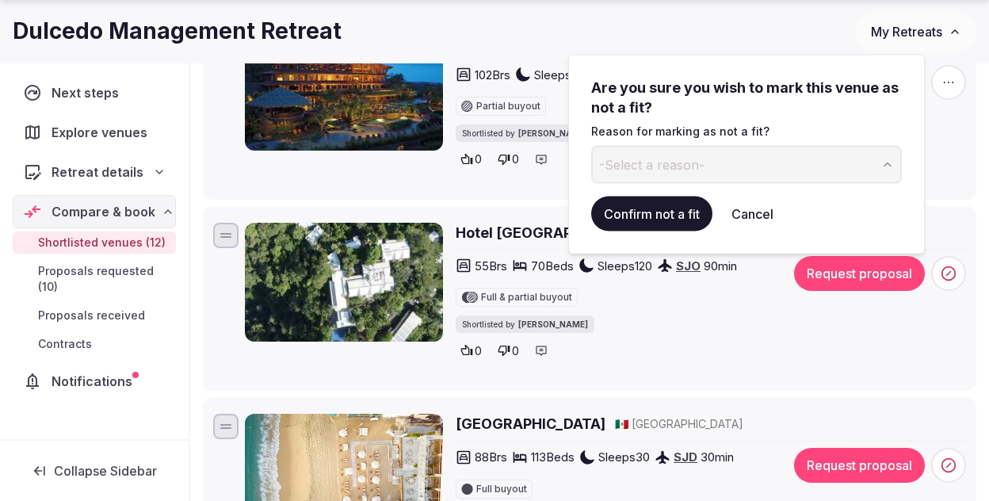
click at [718, 172] on button "-Select a reason-" at bounding box center [746, 164] width 311 height 38
click at [619, 227] on button "Confirm not a fit" at bounding box center [651, 213] width 121 height 35
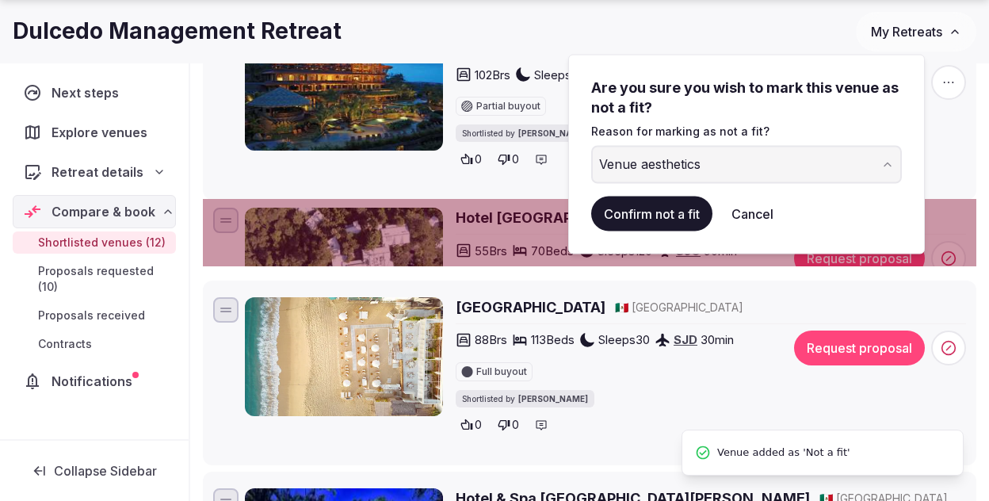
scroll to position [0, 0]
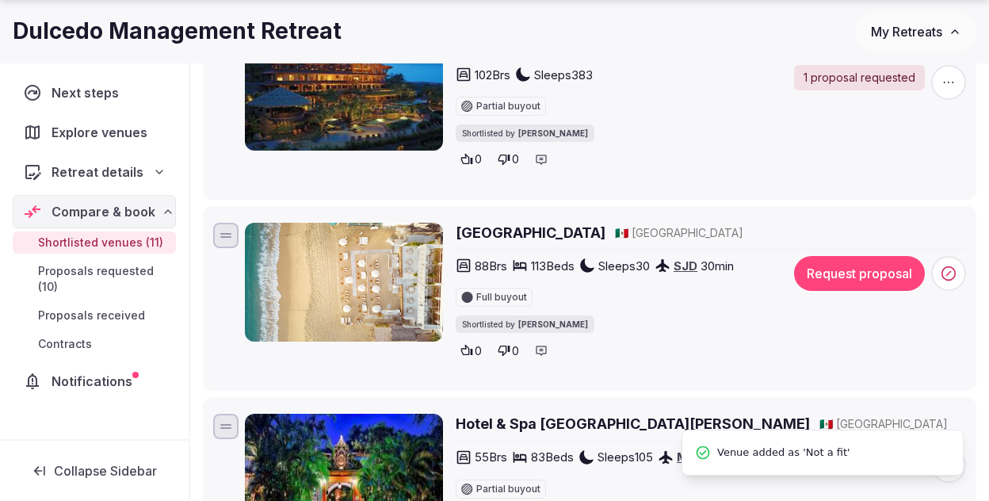
click at [574, 231] on h2 "Bahia Hotel & Beach House" at bounding box center [531, 233] width 150 height 20
click at [944, 269] on icon at bounding box center [948, 273] width 16 height 16
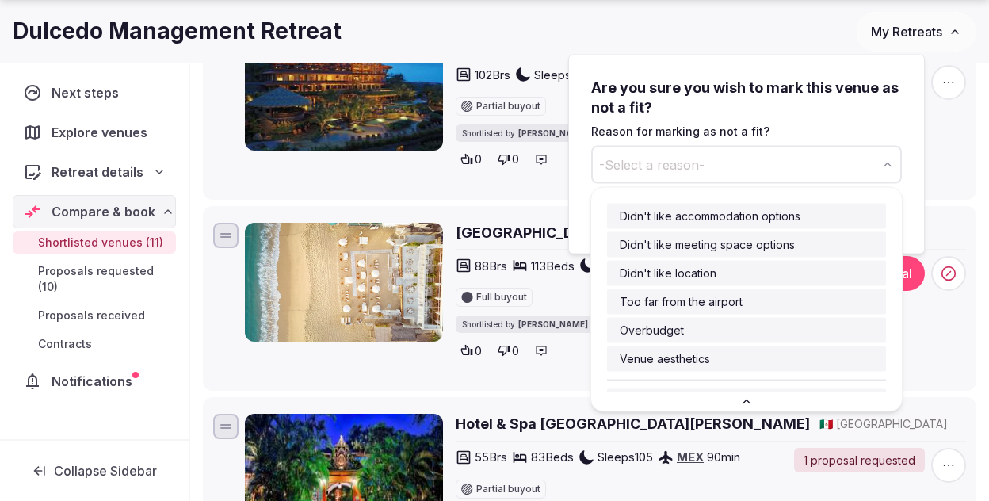
click at [688, 162] on span "-Select a reason-" at bounding box center [651, 163] width 105 height 17
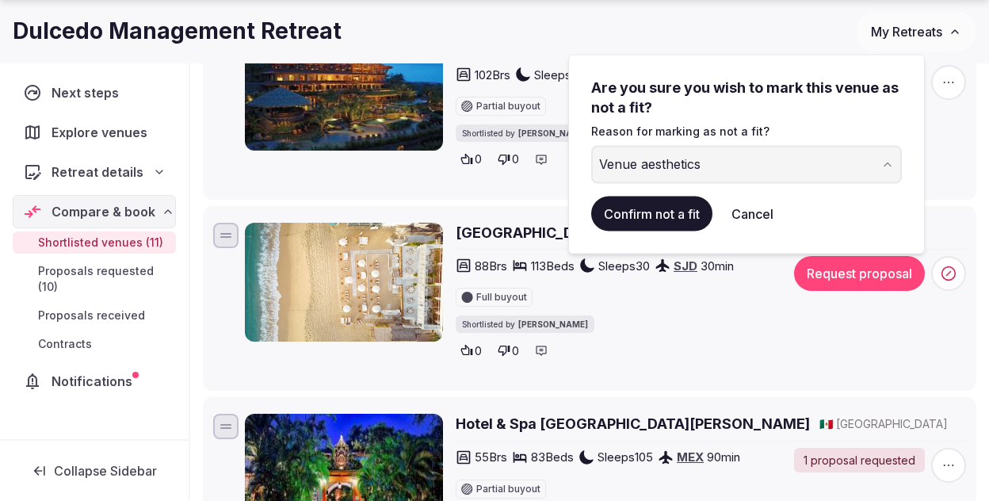
click at [650, 208] on button "Confirm not a fit" at bounding box center [651, 213] width 121 height 35
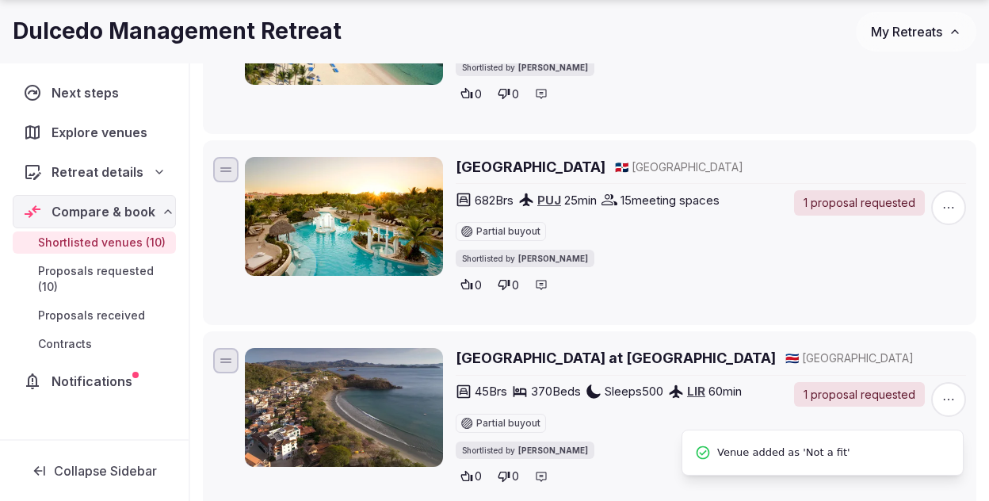
scroll to position [1777, 0]
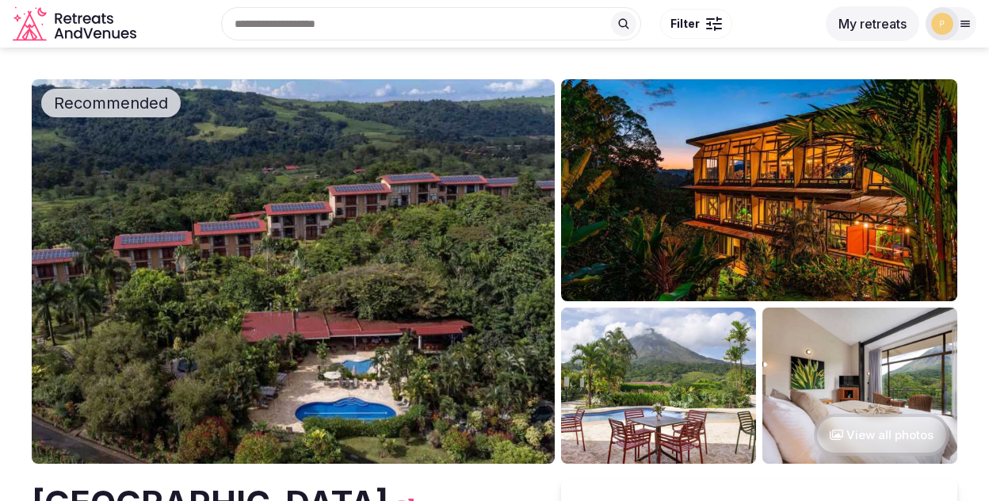
click at [358, 200] on img at bounding box center [293, 271] width 523 height 384
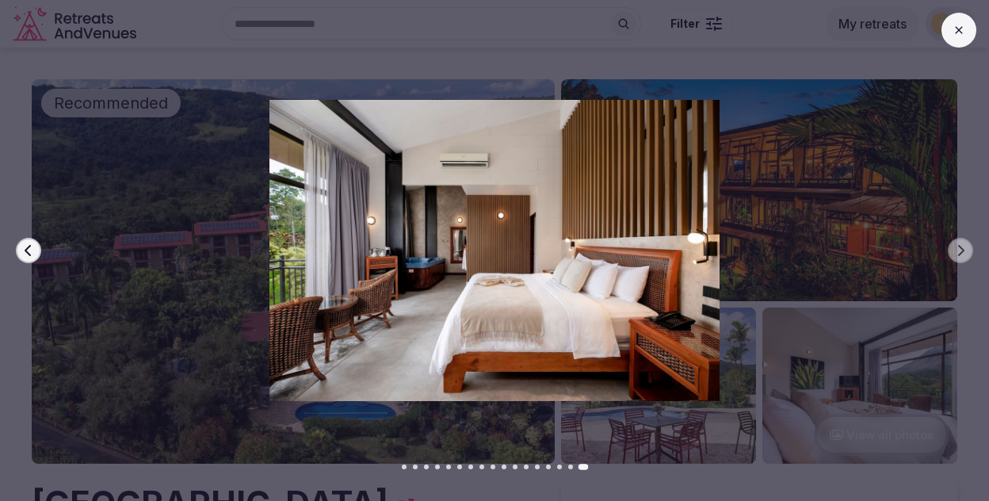
click at [944, 27] on button at bounding box center [958, 30] width 35 height 35
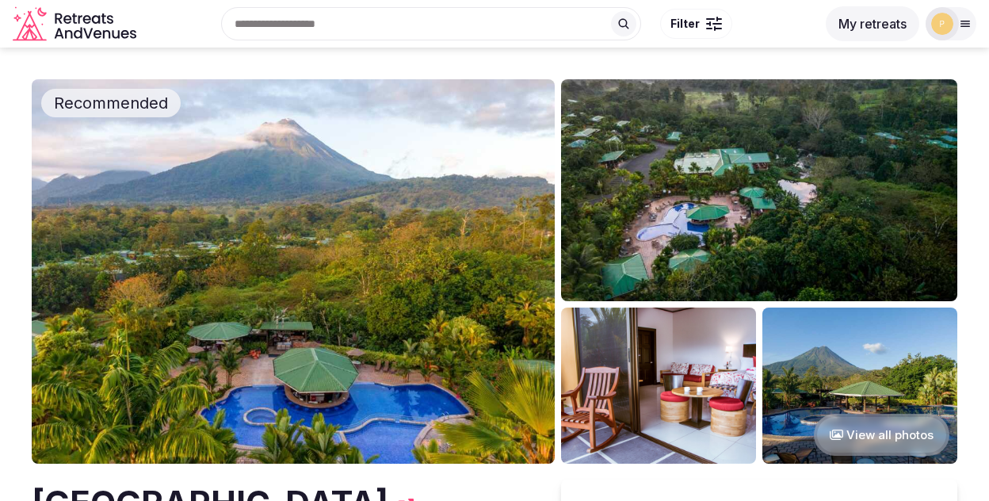
click at [311, 197] on img at bounding box center [293, 271] width 523 height 384
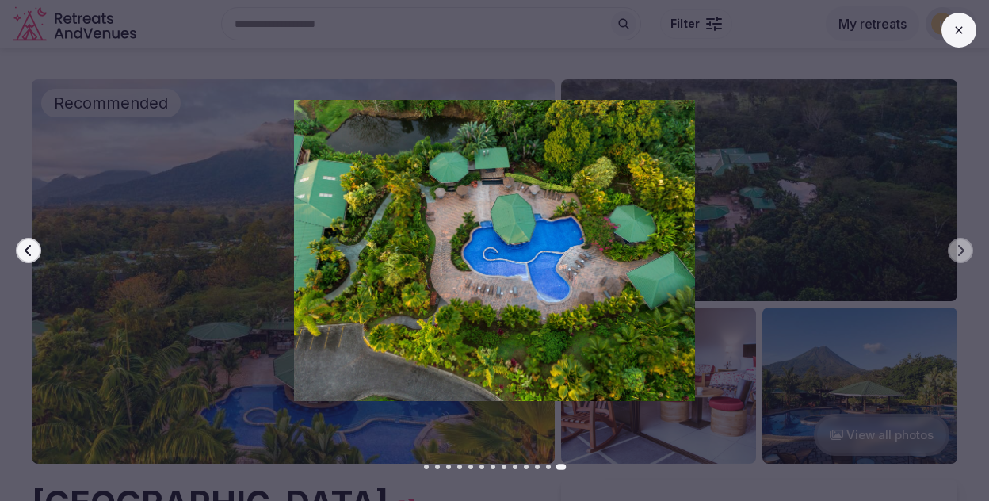
click at [956, 46] on button at bounding box center [958, 30] width 35 height 35
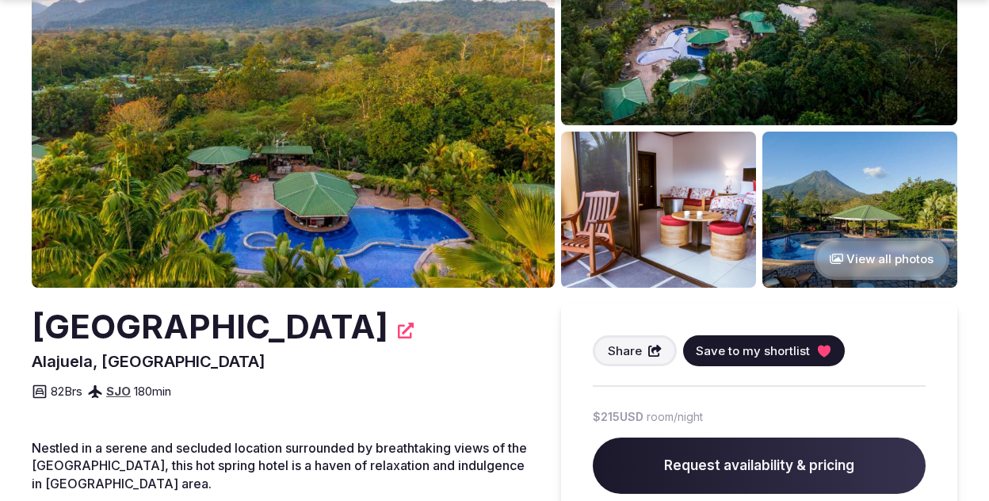
scroll to position [219, 0]
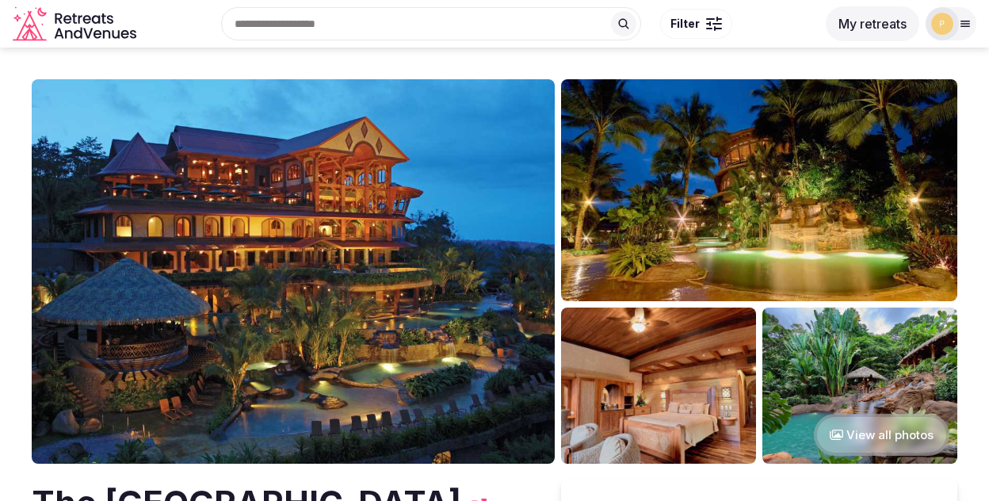
click at [244, 215] on img at bounding box center [293, 271] width 523 height 384
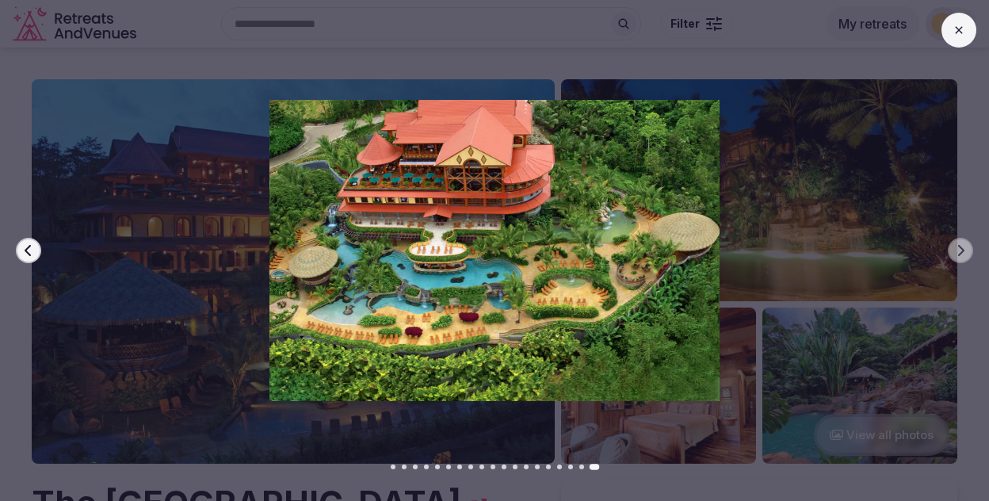
click at [958, 30] on icon at bounding box center [958, 29] width 7 height 7
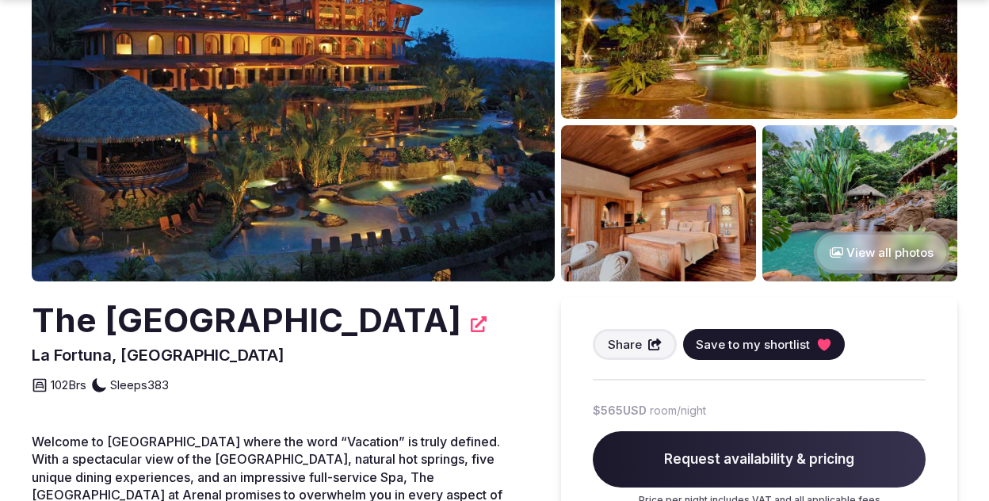
scroll to position [318, 0]
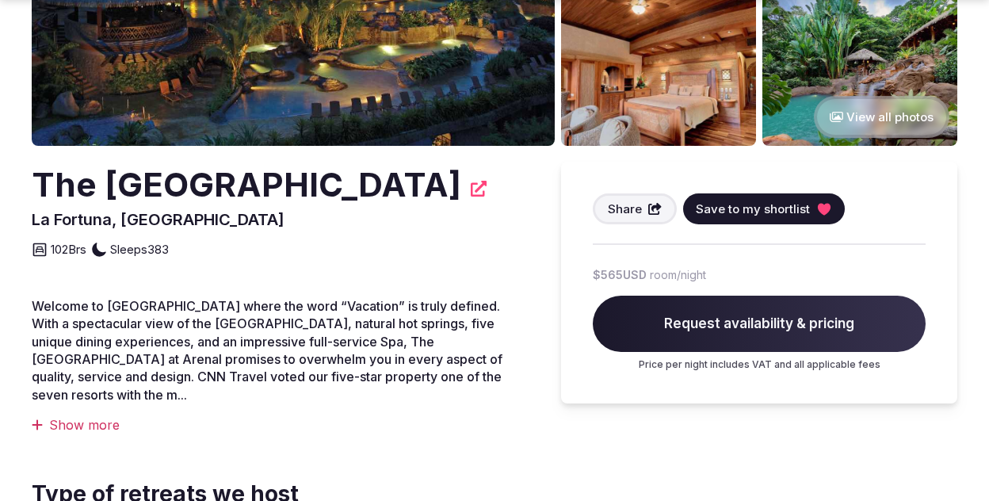
click at [741, 321] on span "Request availability & pricing" at bounding box center [759, 323] width 333 height 57
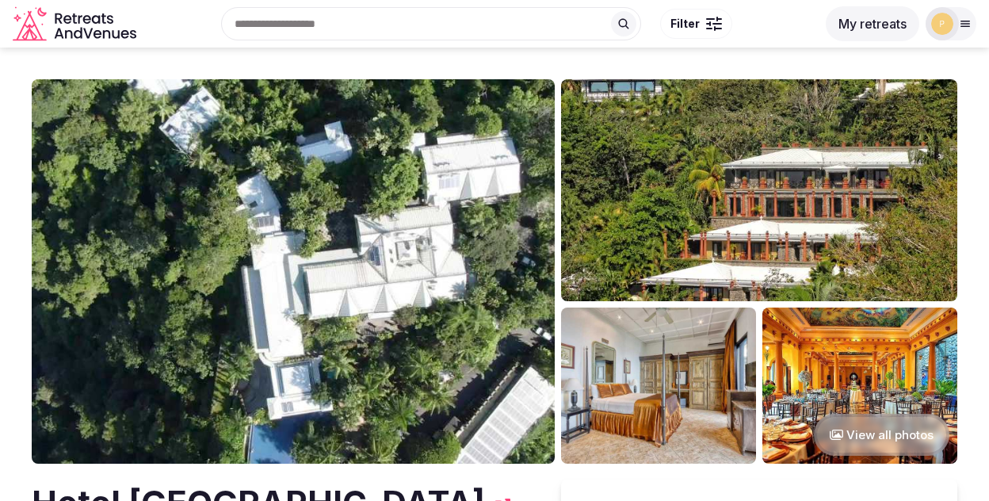
click at [234, 211] on img at bounding box center [293, 271] width 523 height 384
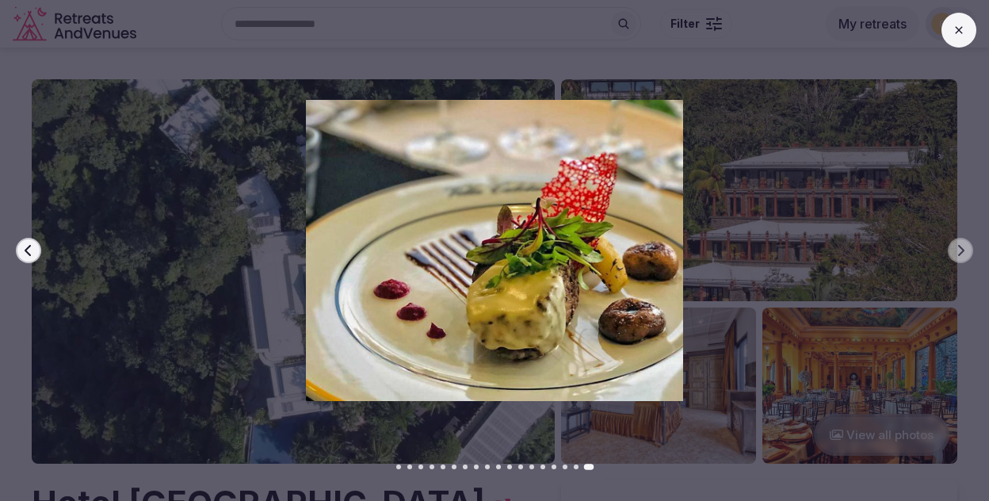
click at [693, 311] on img at bounding box center [494, 250] width 692 height 300
click at [718, 335] on img at bounding box center [494, 250] width 692 height 300
click at [950, 30] on button at bounding box center [958, 30] width 35 height 35
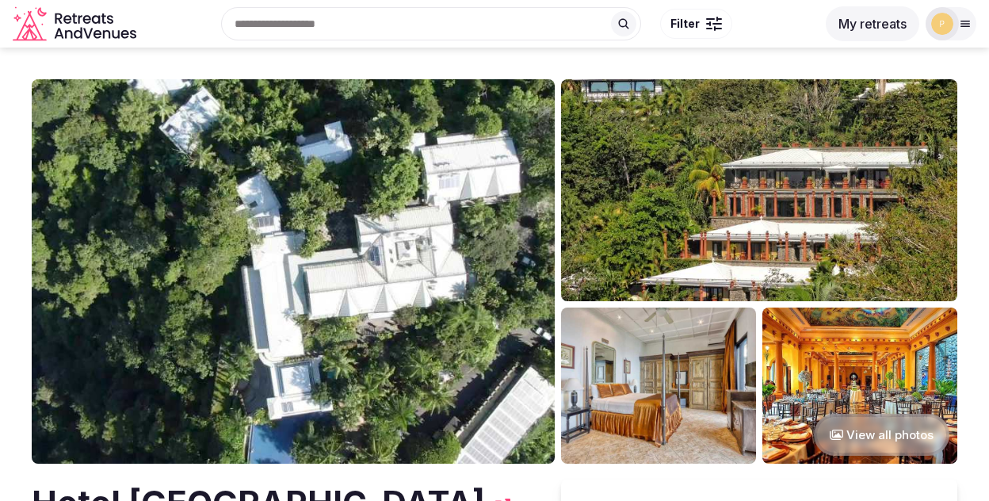
click at [237, 238] on img at bounding box center [293, 271] width 523 height 384
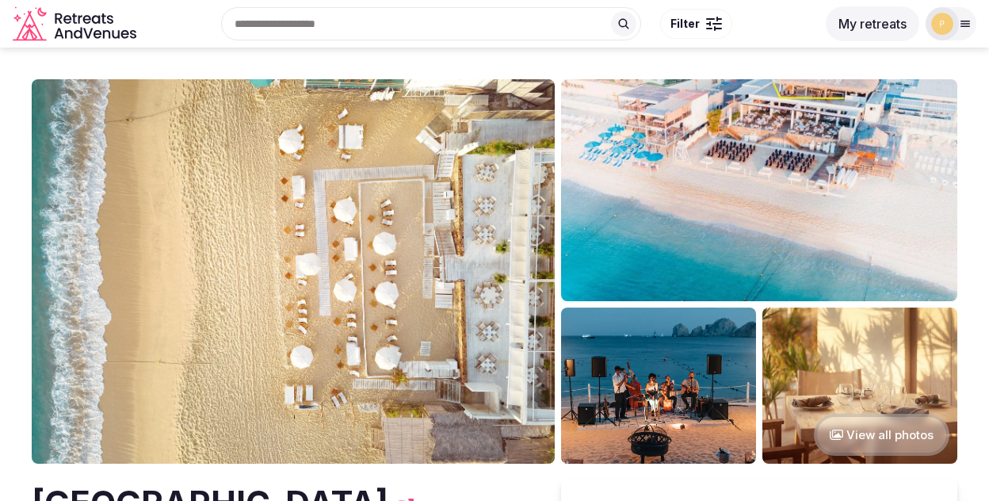
click at [250, 221] on img at bounding box center [293, 271] width 523 height 384
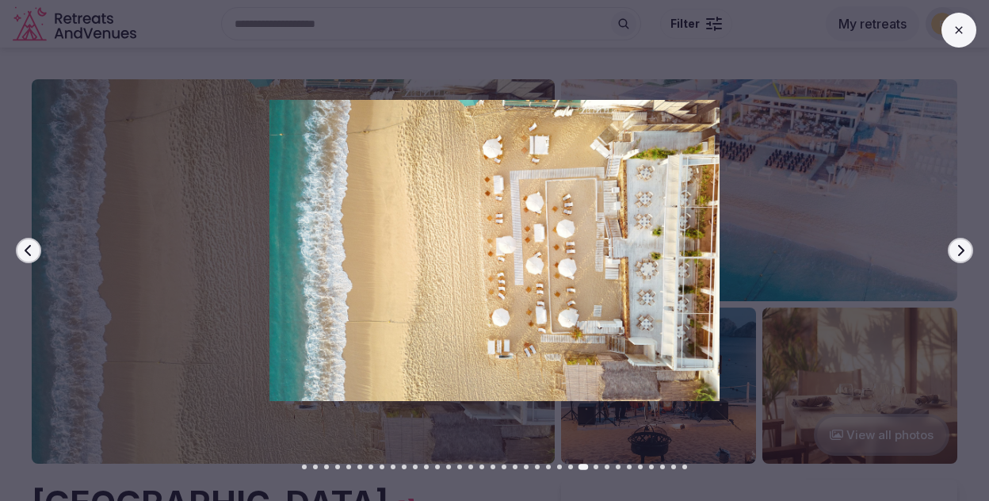
click at [968, 22] on button at bounding box center [958, 30] width 35 height 35
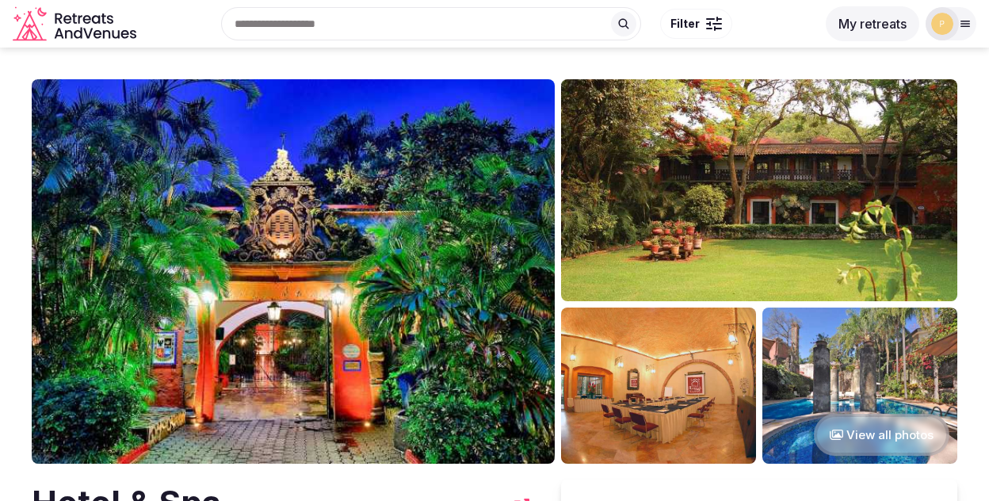
click at [379, 179] on img at bounding box center [293, 271] width 523 height 384
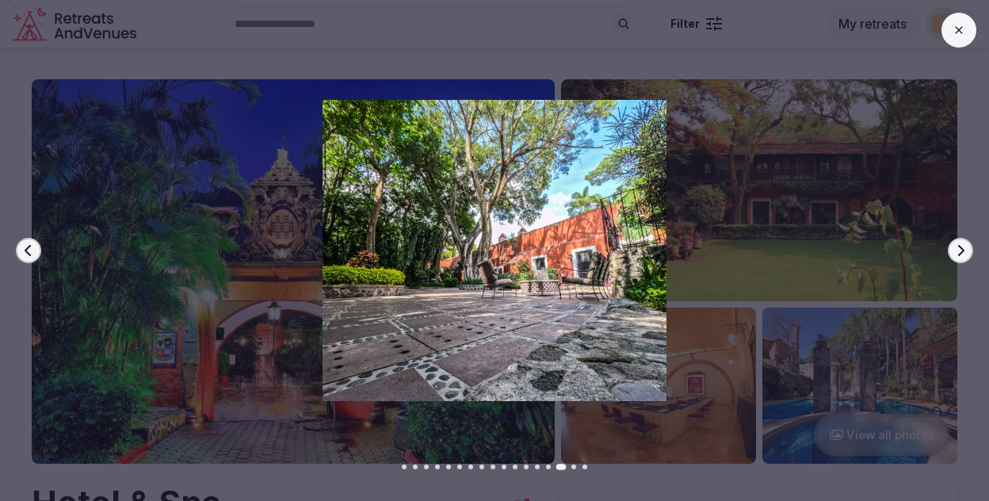
click at [956, 30] on icon at bounding box center [958, 30] width 13 height 13
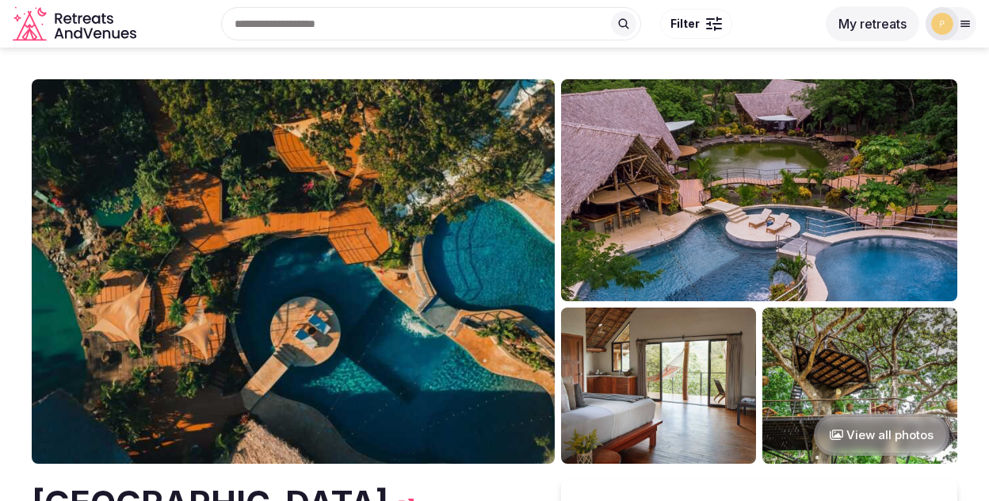
click at [283, 246] on img at bounding box center [293, 271] width 523 height 384
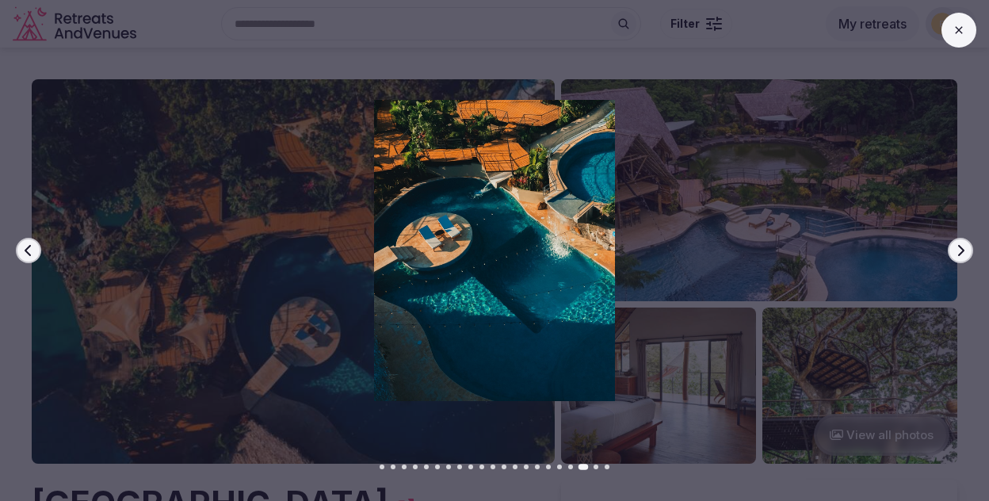
click at [962, 28] on icon at bounding box center [958, 30] width 13 height 13
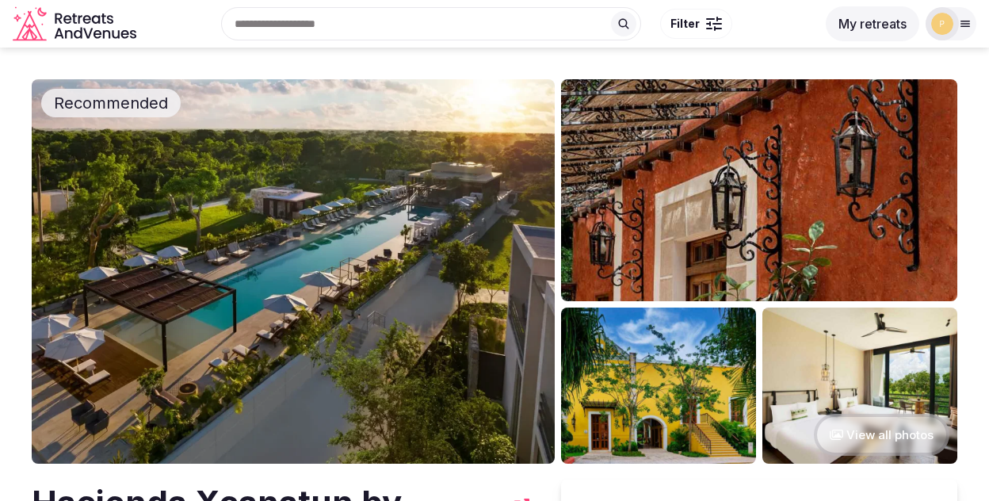
click at [296, 223] on img at bounding box center [293, 271] width 523 height 384
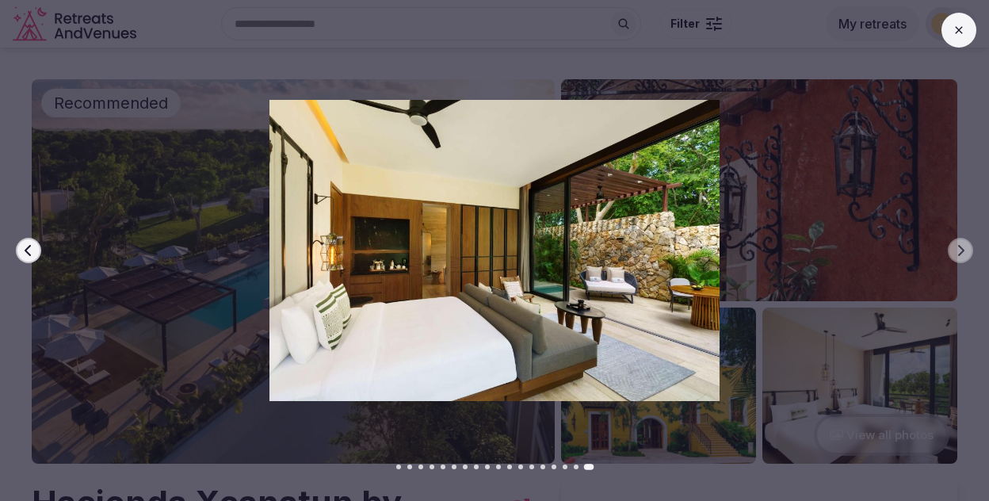
click at [976, 22] on div "Previous slide Next slide" at bounding box center [494, 250] width 989 height 501
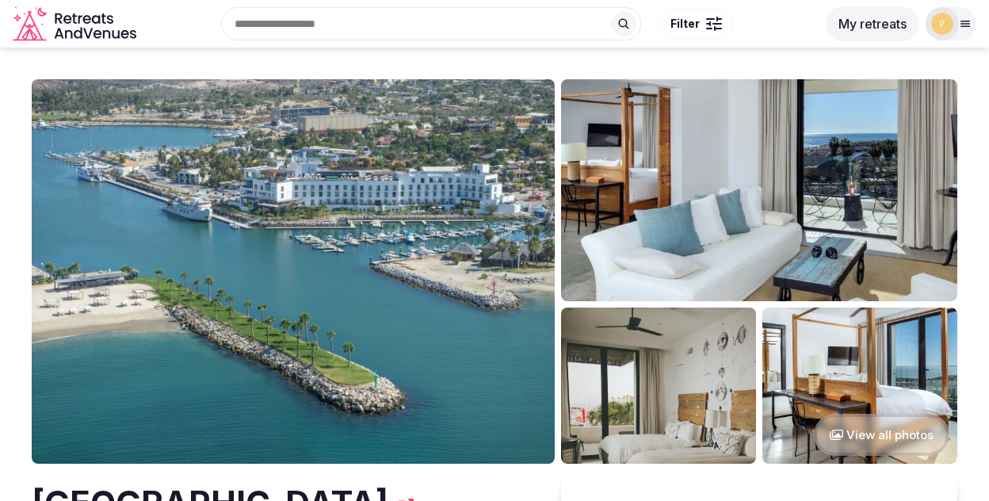
click at [228, 251] on img at bounding box center [293, 271] width 523 height 384
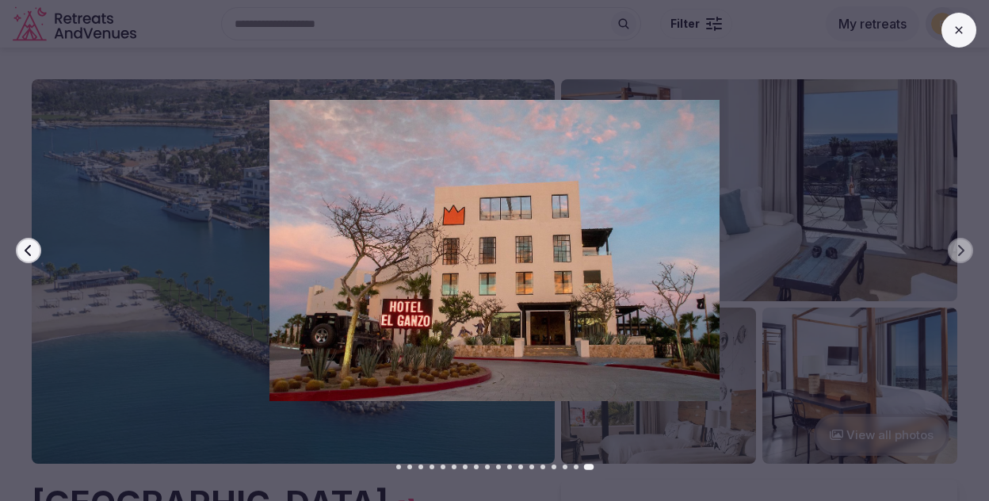
click at [965, 26] on button at bounding box center [958, 30] width 35 height 35
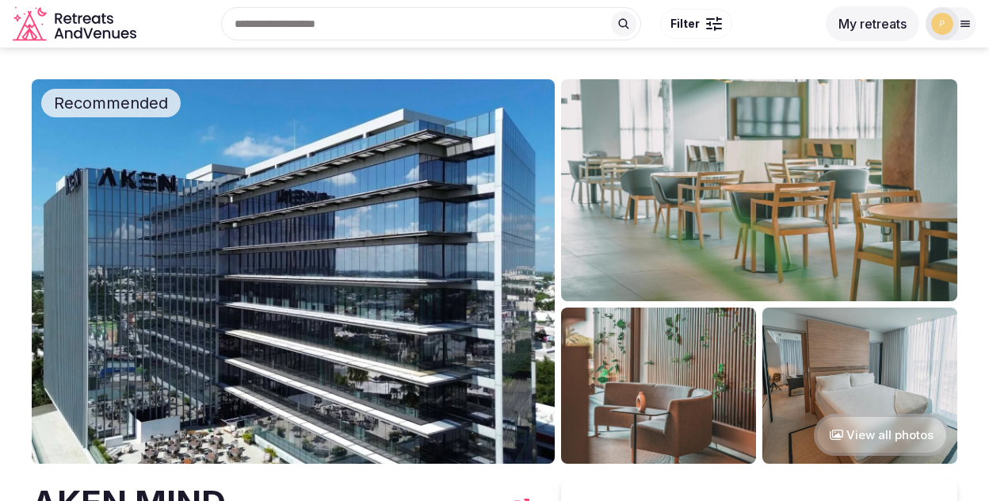
click at [250, 201] on img at bounding box center [293, 271] width 523 height 384
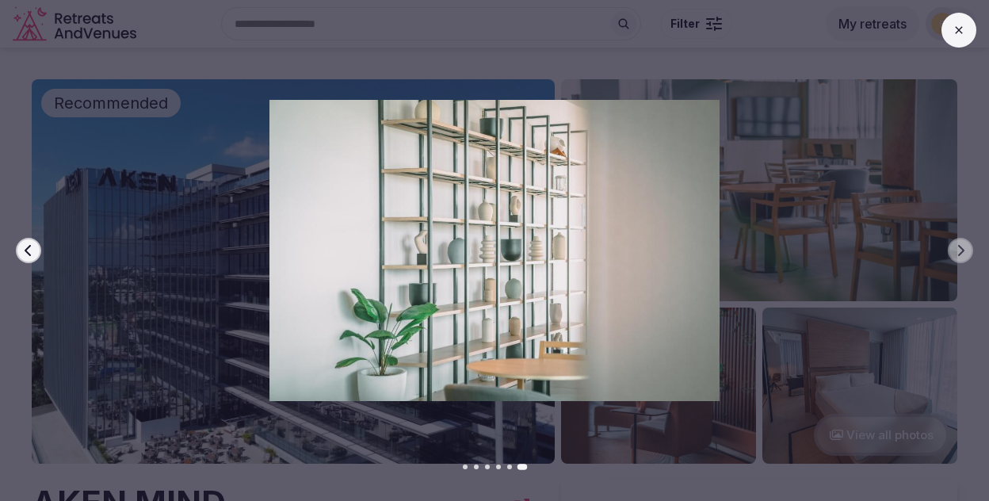
click at [961, 36] on button at bounding box center [958, 30] width 35 height 35
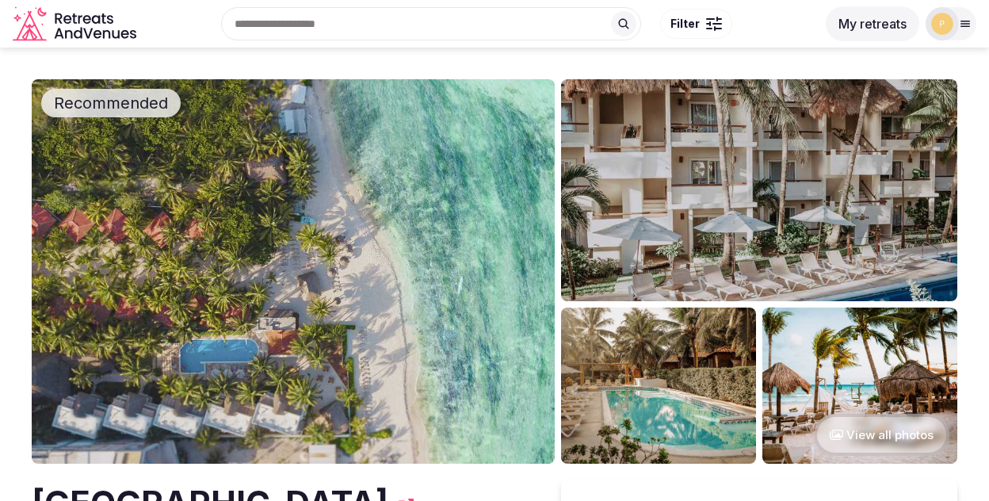
click at [362, 257] on img at bounding box center [293, 271] width 523 height 384
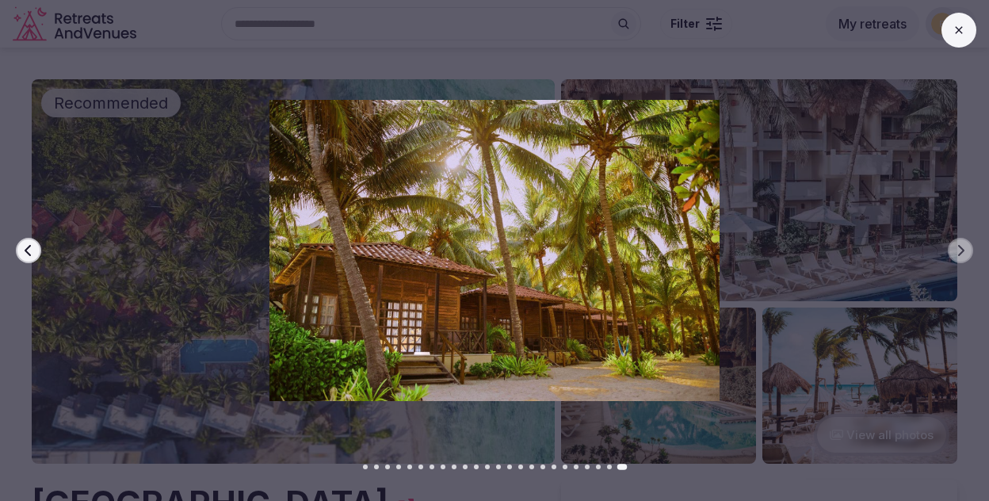
click at [864, 197] on div at bounding box center [487, 250] width 1001 height 300
click at [968, 43] on button at bounding box center [958, 30] width 35 height 35
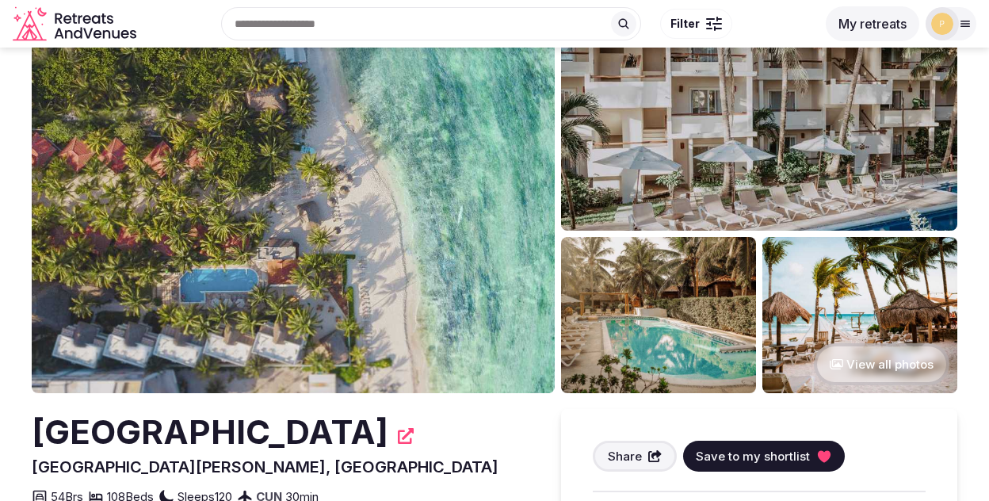
scroll to position [6, 0]
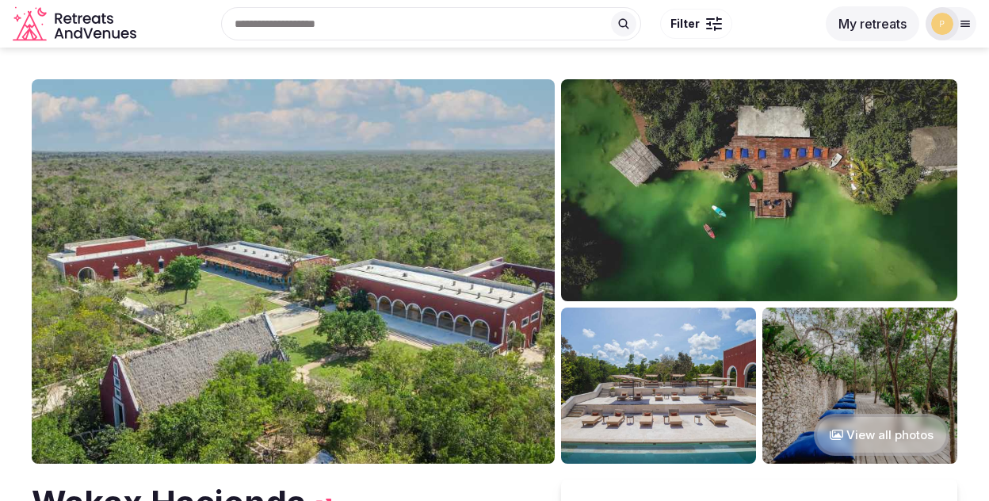
click at [217, 204] on img at bounding box center [293, 271] width 523 height 384
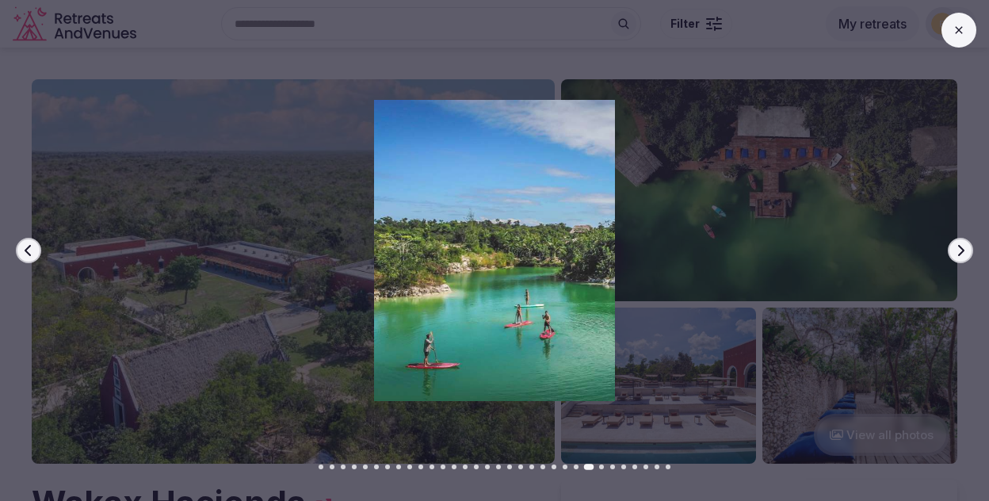
click at [958, 32] on icon at bounding box center [958, 30] width 13 height 13
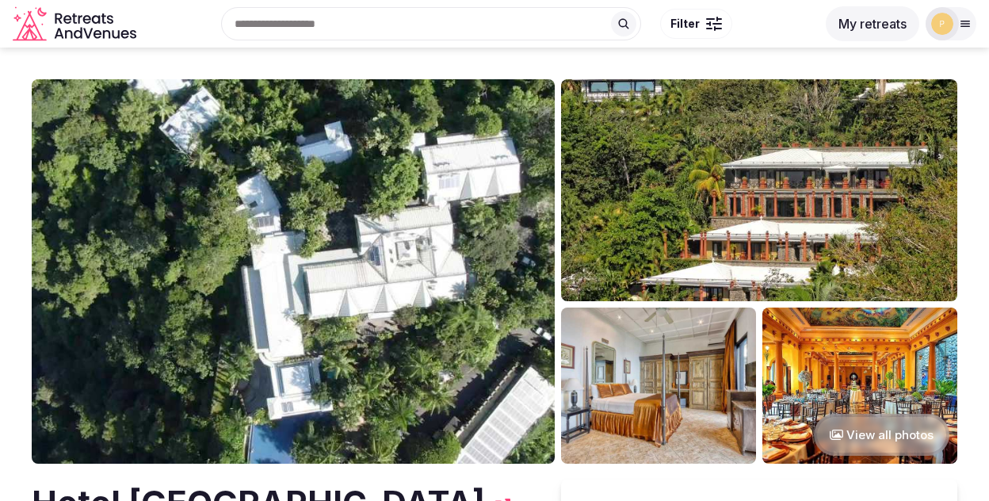
click at [257, 264] on img at bounding box center [293, 271] width 523 height 384
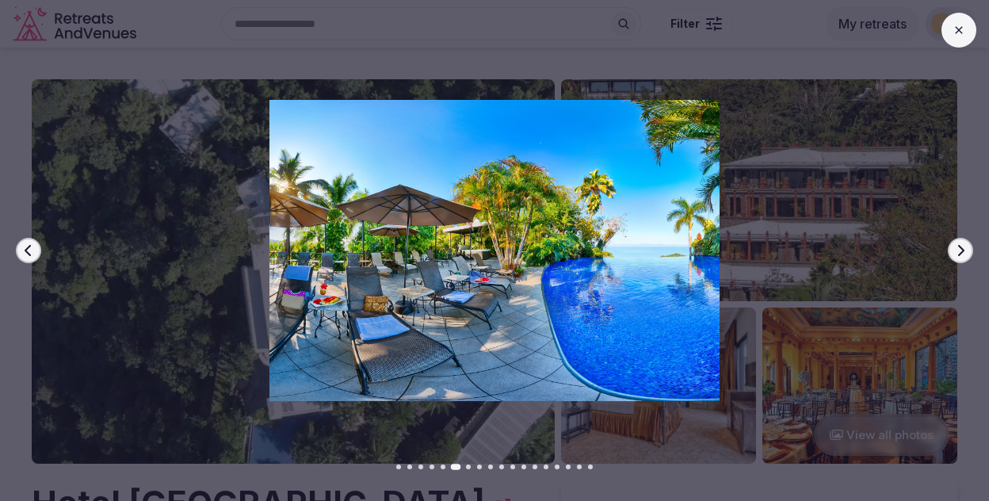
click at [949, 25] on button at bounding box center [958, 30] width 35 height 35
